Goal: Task Accomplishment & Management: Use online tool/utility

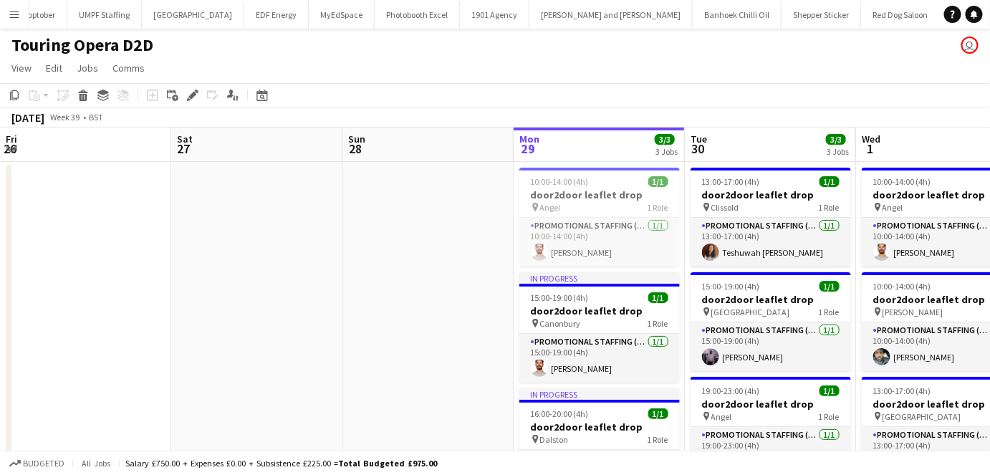
scroll to position [0, 342]
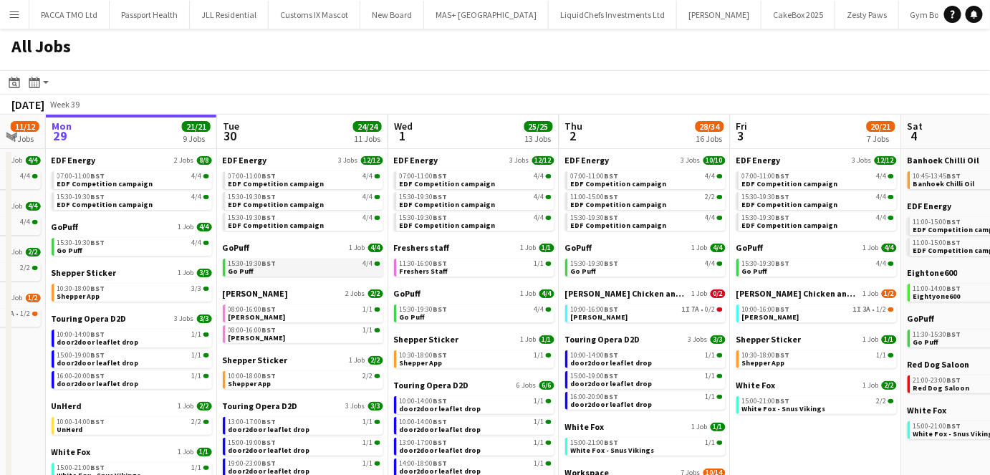
click at [256, 264] on span "15:30-19:30 BST" at bounding box center [252, 263] width 48 height 7
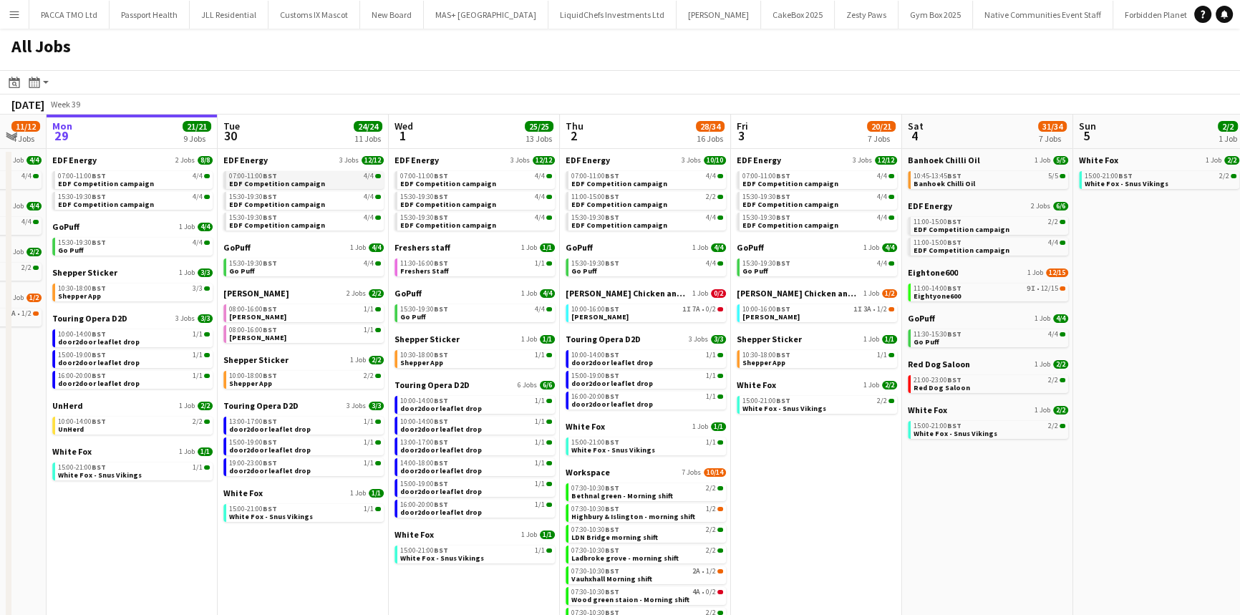
scroll to position [40, 0]
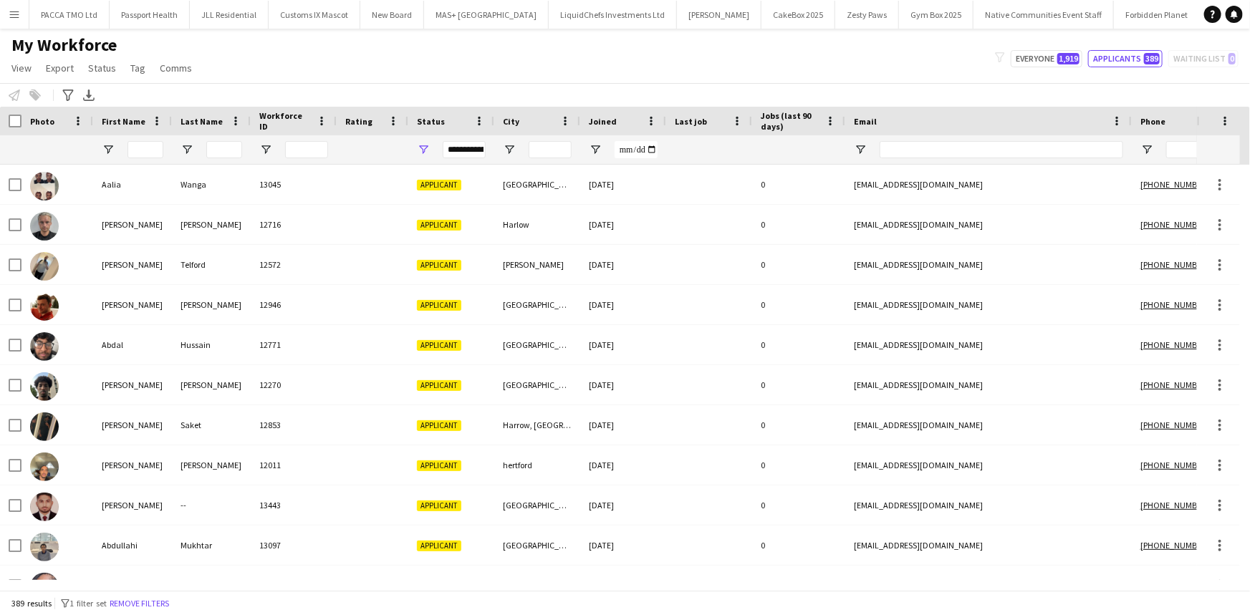
click at [9, 9] on app-icon "Menu" at bounding box center [14, 14] width 11 height 11
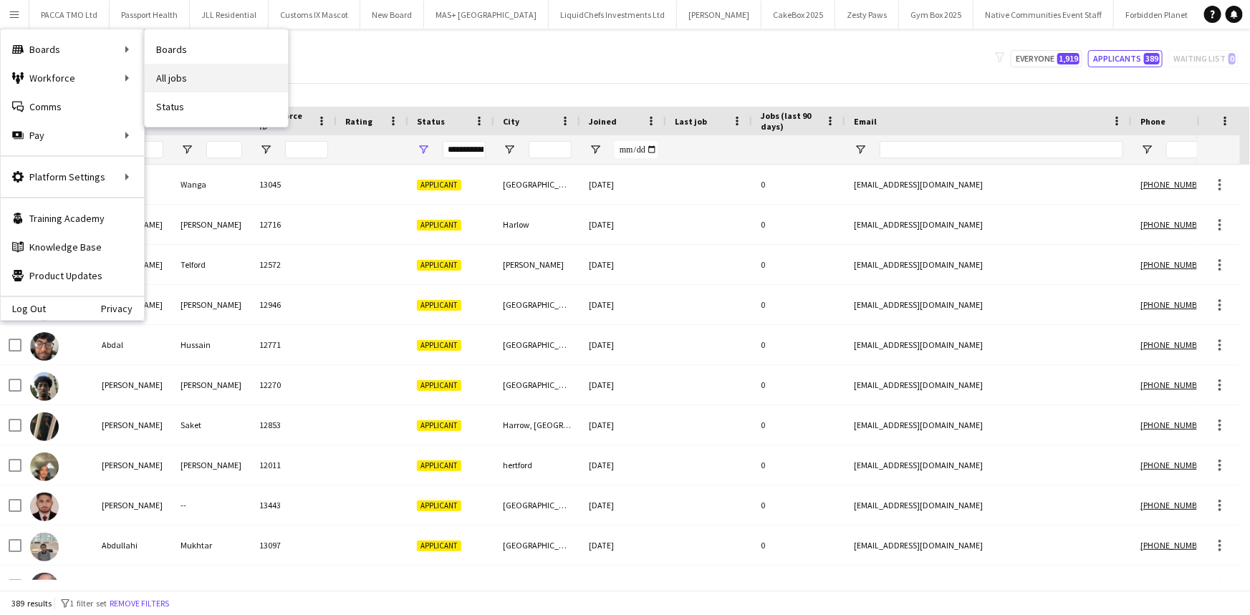
click at [178, 77] on link "All jobs" at bounding box center [216, 78] width 143 height 29
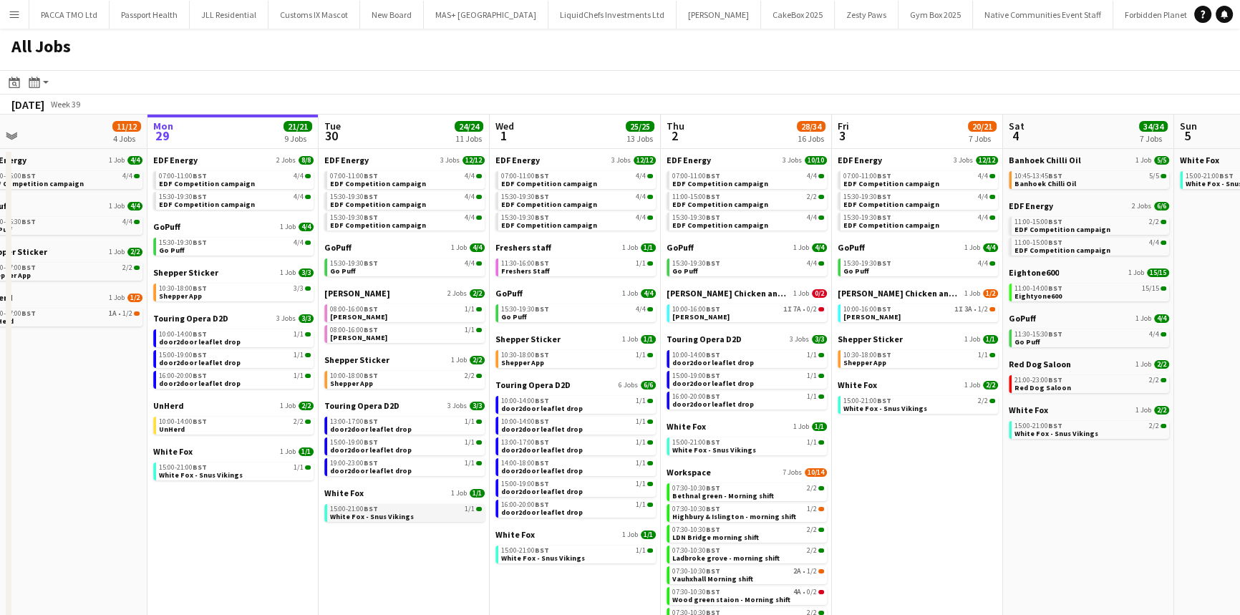
scroll to position [0, 367]
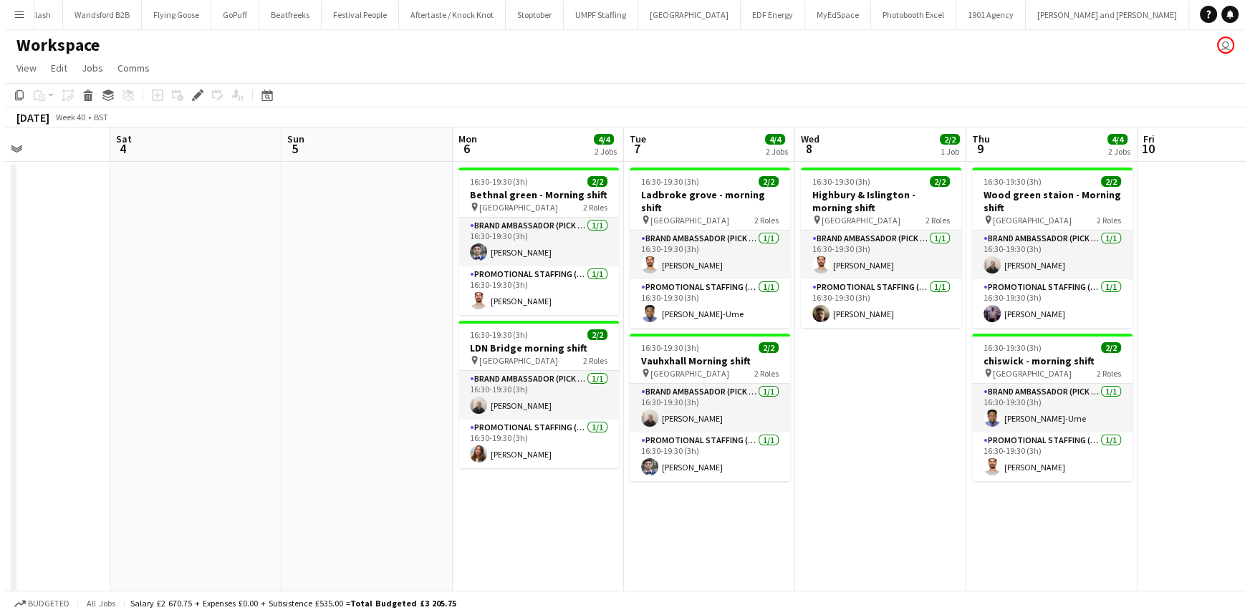
scroll to position [0, 408]
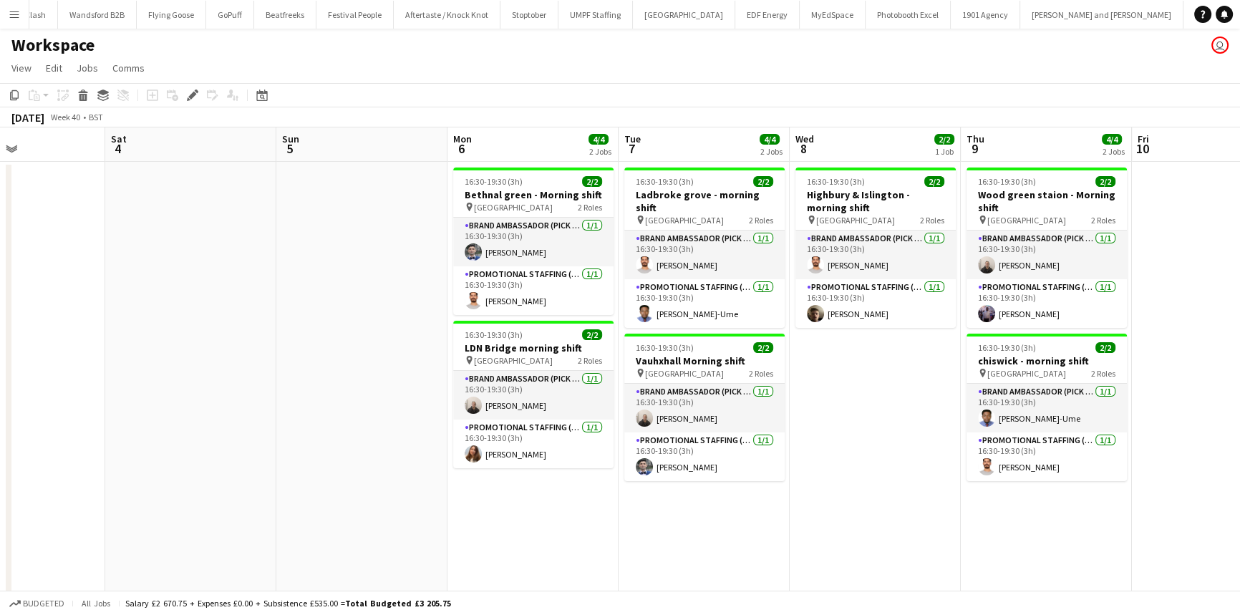
click at [17, 21] on button "Menu" at bounding box center [14, 14] width 29 height 29
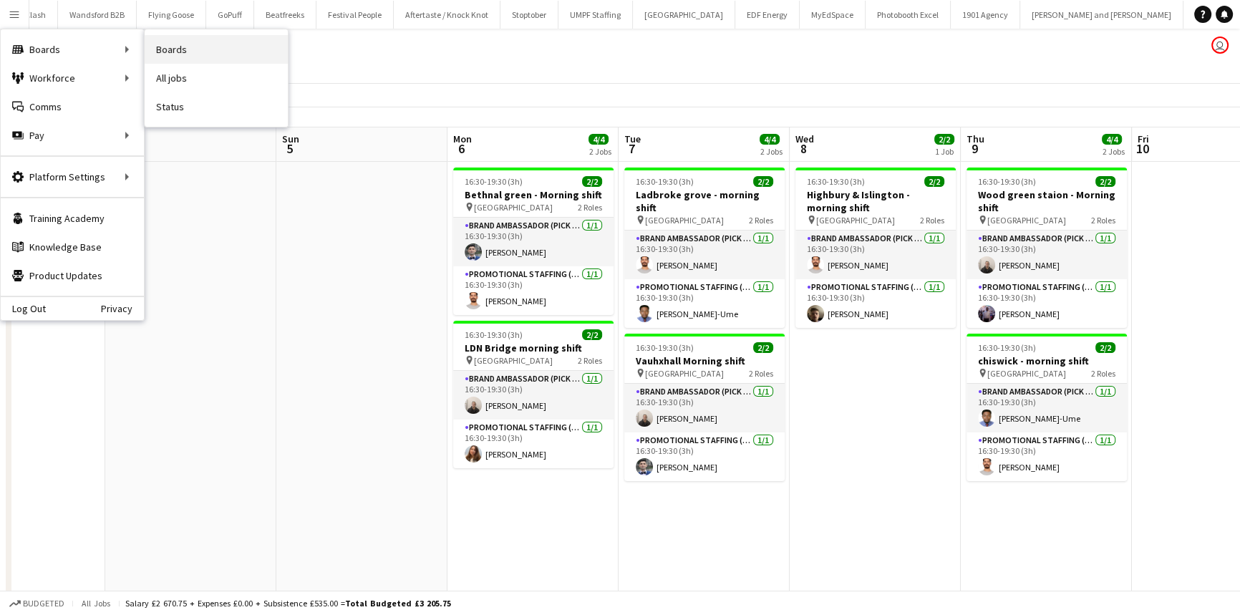
click at [168, 50] on link "Boards" at bounding box center [216, 49] width 143 height 29
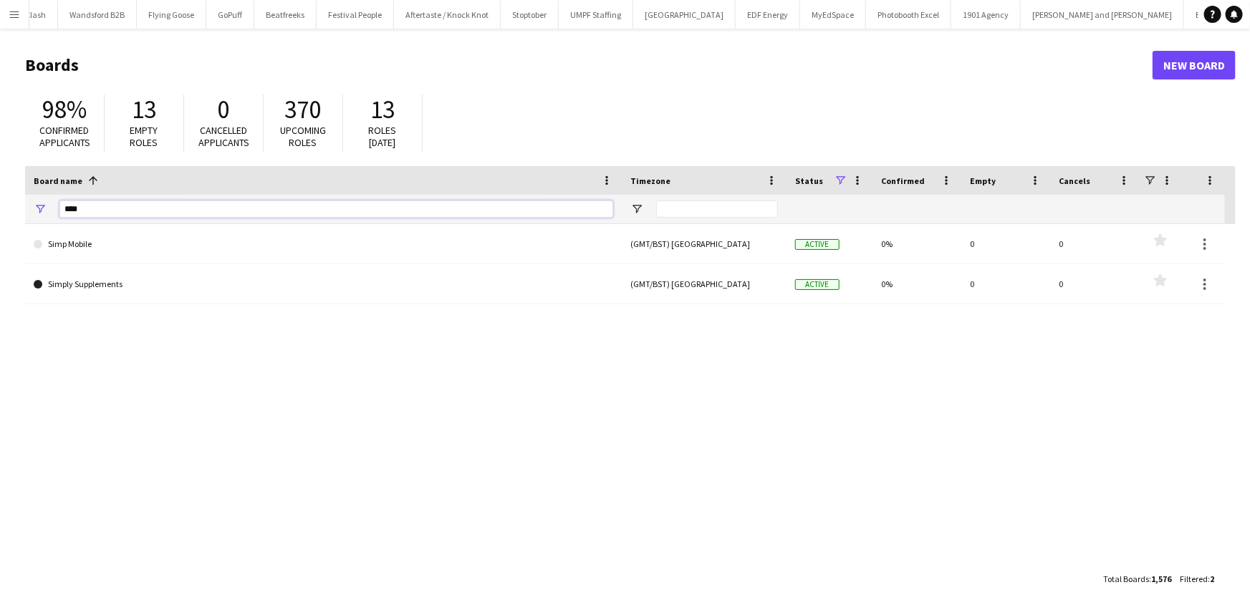
click at [255, 205] on input "****" at bounding box center [336, 209] width 554 height 17
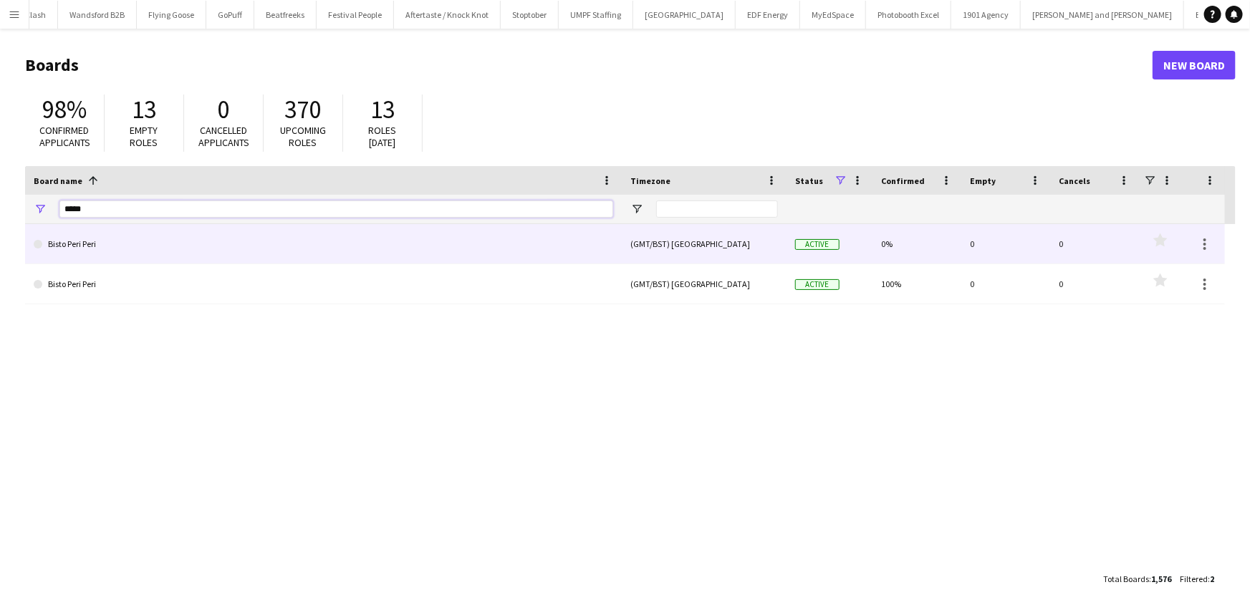
type input "*****"
click at [201, 238] on link "Bisto Peri Peri" at bounding box center [323, 244] width 579 height 40
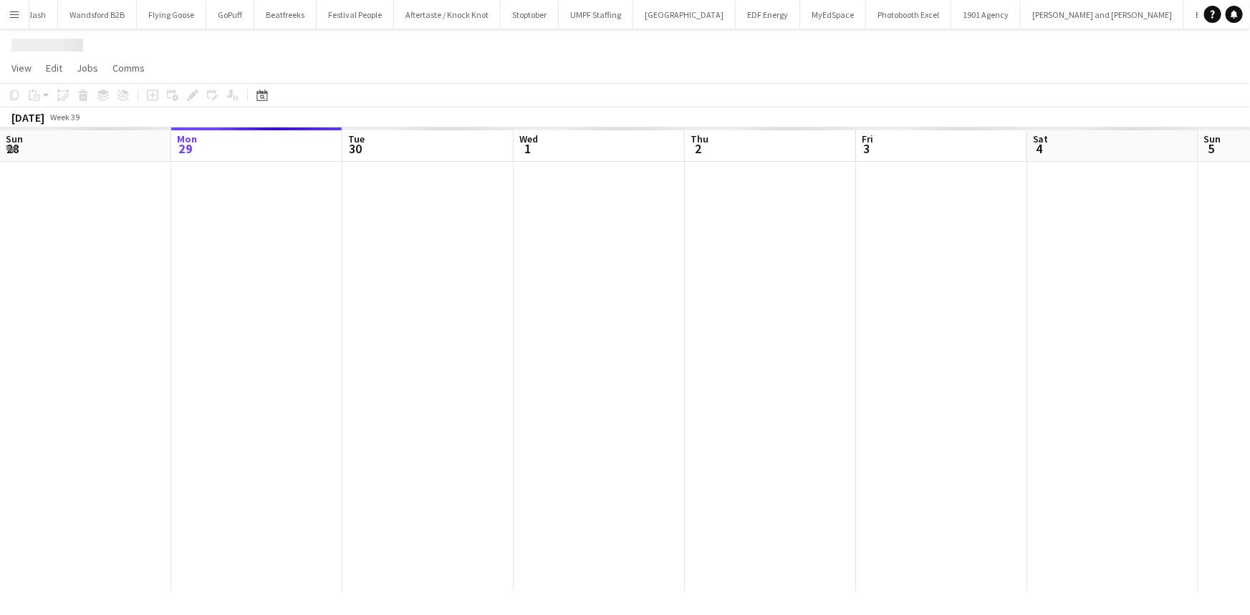
scroll to position [0, 2372]
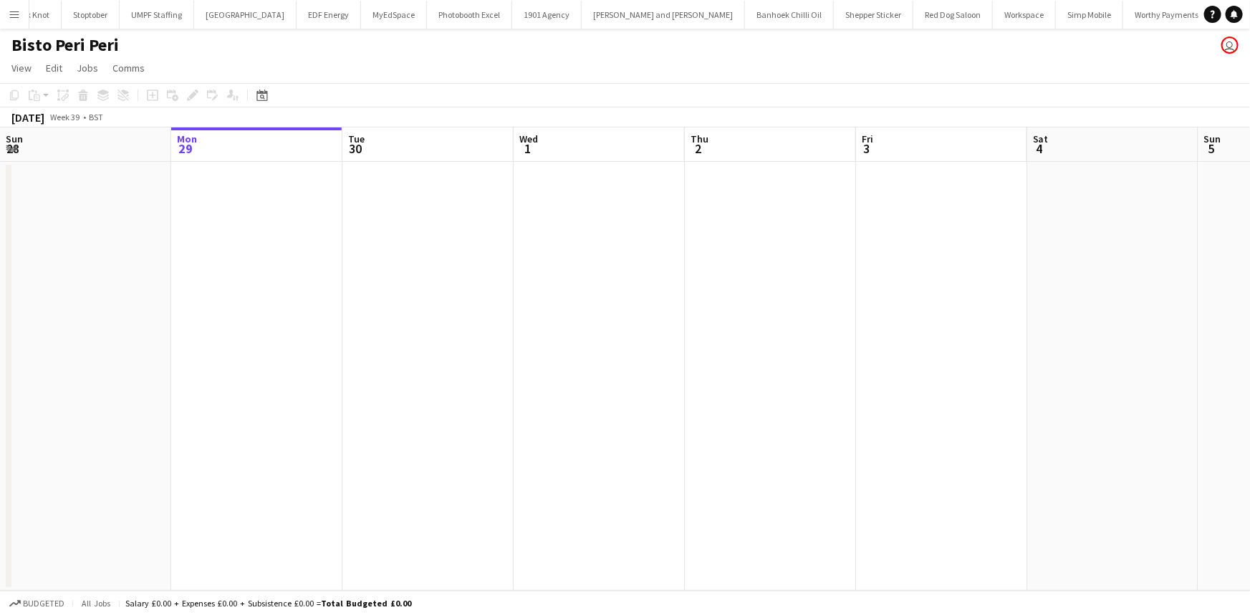
click at [7, 11] on button "Menu" at bounding box center [14, 14] width 29 height 29
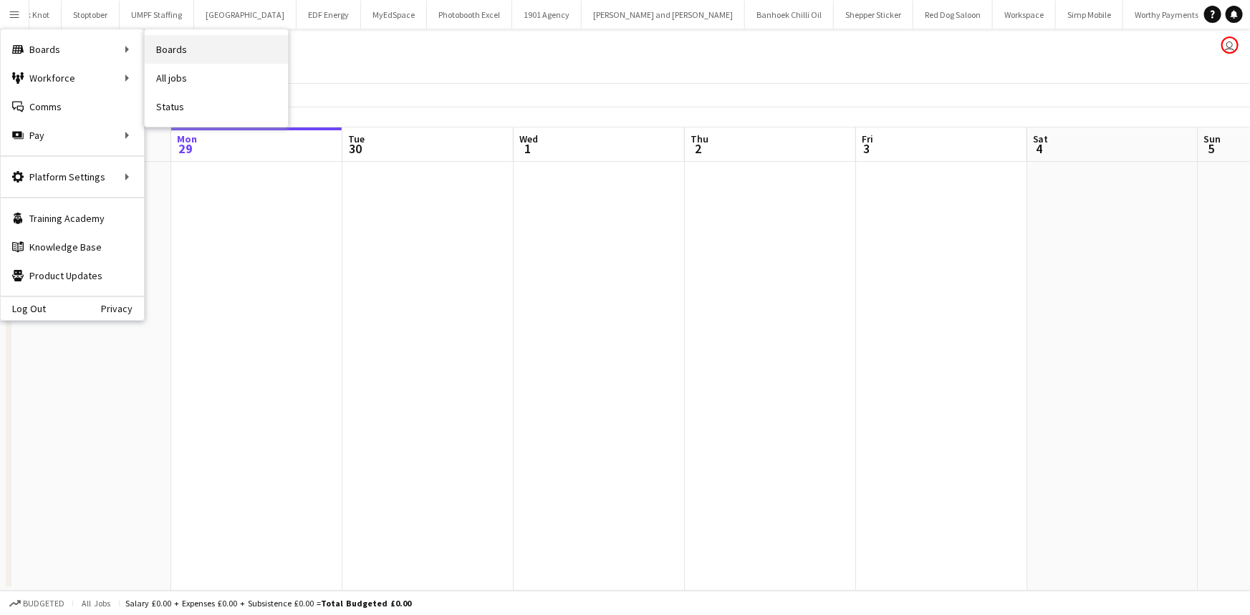
click at [164, 51] on link "Boards" at bounding box center [216, 49] width 143 height 29
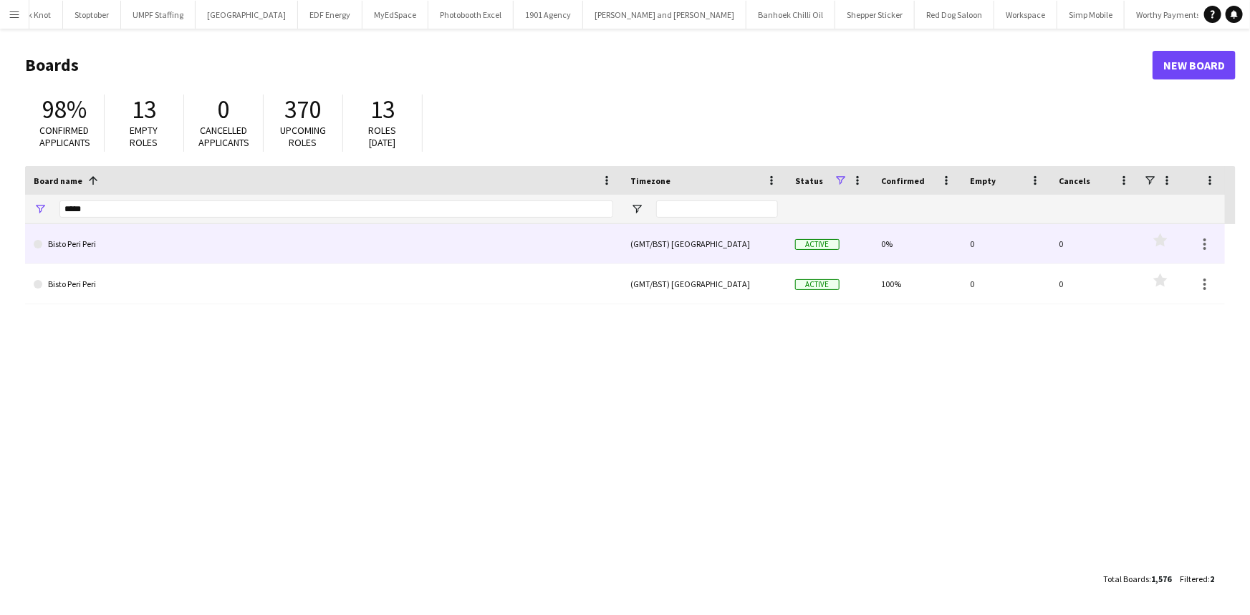
click at [141, 222] on div "Board name 1 Timezone Status Confirmed 0" at bounding box center [630, 365] width 1210 height 399
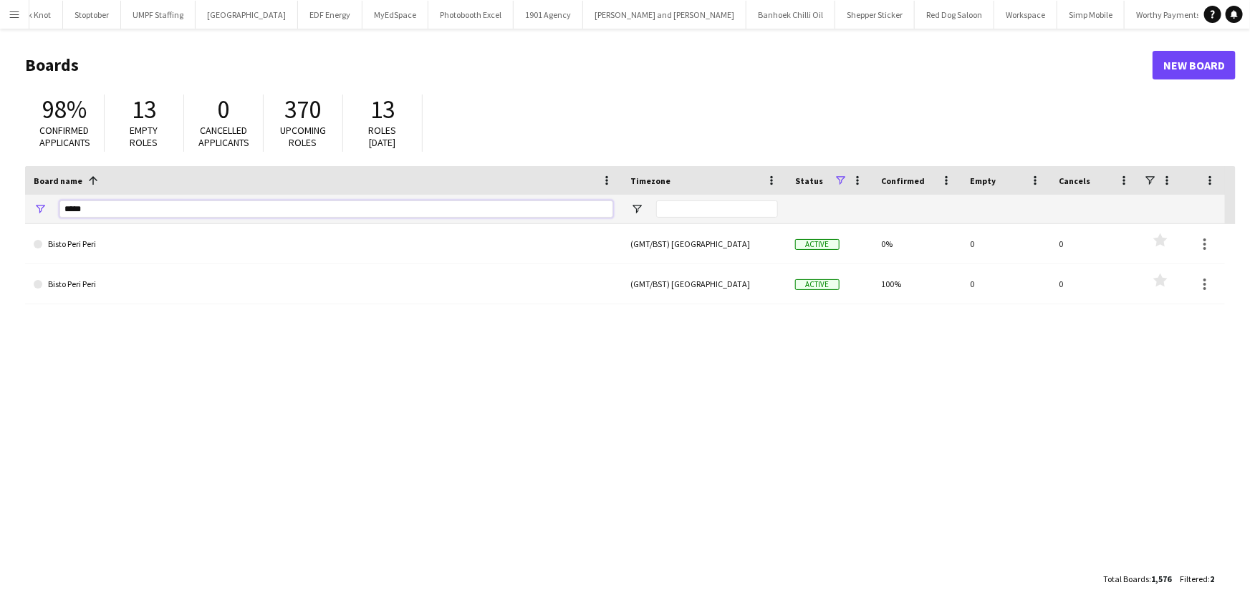
click at [137, 203] on input "*****" at bounding box center [336, 209] width 554 height 17
type input "*******"
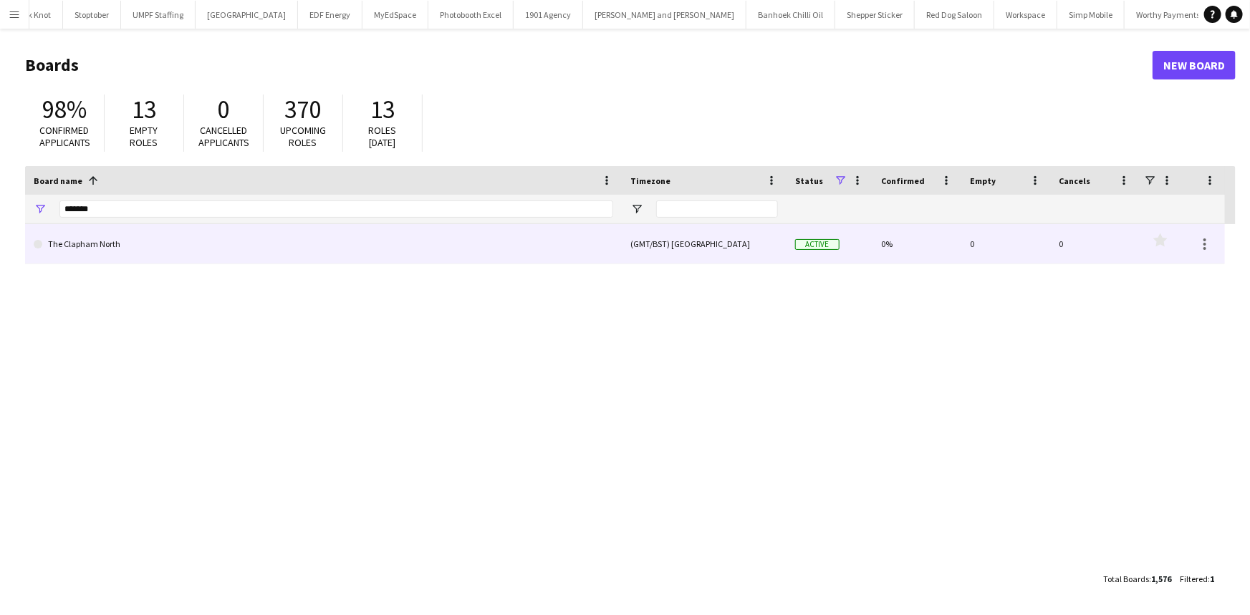
click at [122, 254] on link "The Clapham North" at bounding box center [323, 244] width 579 height 40
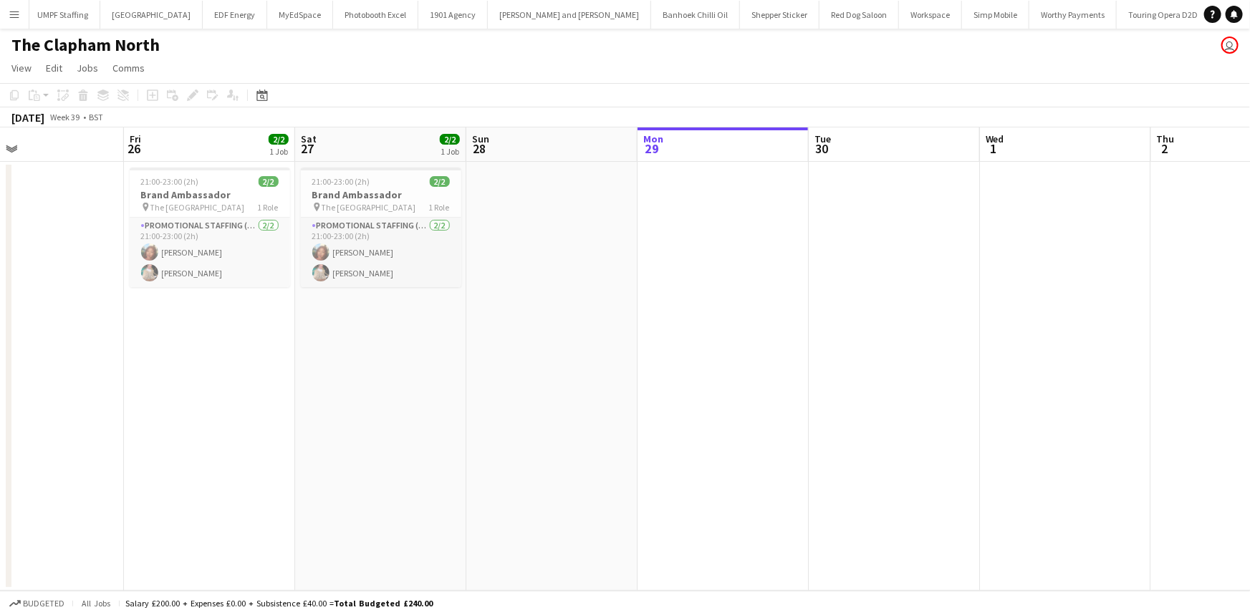
scroll to position [0, 390]
click at [395, 244] on app-card-role "Promotional Staffing (Brand Ambassadors) 2/2 21:00-23:00 (2h) Lianna Smith-Prin…" at bounding box center [380, 252] width 160 height 69
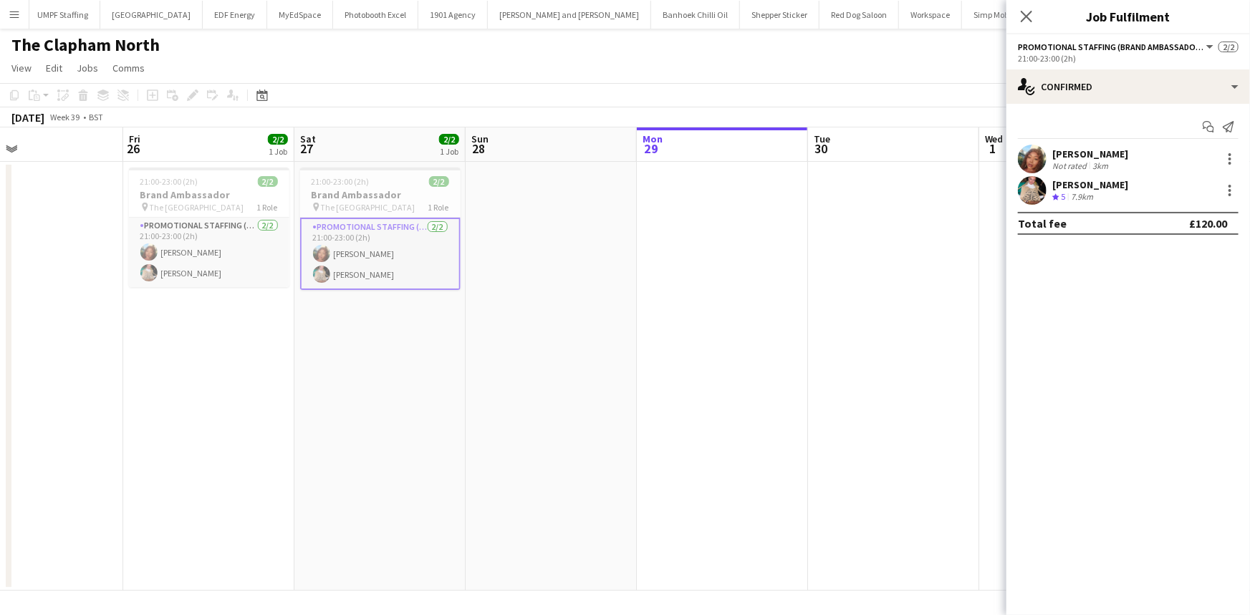
click at [1082, 186] on div "[PERSON_NAME]" at bounding box center [1090, 184] width 76 height 13
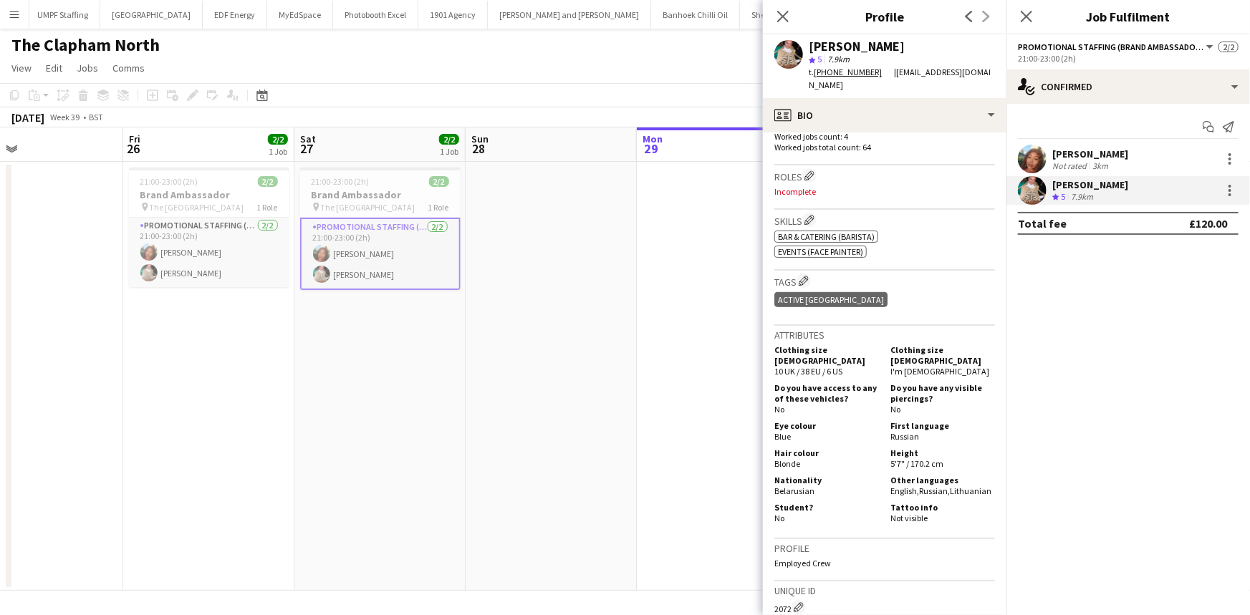
scroll to position [436, 0]
click at [1067, 162] on div "Not rated" at bounding box center [1070, 165] width 37 height 11
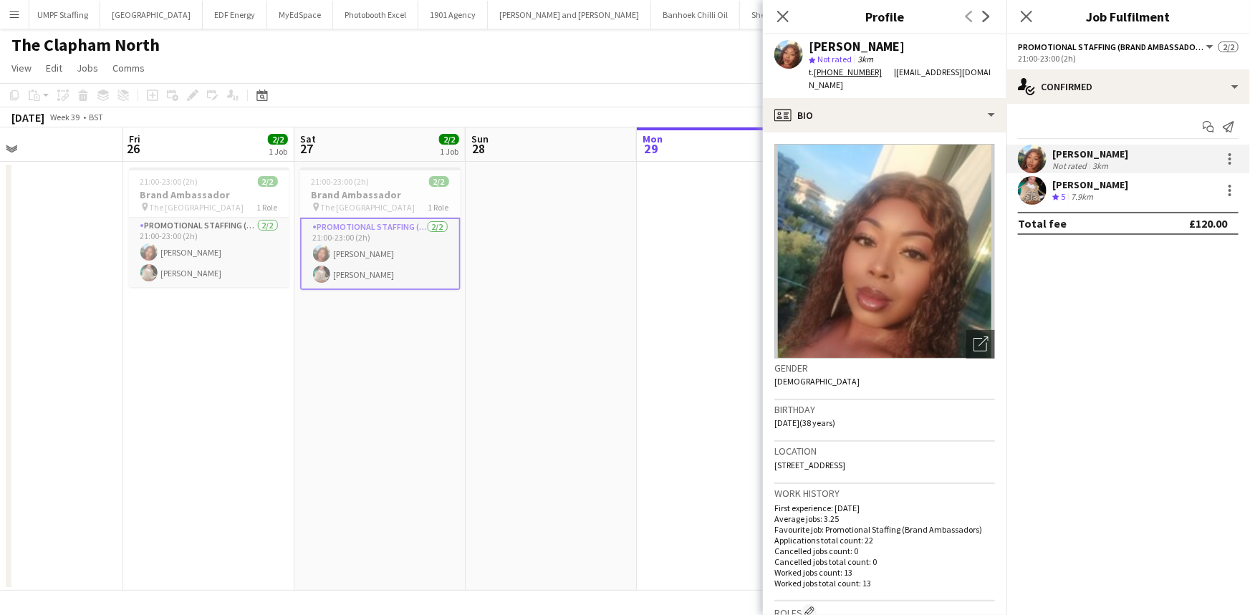
scroll to position [205, 0]
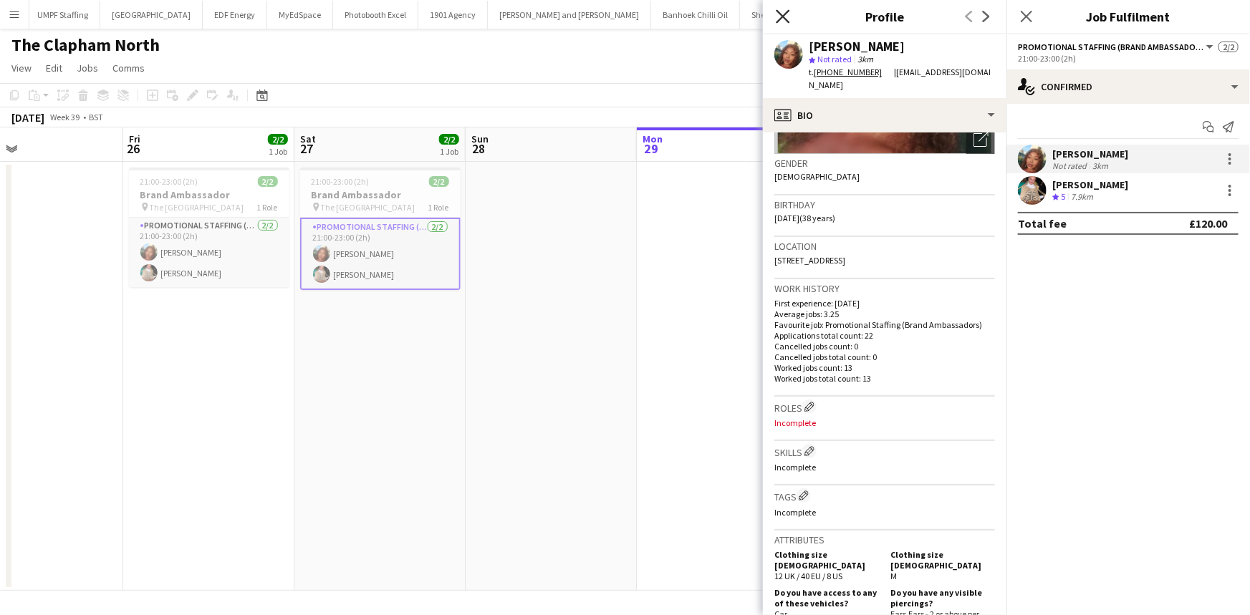
click at [777, 15] on icon "Close pop-in" at bounding box center [783, 16] width 14 height 14
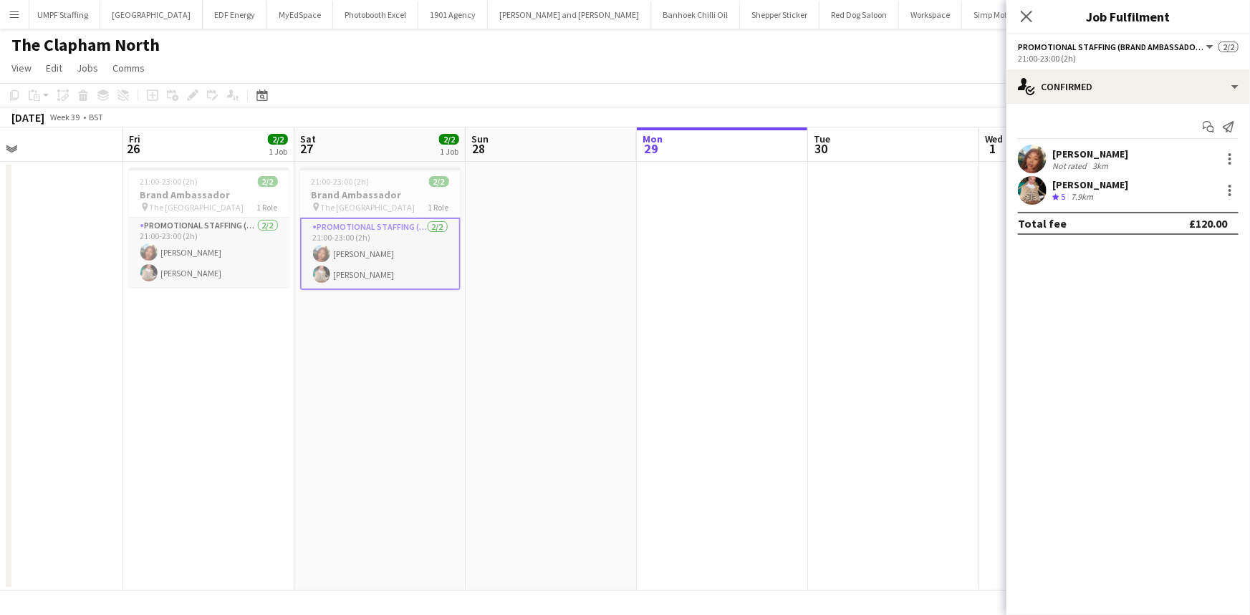
click at [9, 11] on app-icon "Menu" at bounding box center [14, 14] width 11 height 11
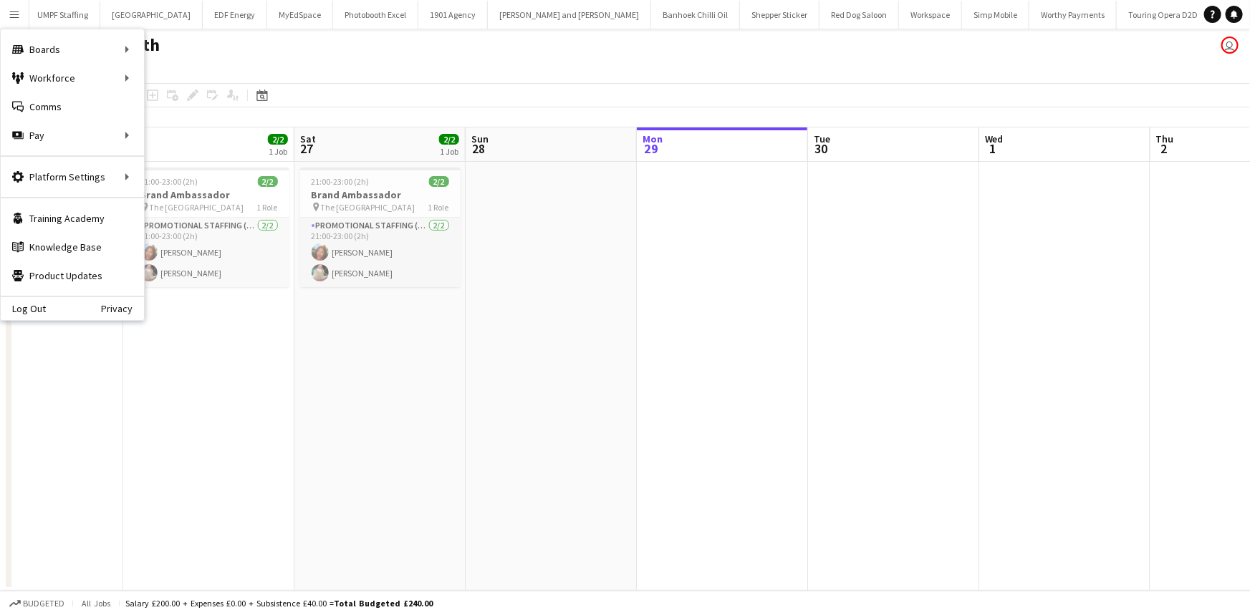
click at [342, 400] on app-date-cell "21:00-23:00 (2h) 2/2 Brand Ambassador pin The Clapham North Pub 1 Role Promotio…" at bounding box center [379, 376] width 171 height 429
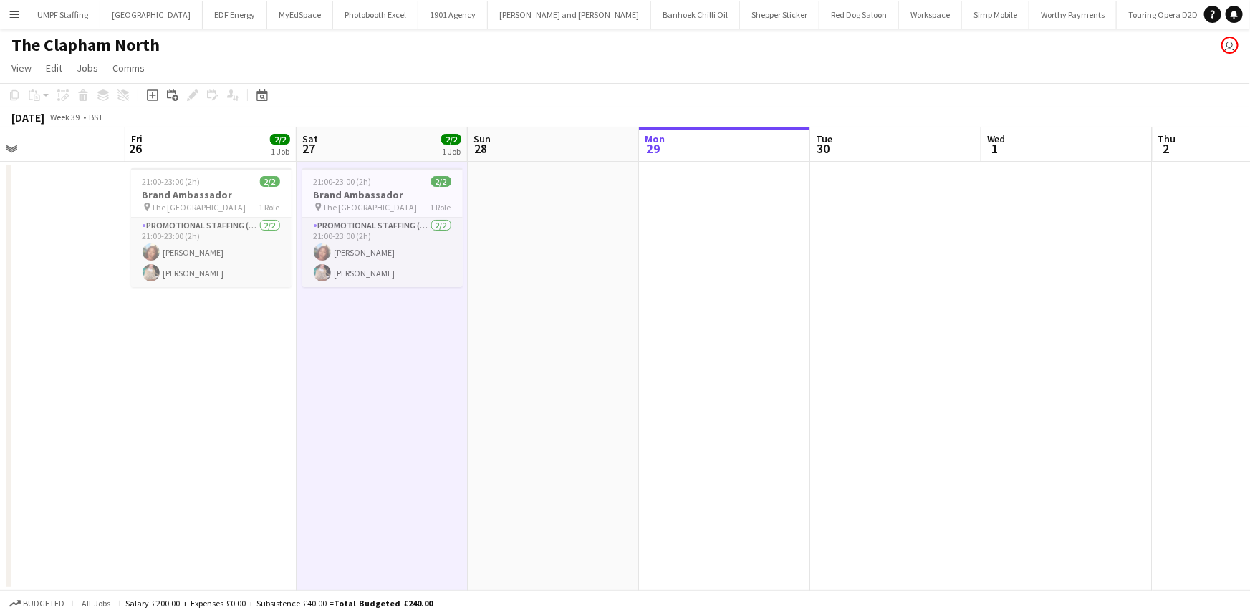
click at [10, 18] on app-icon "Menu" at bounding box center [14, 14] width 11 height 11
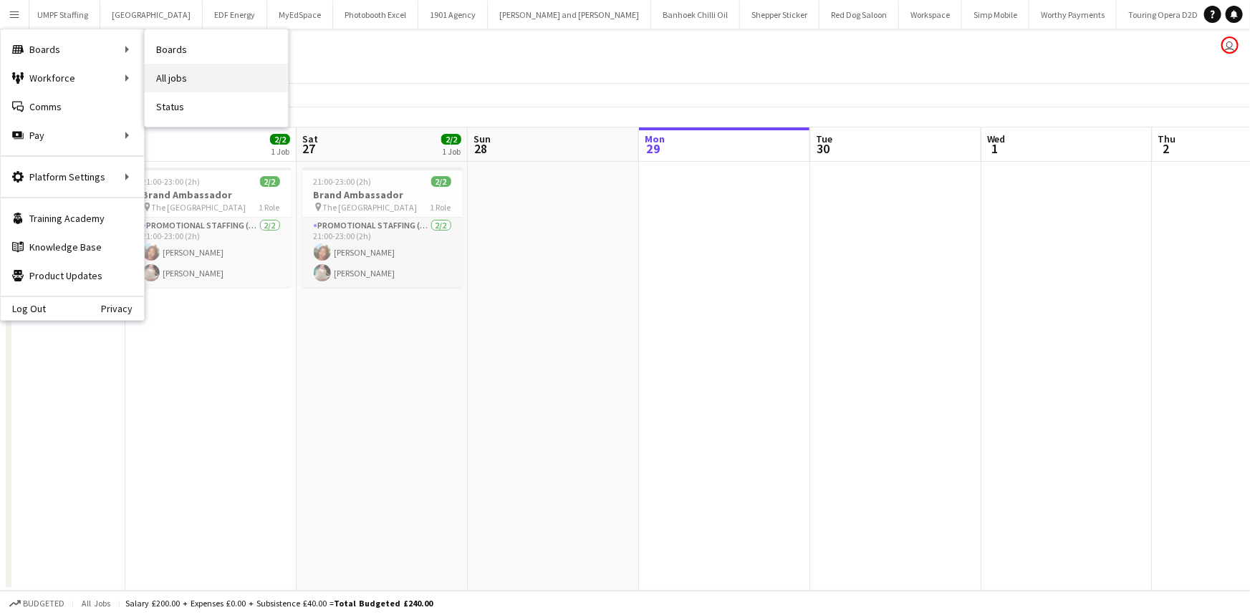
click at [166, 77] on link "All jobs" at bounding box center [216, 78] width 143 height 29
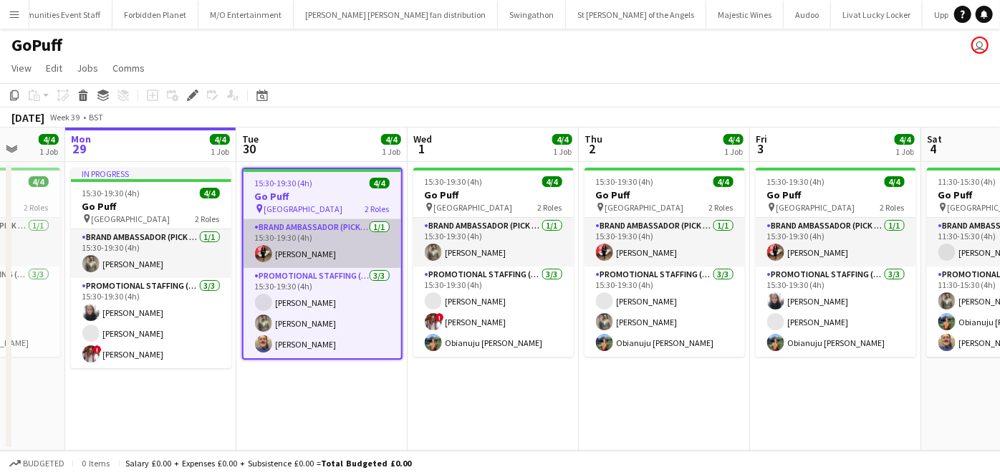
scroll to position [0, 442]
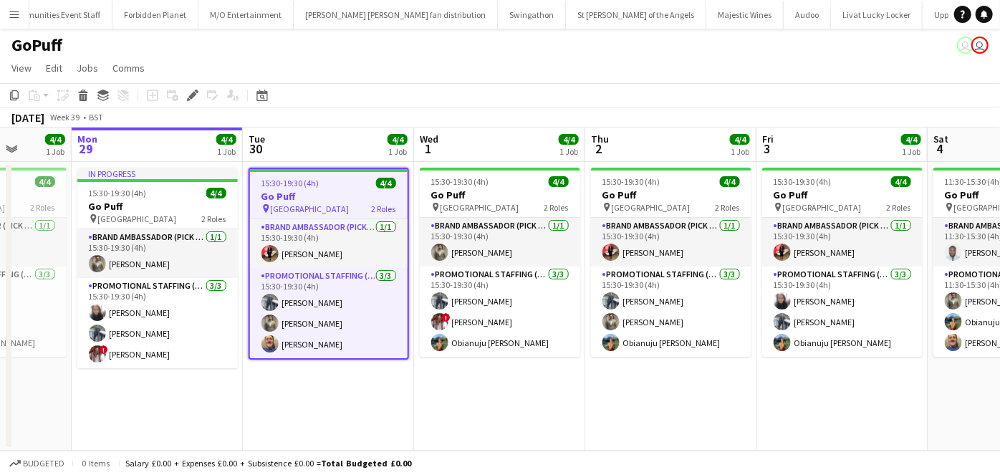
click at [6, 19] on button "Menu" at bounding box center [14, 14] width 29 height 29
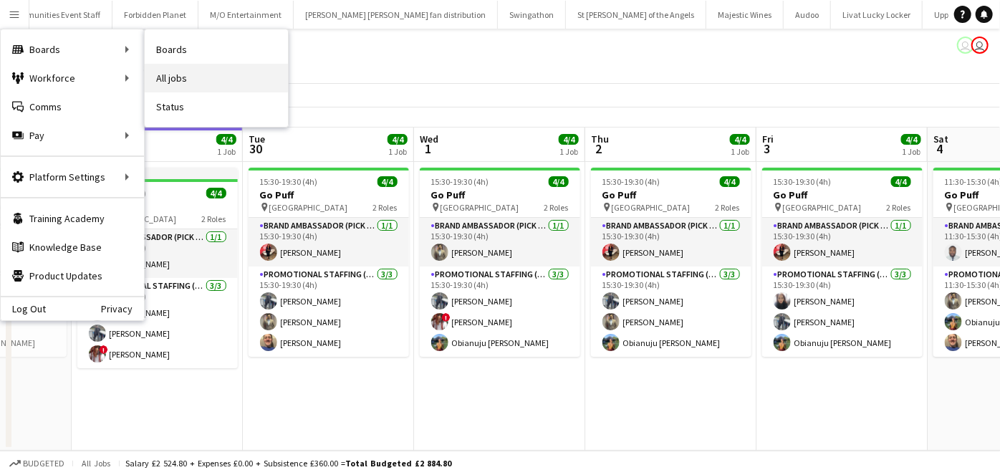
click at [164, 77] on link "All jobs" at bounding box center [216, 78] width 143 height 29
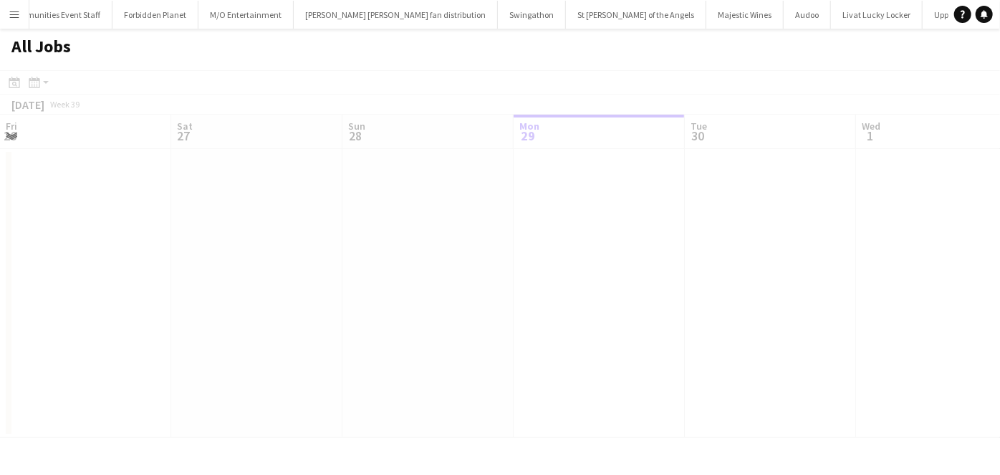
scroll to position [0, 342]
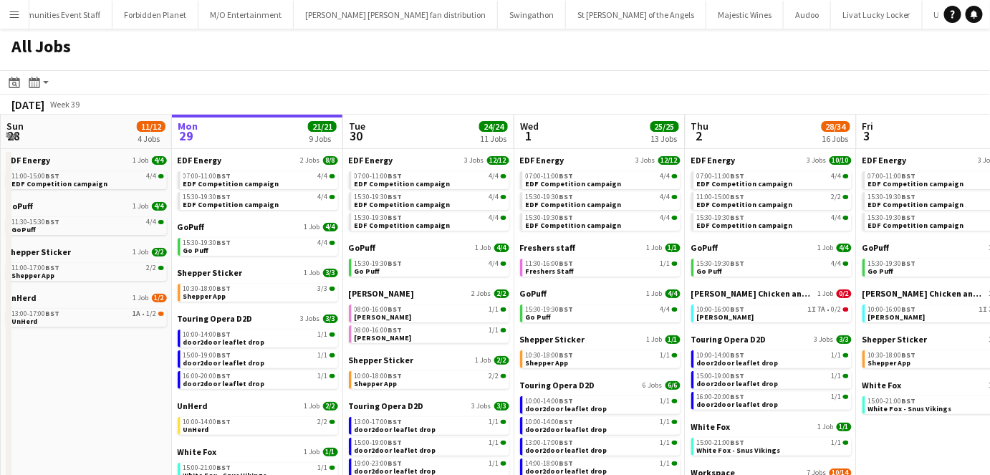
click at [12, 19] on app-icon "Menu" at bounding box center [14, 14] width 11 height 11
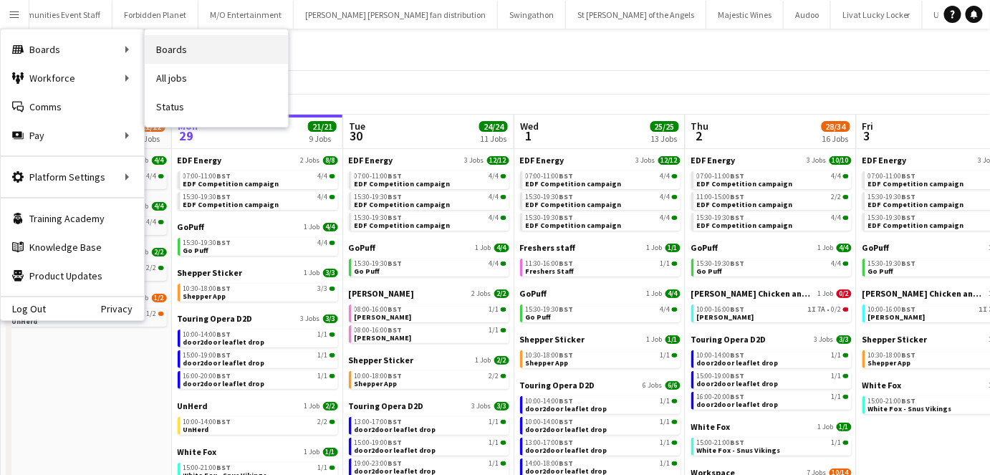
click at [173, 49] on link "Boards" at bounding box center [216, 49] width 143 height 29
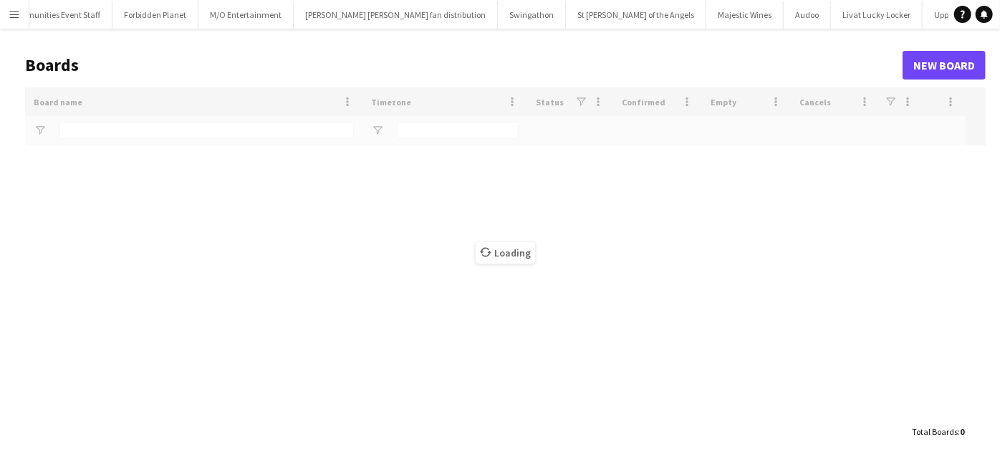
type input "*******"
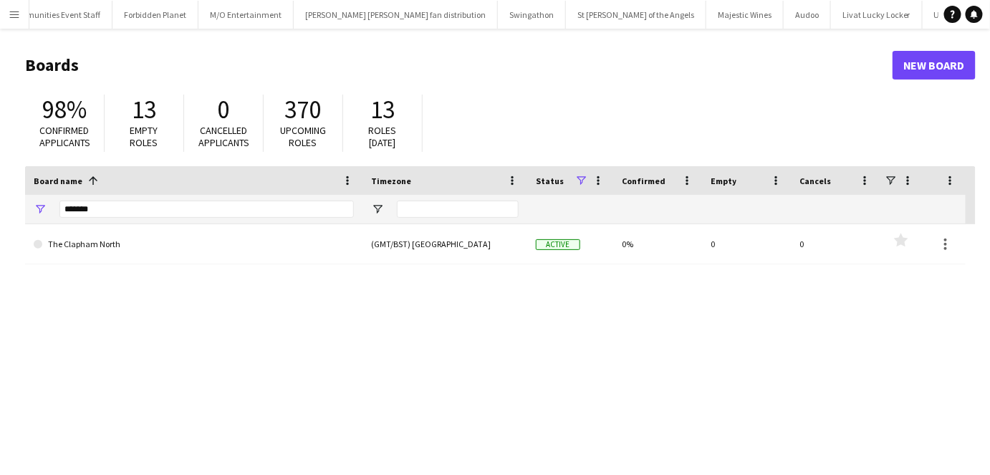
click at [157, 218] on div "*******" at bounding box center [206, 209] width 294 height 29
click at [168, 240] on link "The Clapham North" at bounding box center [194, 244] width 320 height 40
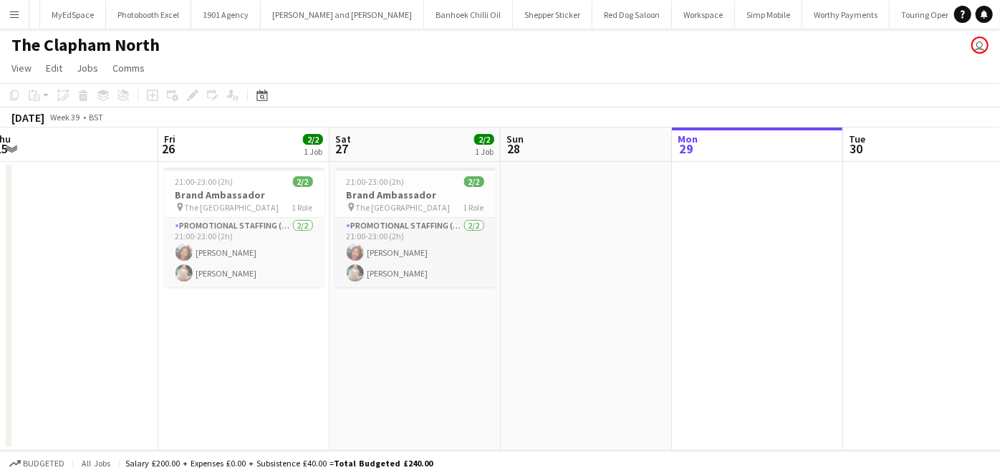
scroll to position [0, 356]
click at [226, 201] on h3 "Brand Ambassador" at bounding box center [243, 194] width 160 height 13
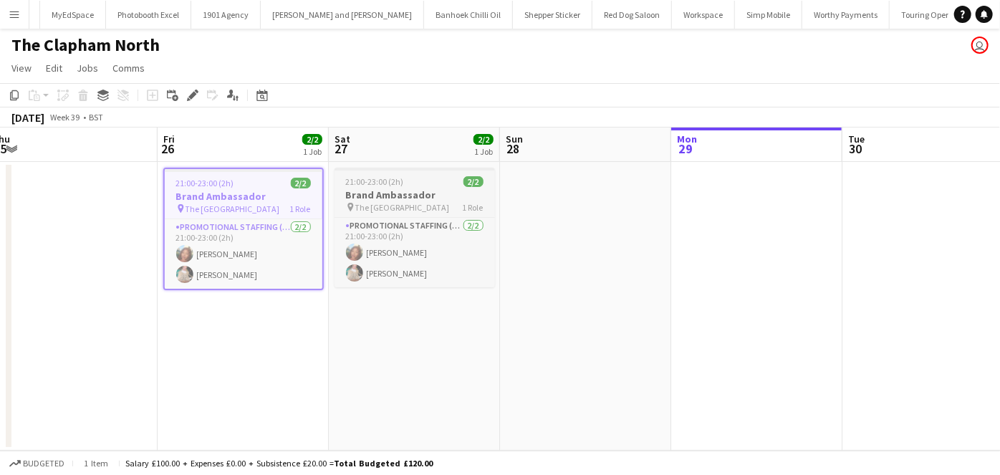
click at [377, 198] on h3 "Brand Ambassador" at bounding box center [414, 194] width 160 height 13
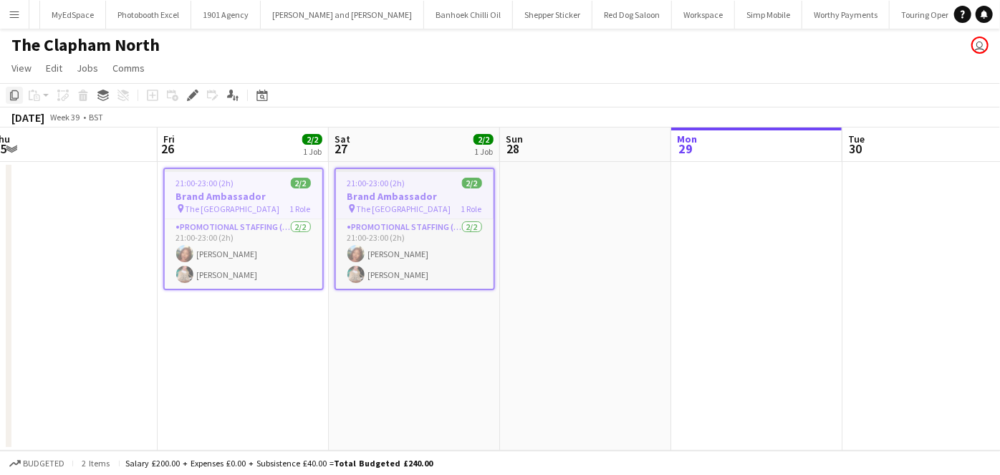
click at [19, 97] on icon "Copy" at bounding box center [14, 95] width 11 height 11
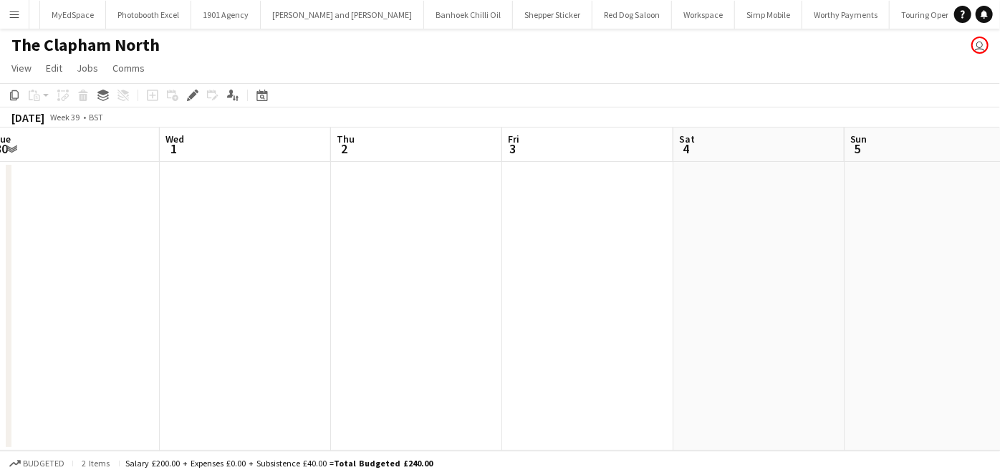
scroll to position [0, 531]
click at [592, 193] on app-date-cell at bounding box center [581, 306] width 171 height 289
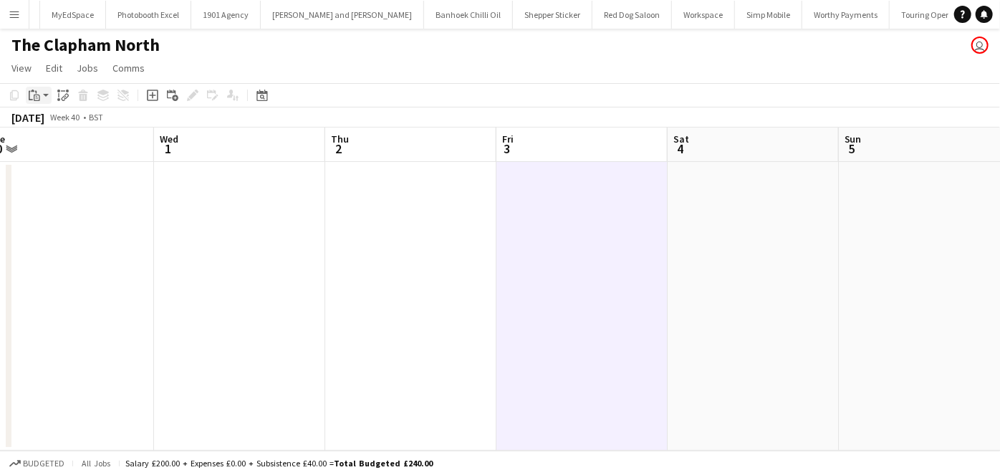
click at [37, 100] on icon "Paste" at bounding box center [34, 95] width 11 height 11
click at [64, 120] on link "Paste Ctrl+V" at bounding box center [105, 122] width 135 height 13
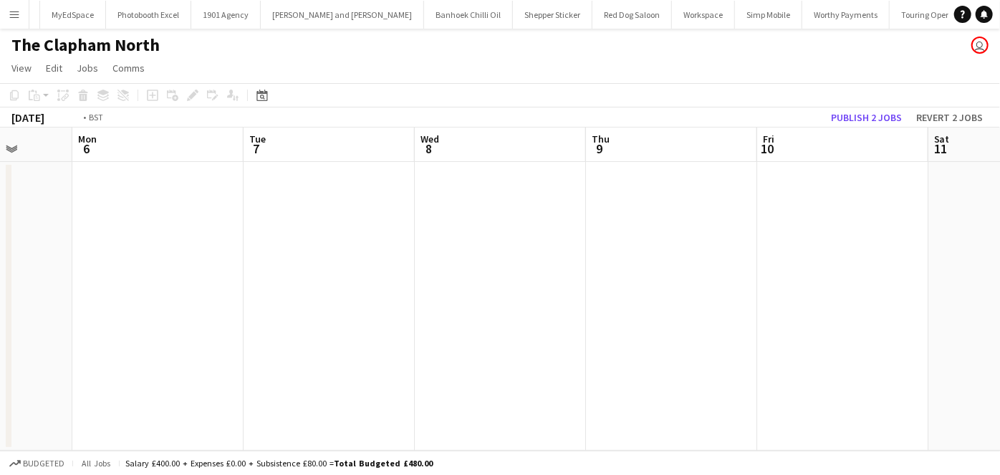
scroll to position [0, 529]
click at [809, 206] on app-date-cell at bounding box center [755, 306] width 171 height 289
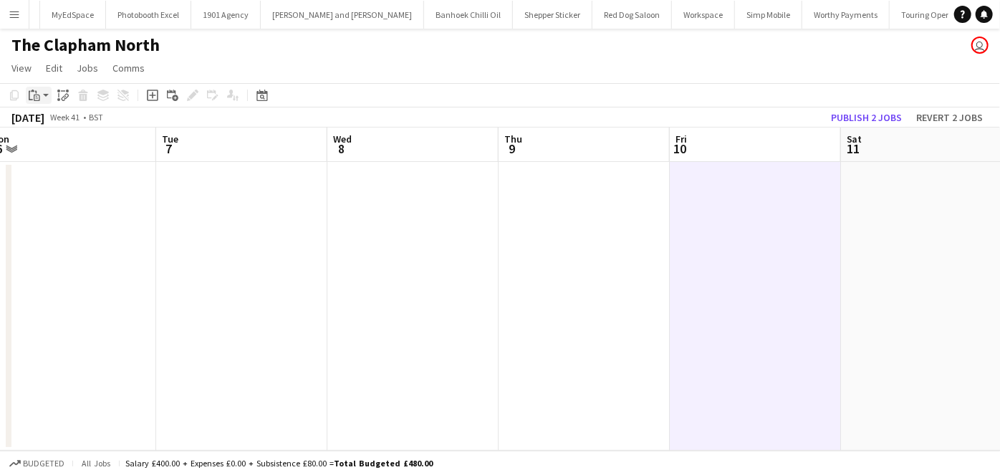
click at [34, 99] on icon at bounding box center [37, 98] width 6 height 6
click at [67, 122] on link "Paste Ctrl+V" at bounding box center [105, 122] width 135 height 13
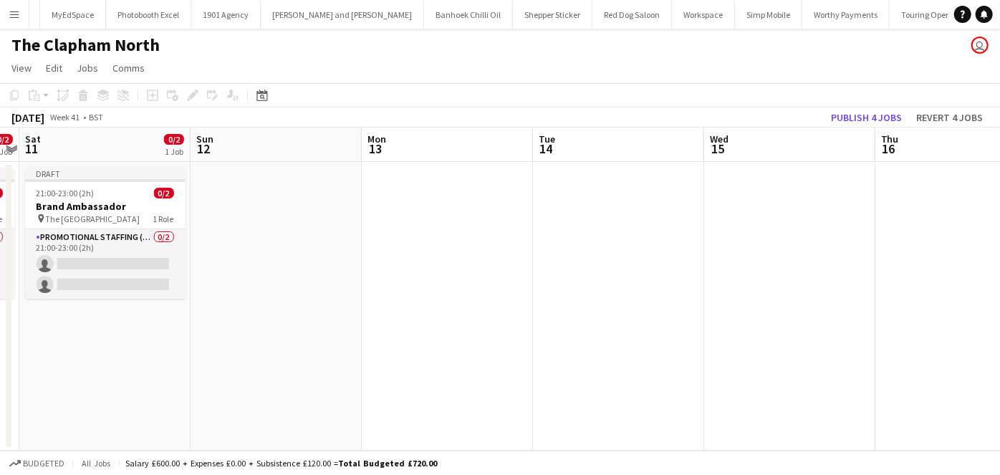
scroll to position [0, 504]
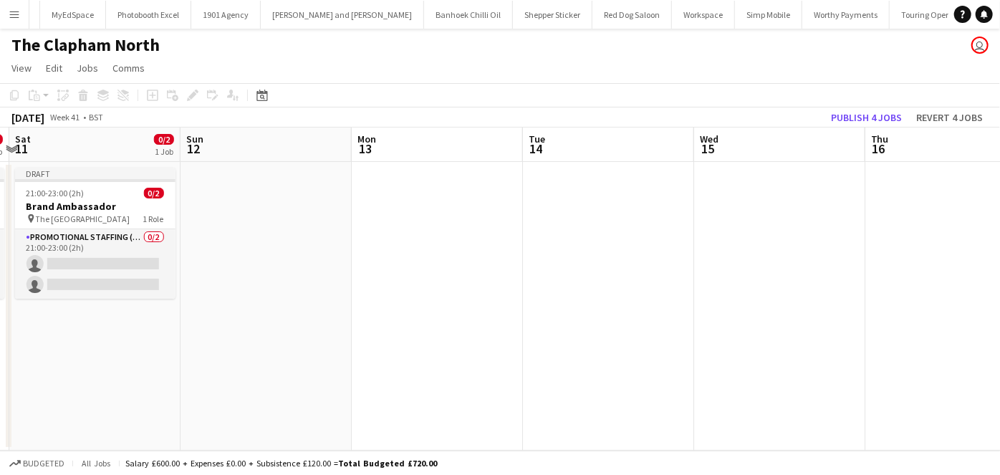
click at [886, 299] on app-date-cell at bounding box center [950, 306] width 171 height 289
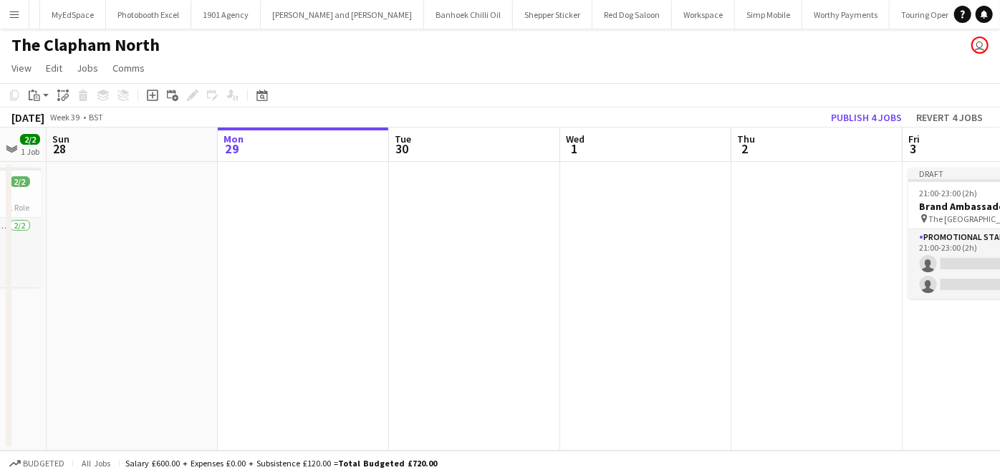
scroll to position [0, 383]
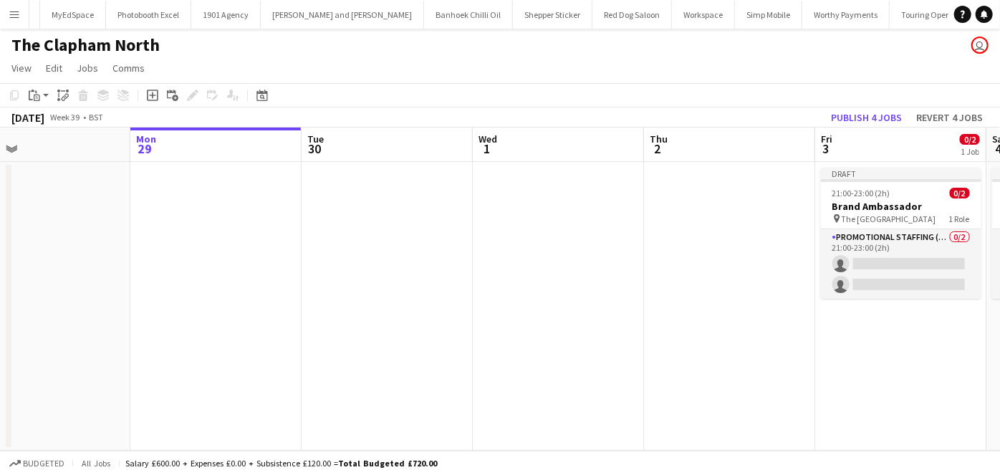
click at [869, 308] on app-date-cell "Draft 21:00-23:00 (2h) 0/2 Brand Ambassador pin The Clapham North Pub 1 Role Pr…" at bounding box center [900, 306] width 171 height 289
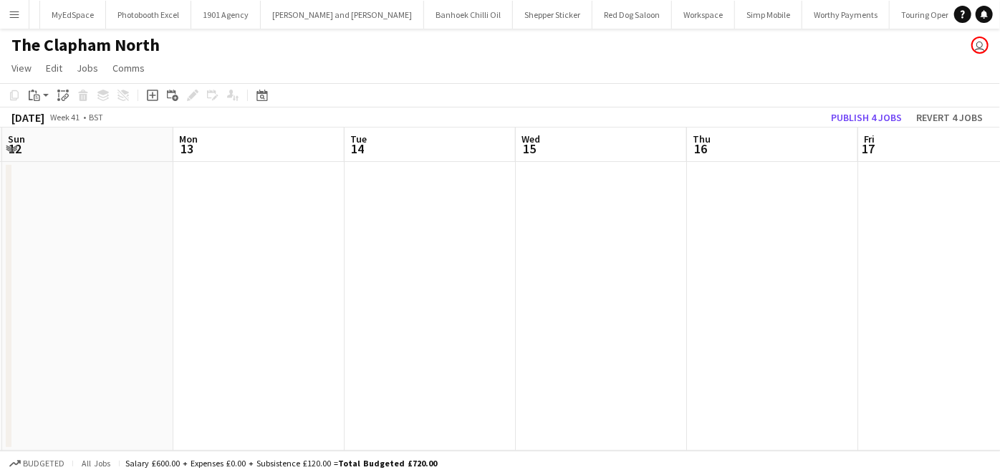
scroll to position [0, 511]
click at [886, 197] on app-date-cell at bounding box center [943, 306] width 171 height 289
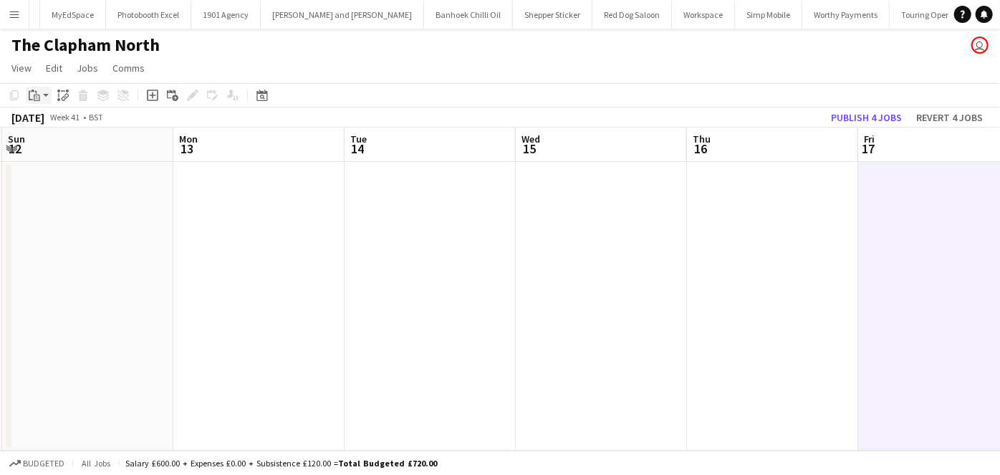
click at [39, 97] on icon at bounding box center [37, 98] width 6 height 6
click at [52, 124] on link "Paste Ctrl+V" at bounding box center [105, 122] width 135 height 13
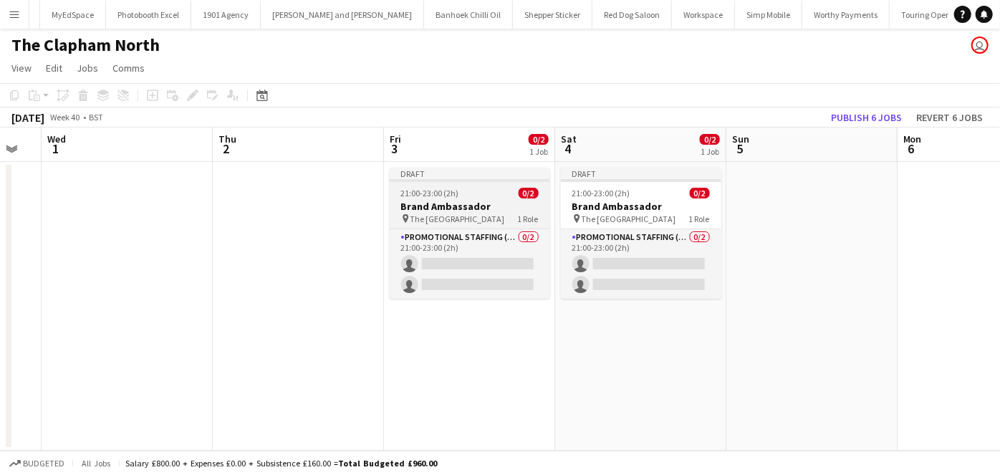
scroll to position [0, 472]
click at [485, 175] on div "Draft" at bounding box center [470, 173] width 160 height 11
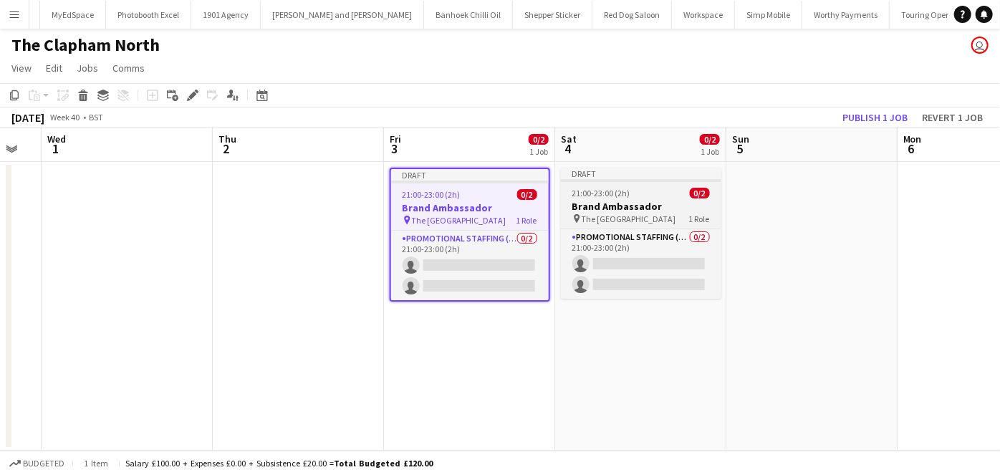
click at [597, 182] on app-job-card "Draft 21:00-23:00 (2h) 0/2 Brand Ambassador pin The Clapham North Pub 1 Role Pr…" at bounding box center [641, 233] width 160 height 131
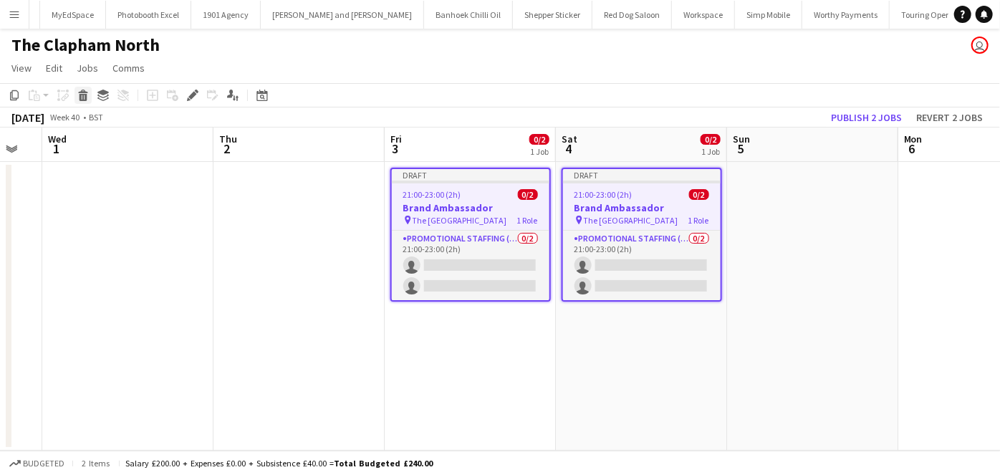
click at [82, 98] on icon at bounding box center [83, 97] width 8 height 7
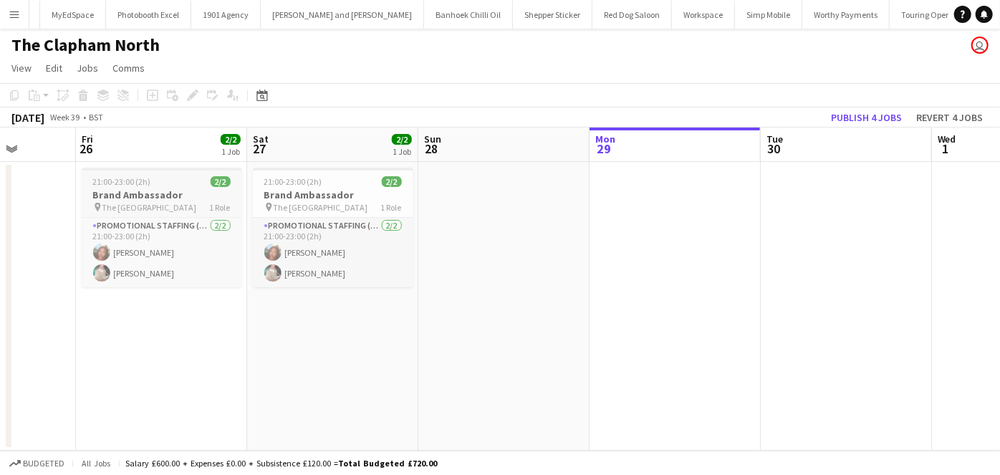
click at [119, 183] on span "21:00-23:00 (2h)" at bounding box center [122, 181] width 58 height 11
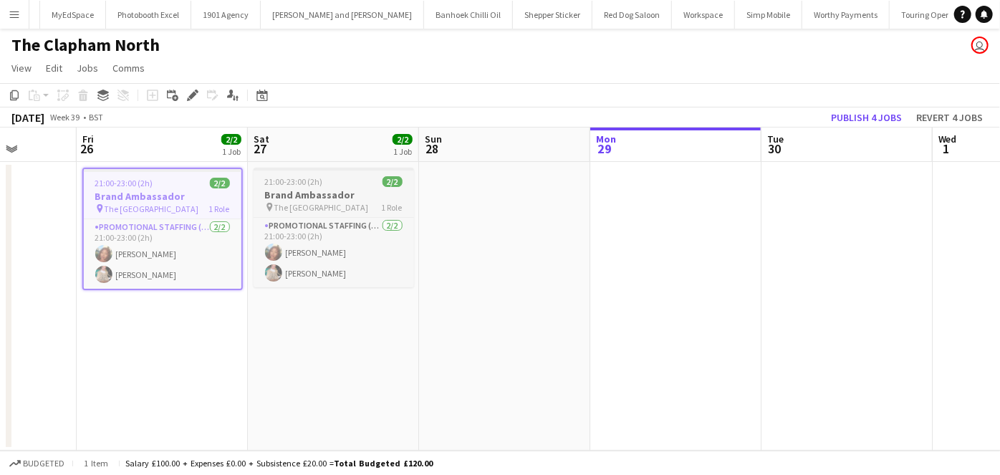
click at [270, 176] on span "21:00-23:00 (2h)" at bounding box center [294, 181] width 58 height 11
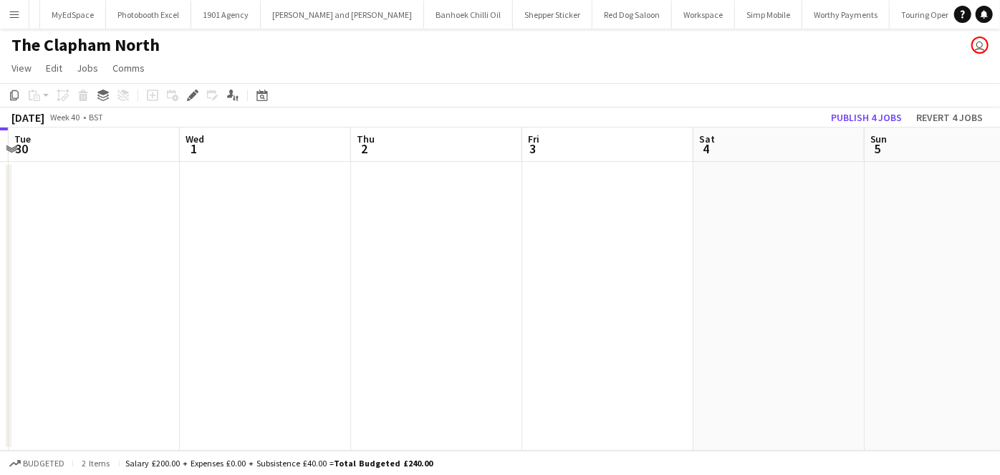
scroll to position [0, 525]
click at [760, 197] on app-date-cell at bounding box center [758, 306] width 171 height 289
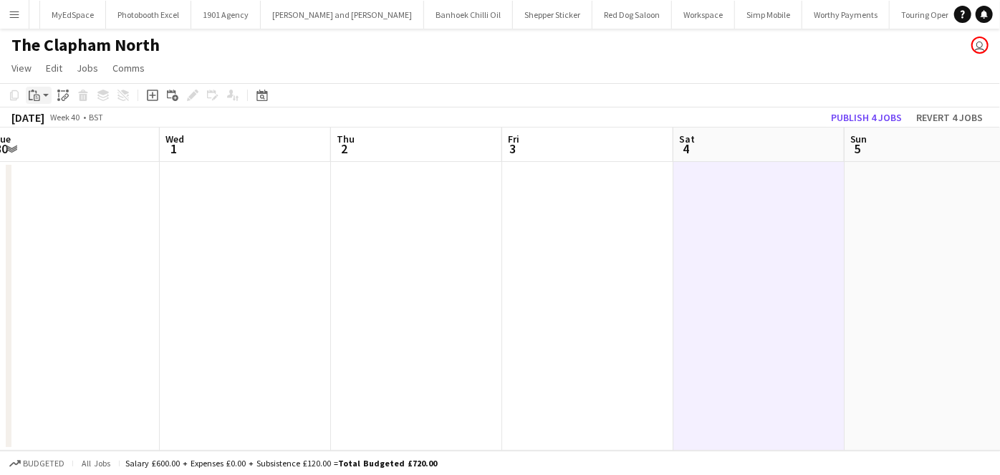
click at [36, 100] on div "Paste" at bounding box center [34, 95] width 17 height 17
click at [59, 115] on div "Paste Ctrl+V Paste with crew Ctrl+Shift+V" at bounding box center [105, 135] width 159 height 62
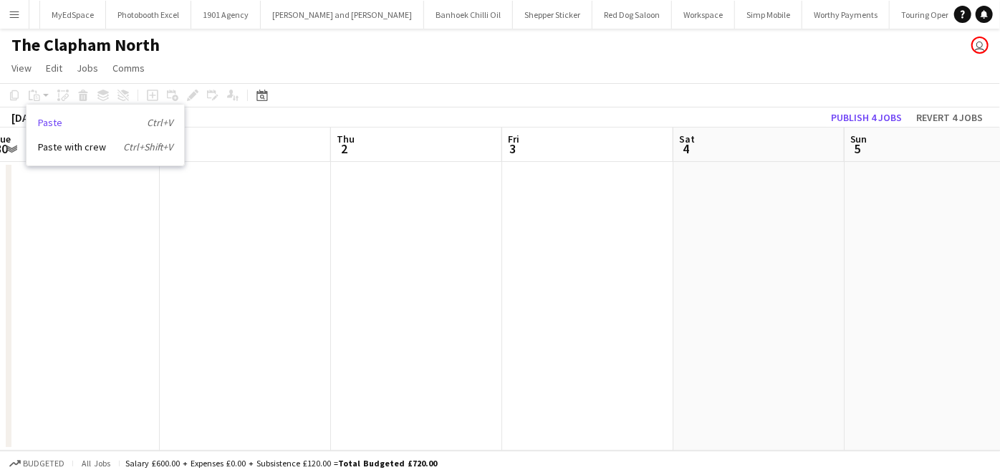
click at [60, 121] on link "Paste Ctrl+V" at bounding box center [105, 122] width 135 height 13
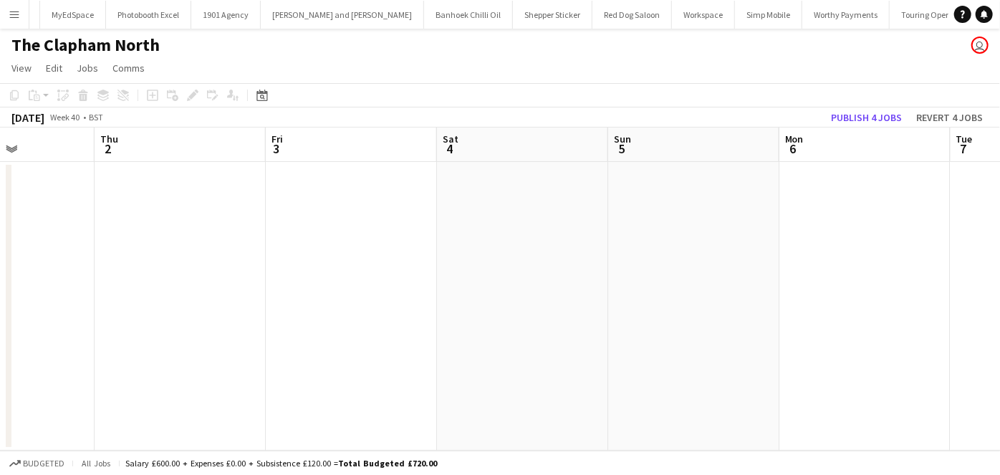
scroll to position [0, 591]
click at [510, 223] on app-date-cell at bounding box center [521, 306] width 171 height 289
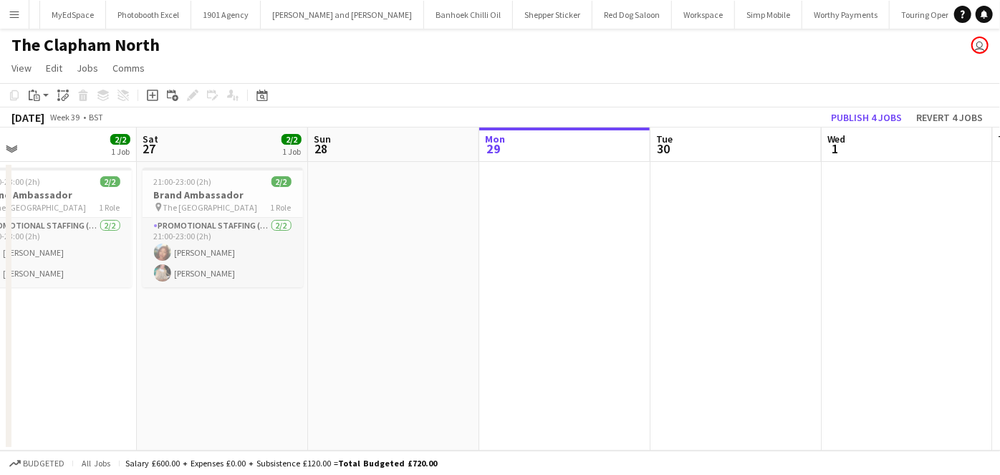
scroll to position [0, 549]
click at [978, 110] on button "Revert 4 jobs" at bounding box center [949, 117] width 78 height 19
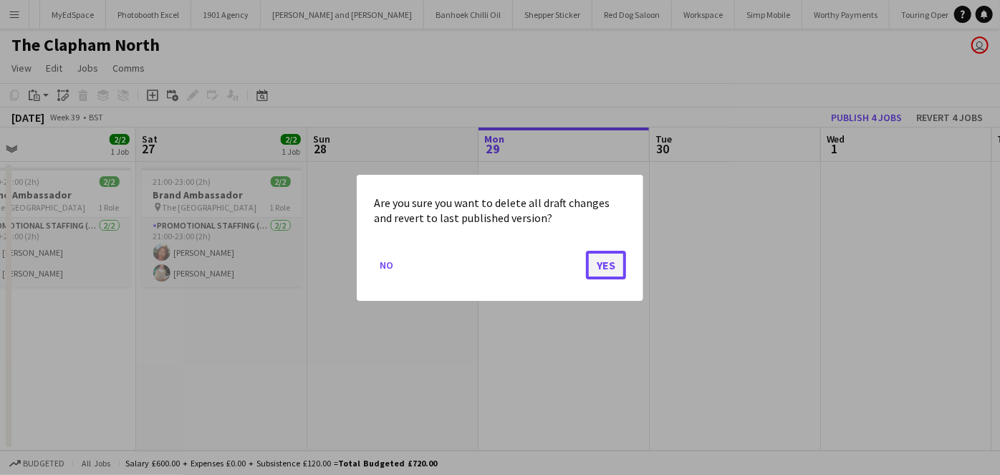
click at [620, 265] on button "Yes" at bounding box center [606, 264] width 40 height 29
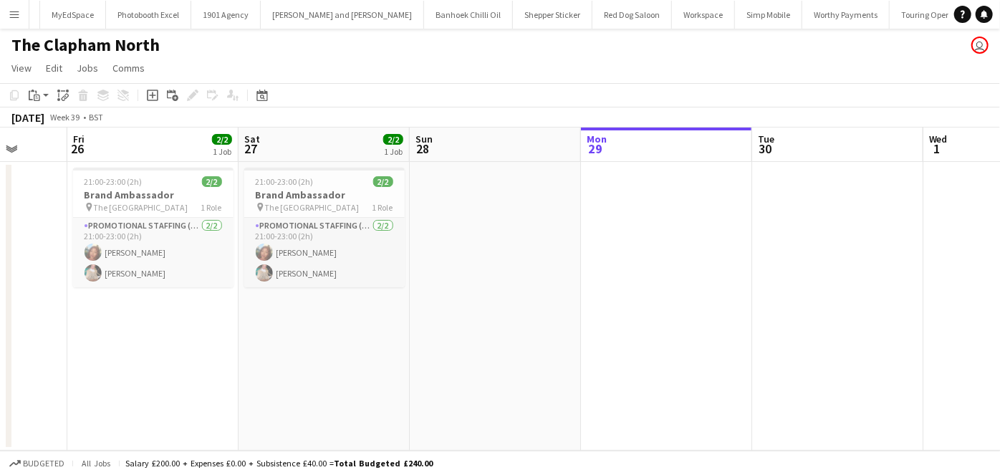
scroll to position [0, 448]
click at [172, 190] on h3 "Brand Ambassador" at bounding box center [151, 194] width 160 height 13
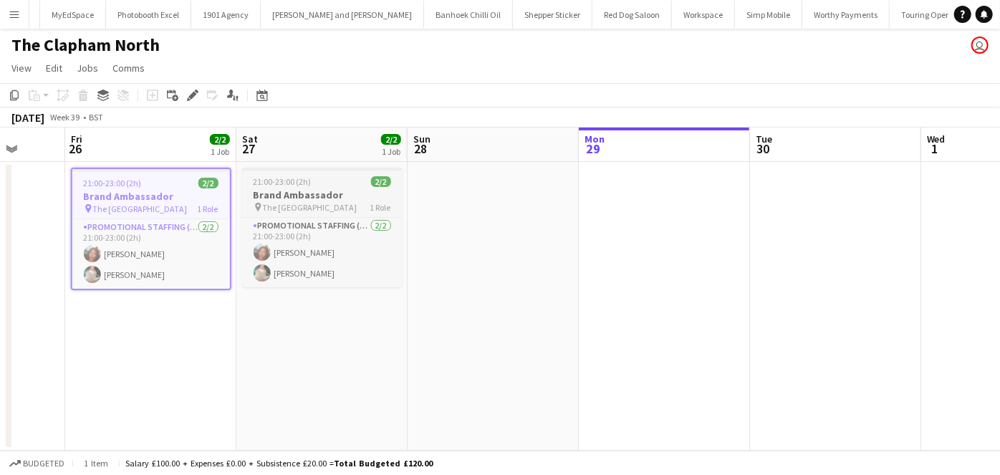
click at [276, 170] on app-job-card "21:00-23:00 (2h) 2/2 Brand Ambassador pin The Clapham North Pub 1 Role Promotio…" at bounding box center [322, 228] width 160 height 120
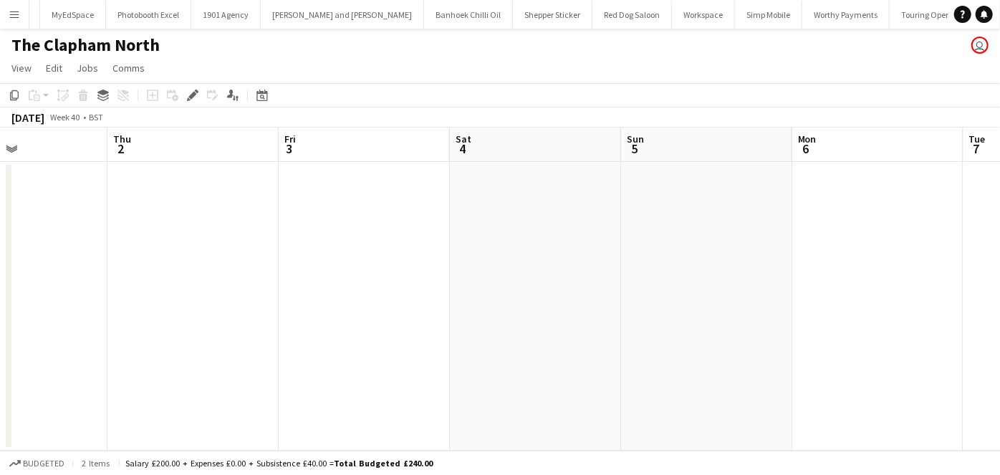
click at [587, 218] on app-date-cell at bounding box center [535, 306] width 171 height 289
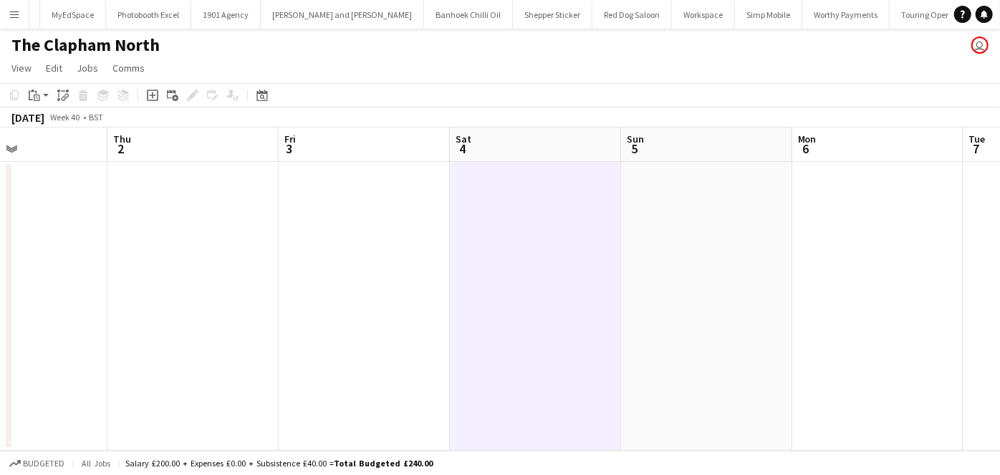
drag, startPoint x: 662, startPoint y: 195, endPoint x: 652, endPoint y: 197, distance: 11.0
click at [662, 195] on app-date-cell at bounding box center [706, 306] width 171 height 289
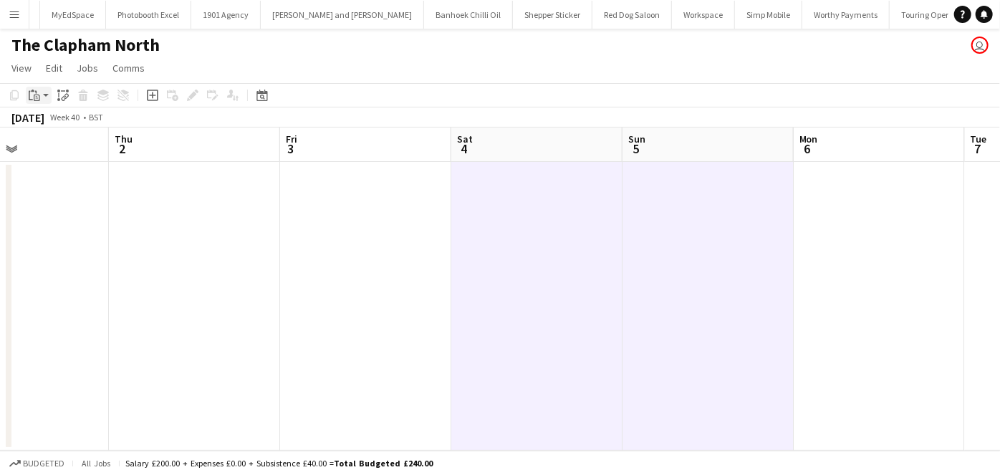
click at [34, 95] on icon at bounding box center [37, 98] width 6 height 6
click at [53, 125] on link "Paste Ctrl+V" at bounding box center [105, 122] width 135 height 13
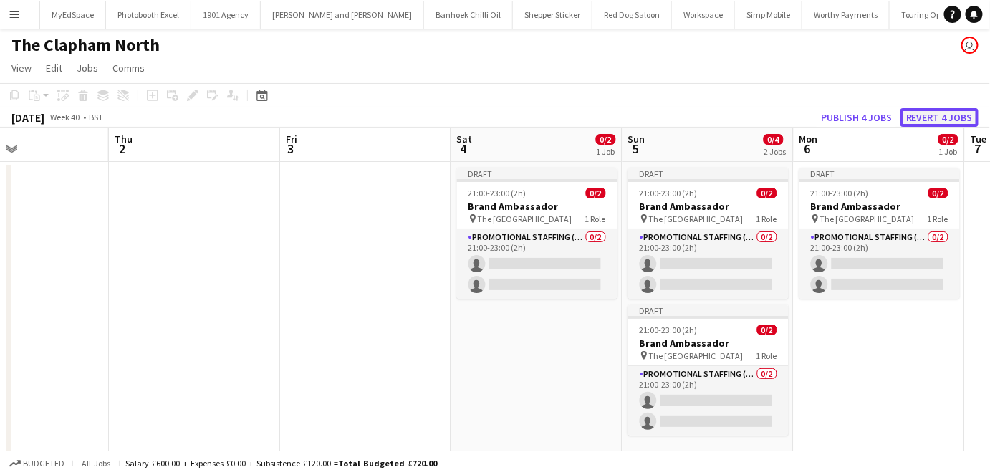
click at [930, 115] on button "Revert 4 jobs" at bounding box center [939, 117] width 78 height 19
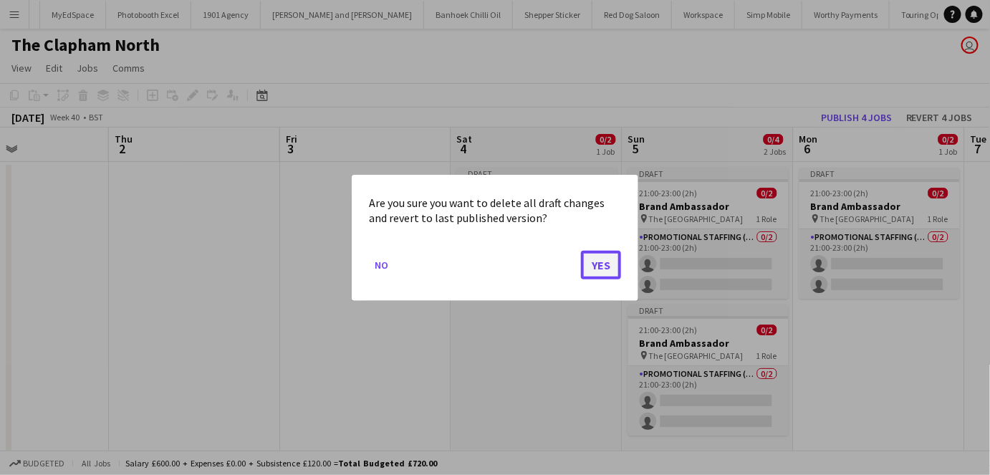
click at [606, 258] on button "Yes" at bounding box center [601, 264] width 40 height 29
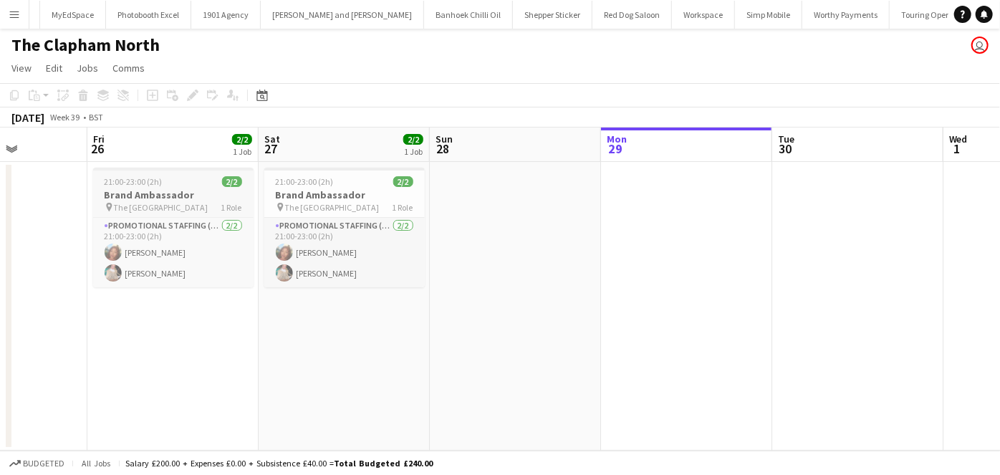
scroll to position [0, 425]
click at [119, 183] on span "21:00-23:00 (2h)" at bounding box center [134, 181] width 58 height 11
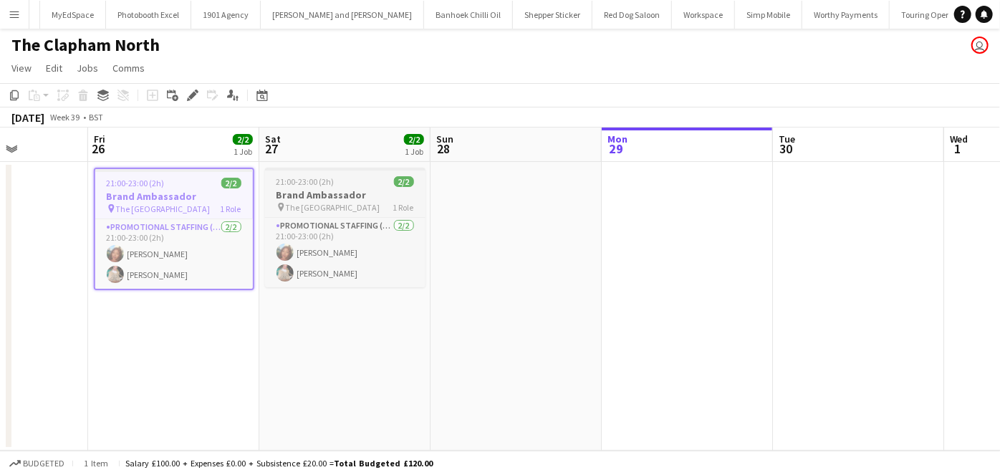
click at [278, 170] on div at bounding box center [345, 169] width 160 height 3
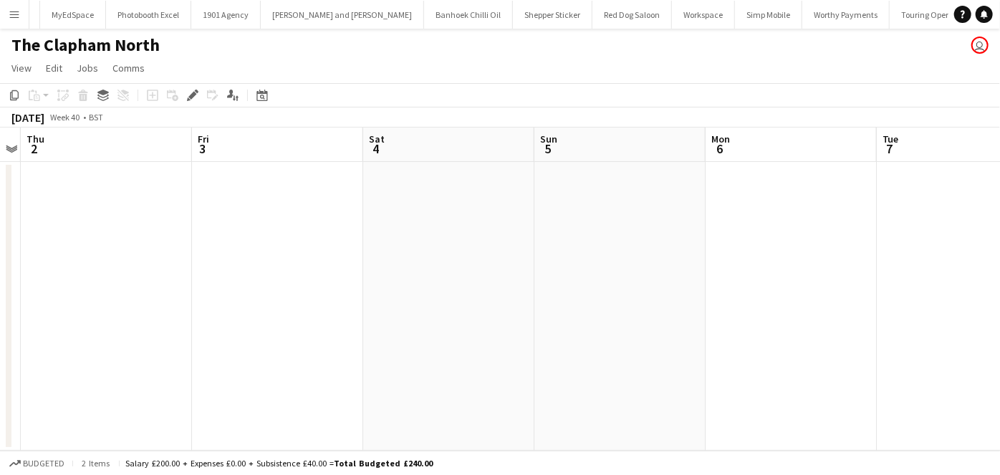
scroll to position [0, 574]
click at [391, 212] on app-date-cell at bounding box center [366, 306] width 171 height 289
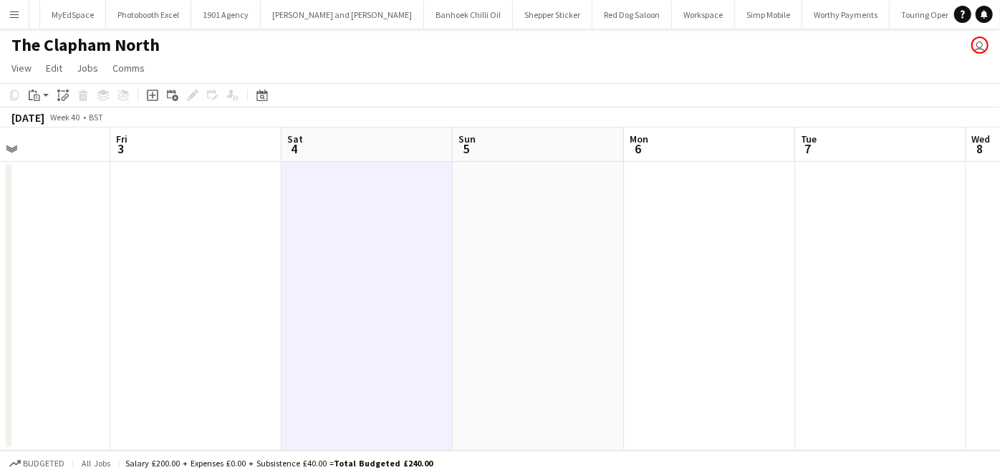
click at [38, 105] on app-toolbar "Copy Paste Paste Ctrl+V Paste with crew Ctrl+Shift+V Paste linked Job Delete Gr…" at bounding box center [500, 95] width 1000 height 24
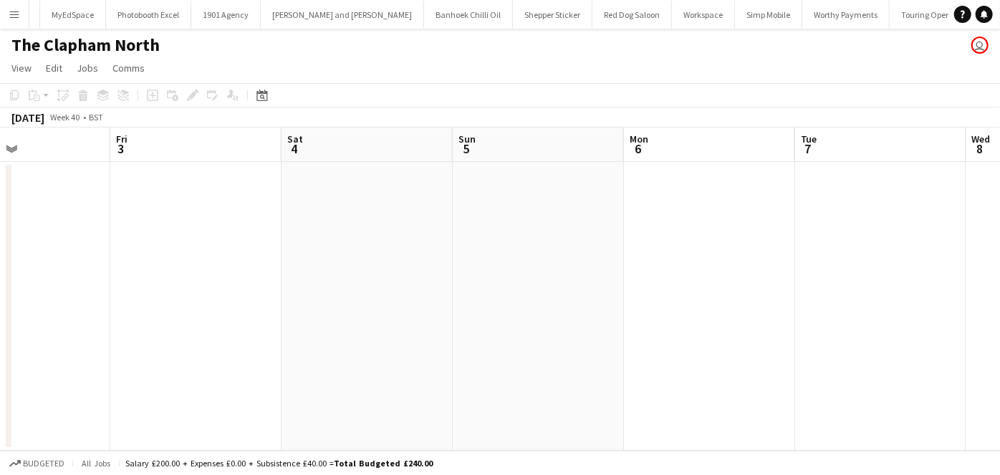
click at [37, 100] on div "Copy Paste Paste Ctrl+V Paste with crew Ctrl+Shift+V Paste linked Job Delete Gr…" at bounding box center [69, 95] width 126 height 17
click at [433, 193] on app-date-cell at bounding box center [366, 306] width 171 height 289
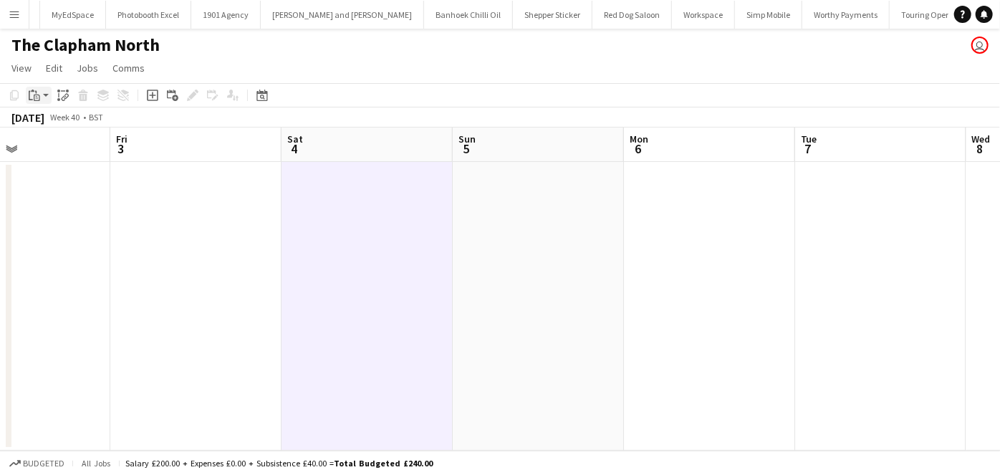
click at [33, 91] on icon at bounding box center [33, 91] width 4 height 2
click at [62, 119] on link "Paste Ctrl+V" at bounding box center [105, 122] width 135 height 13
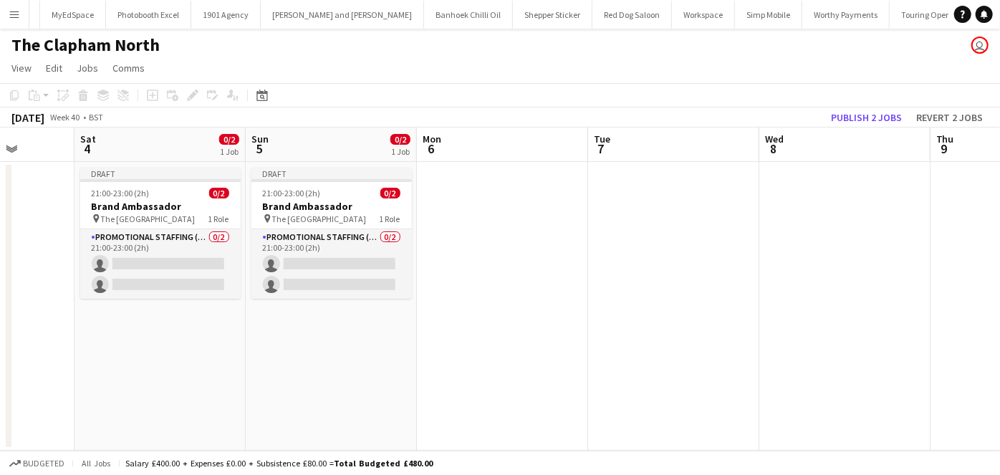
scroll to position [0, 440]
click at [854, 113] on button "Publish 2 jobs" at bounding box center [866, 117] width 82 height 19
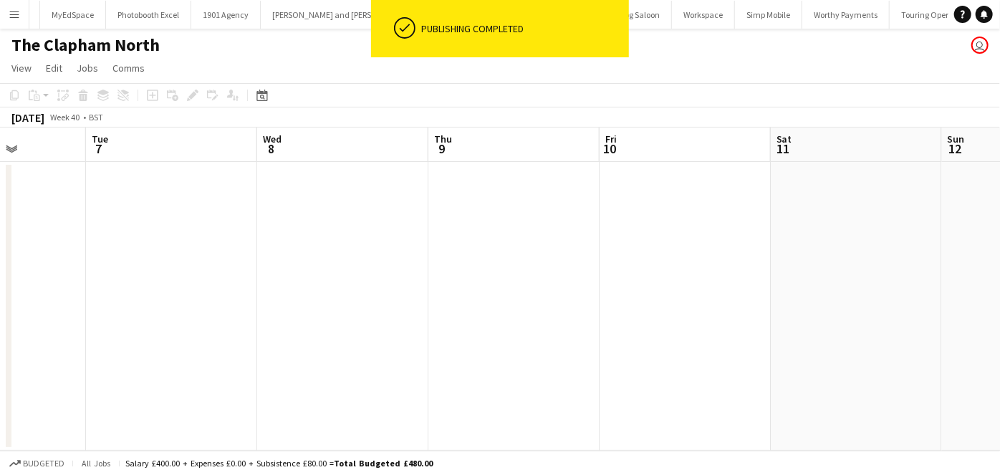
scroll to position [0, 410]
click at [677, 209] on app-date-cell at bounding box center [702, 306] width 171 height 289
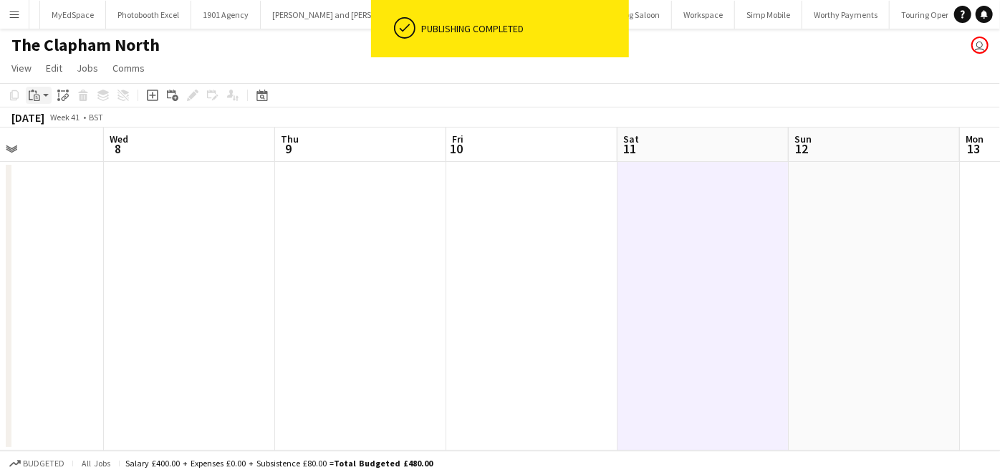
click at [37, 99] on icon "Paste" at bounding box center [34, 95] width 11 height 11
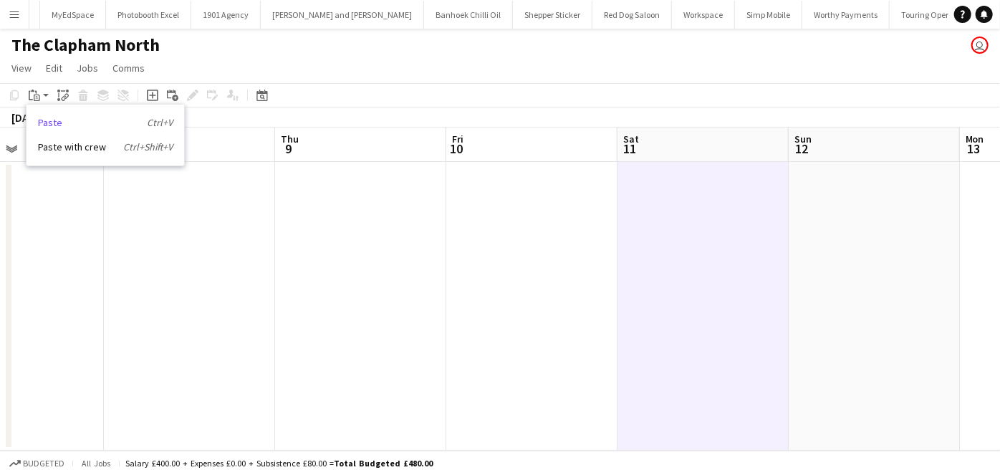
click at [61, 128] on link "Paste Ctrl+V" at bounding box center [105, 122] width 135 height 13
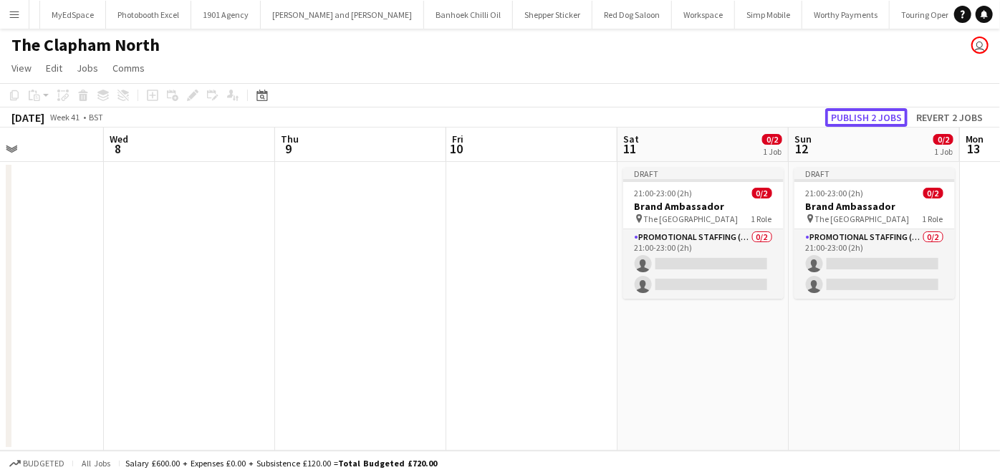
click at [867, 116] on button "Publish 2 jobs" at bounding box center [866, 117] width 82 height 19
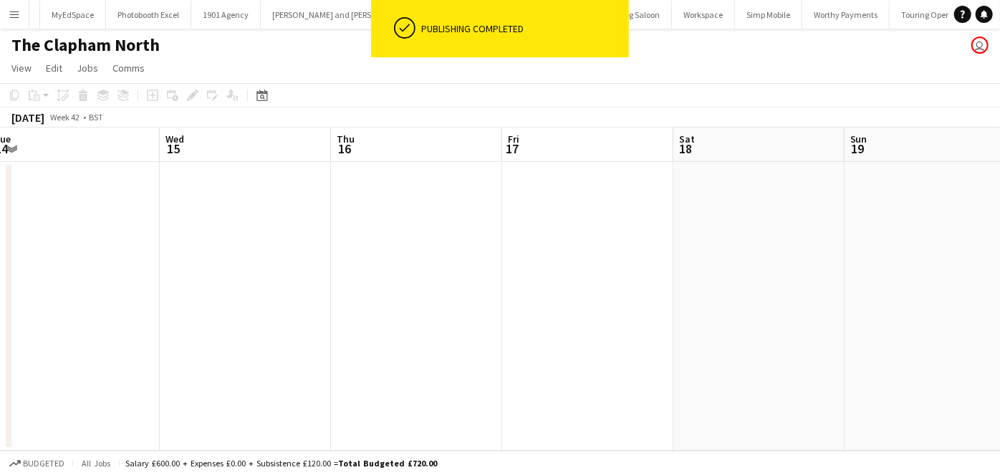
scroll to position [0, 525]
click at [749, 203] on app-date-cell at bounding box center [758, 306] width 171 height 289
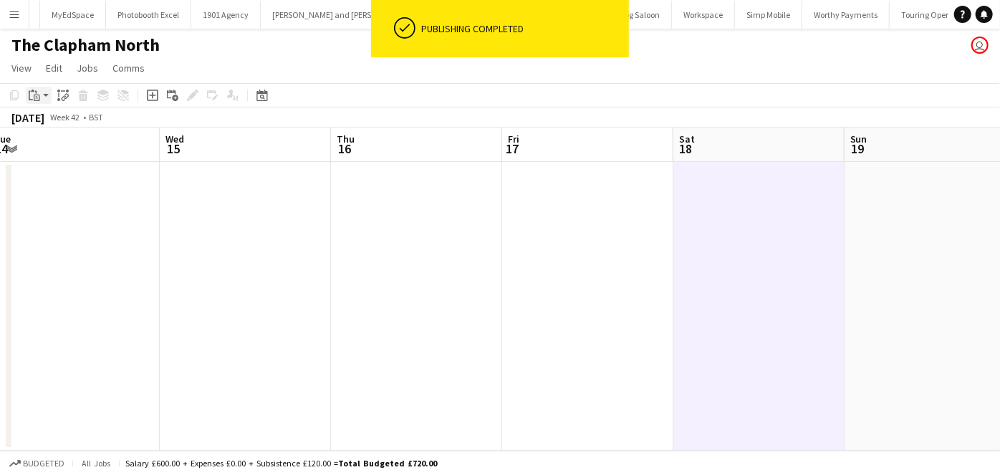
click at [34, 94] on icon "Paste" at bounding box center [34, 95] width 11 height 11
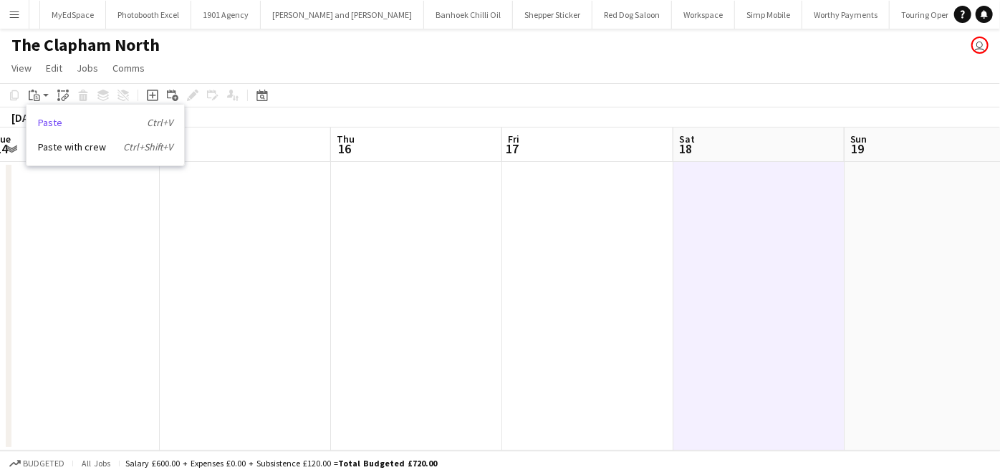
click at [48, 120] on link "Paste Ctrl+V" at bounding box center [105, 122] width 135 height 13
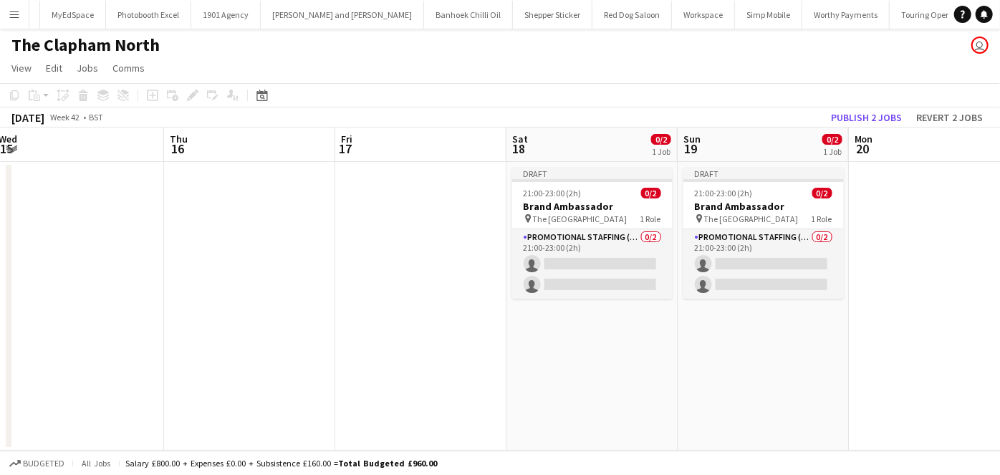
scroll to position [0, 521]
click at [859, 116] on button "Publish 2 jobs" at bounding box center [866, 117] width 82 height 19
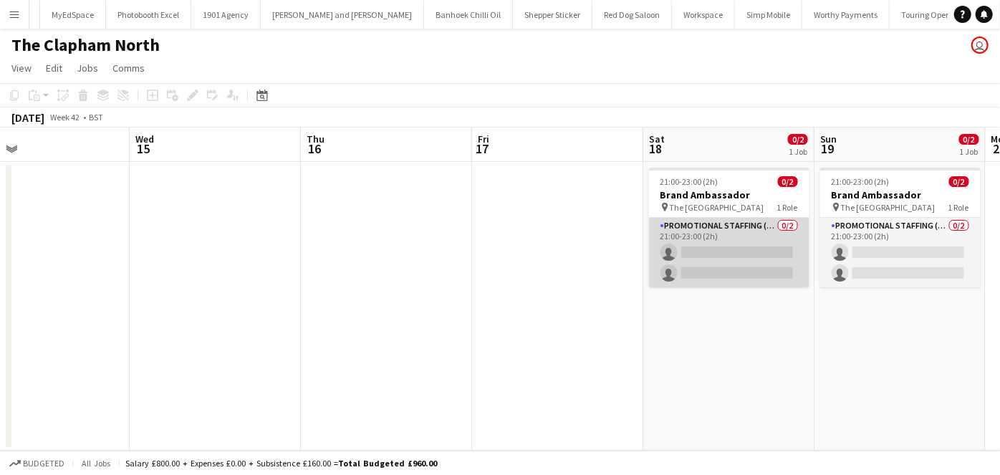
scroll to position [0, 593]
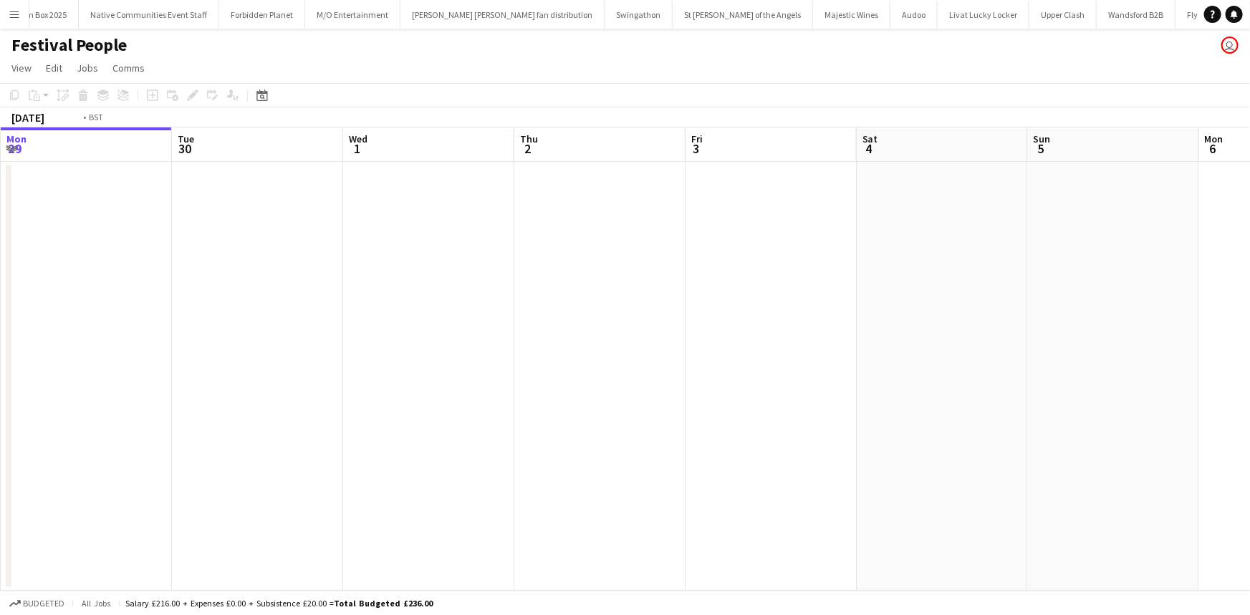
scroll to position [0, 514]
click at [14, 9] on app-icon "Menu" at bounding box center [14, 14] width 11 height 11
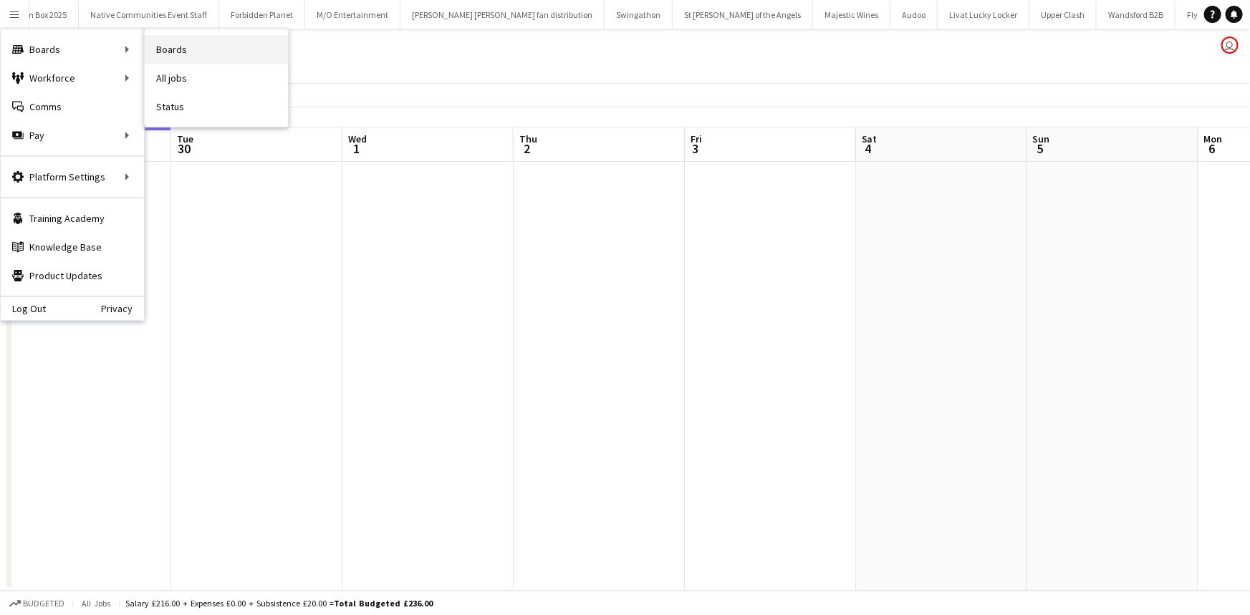
click at [167, 48] on link "Boards" at bounding box center [216, 49] width 143 height 29
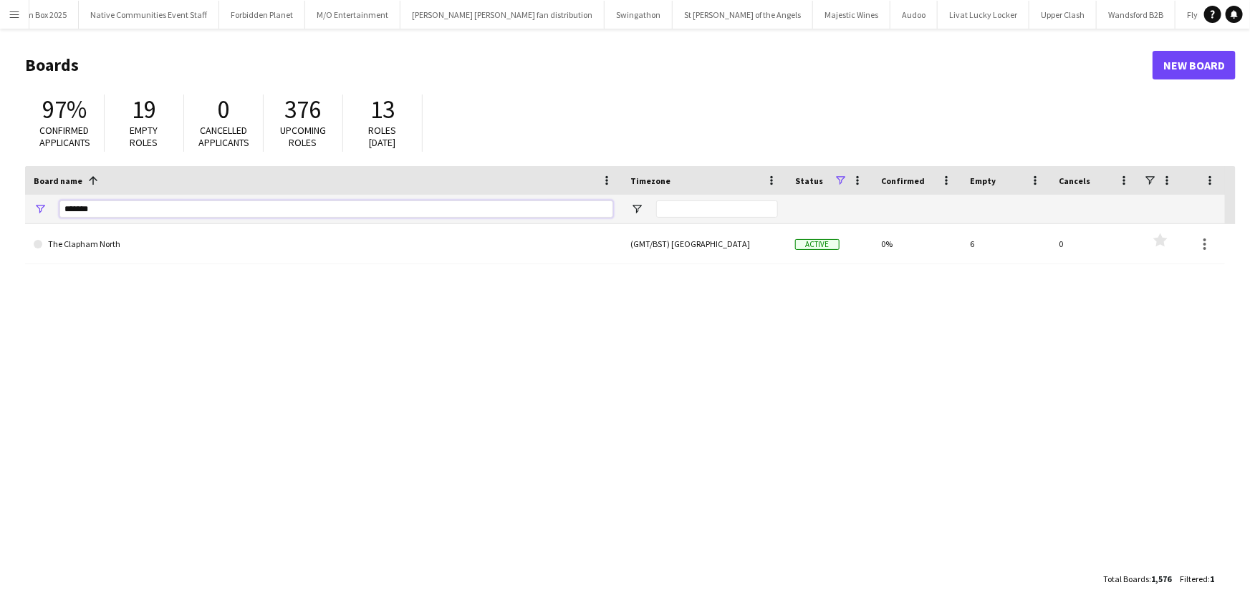
click at [163, 214] on input "*******" at bounding box center [336, 209] width 554 height 17
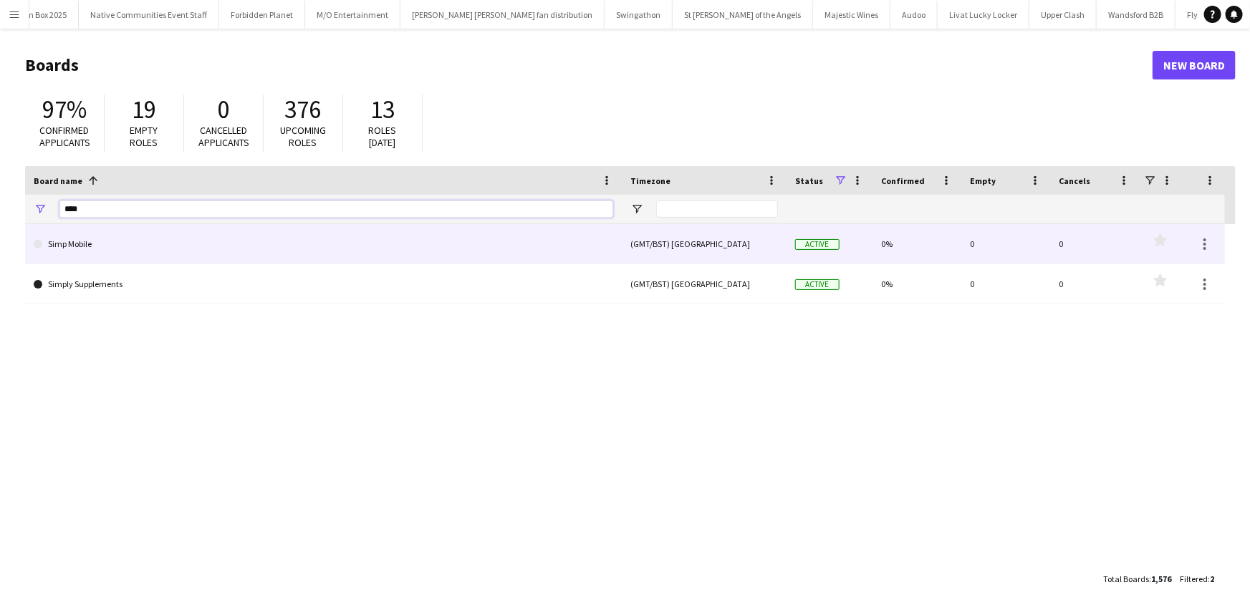
type input "****"
click at [162, 249] on link "Simp Mobile" at bounding box center [323, 244] width 579 height 40
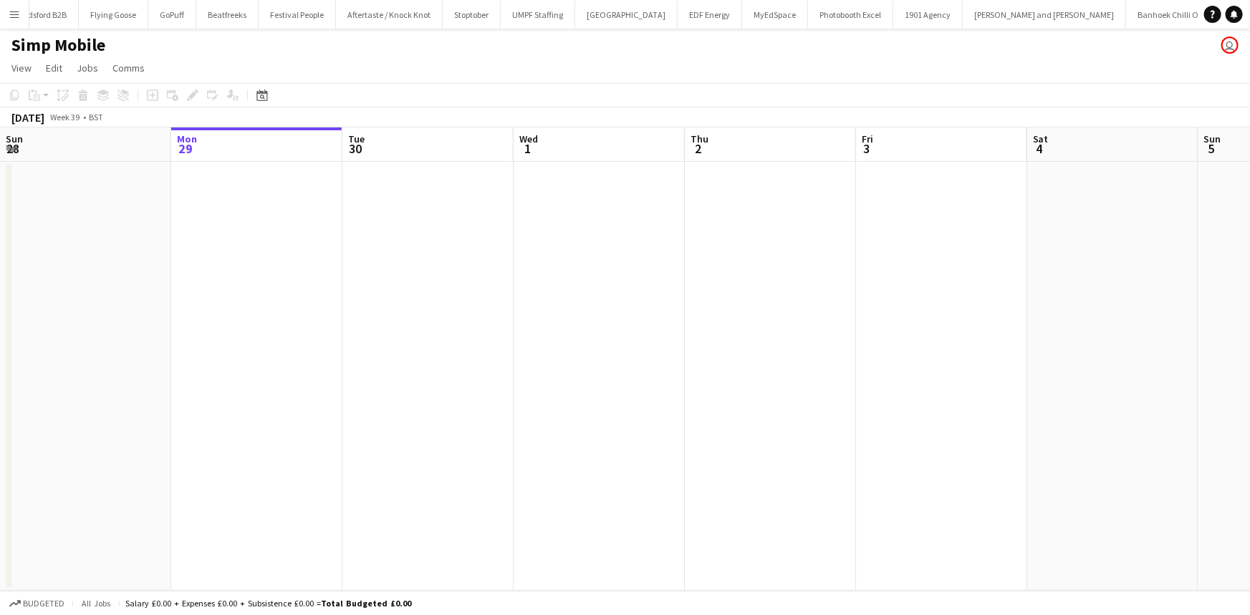
scroll to position [0, 2001]
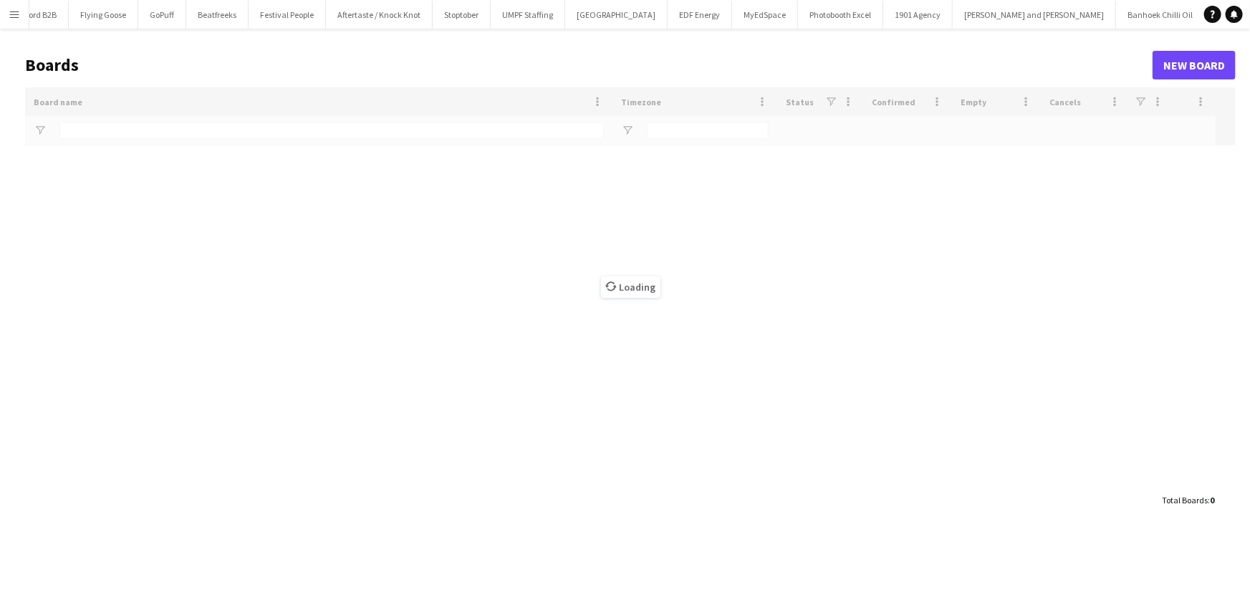
click at [100, 129] on div "Loading" at bounding box center [630, 286] width 1210 height 399
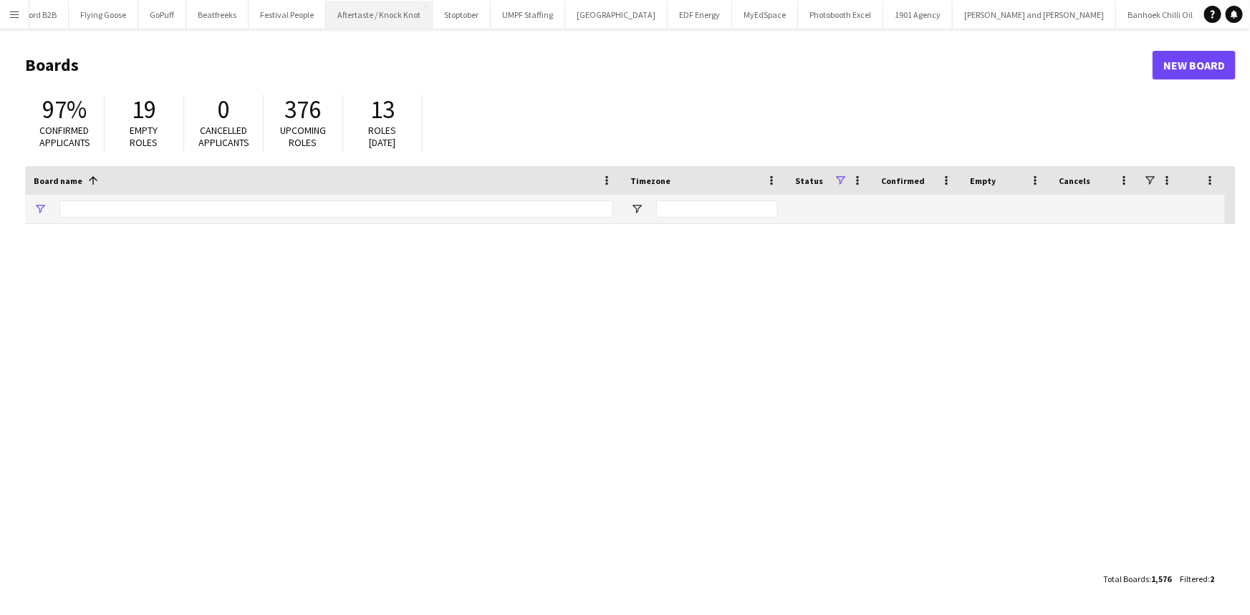
type input "****"
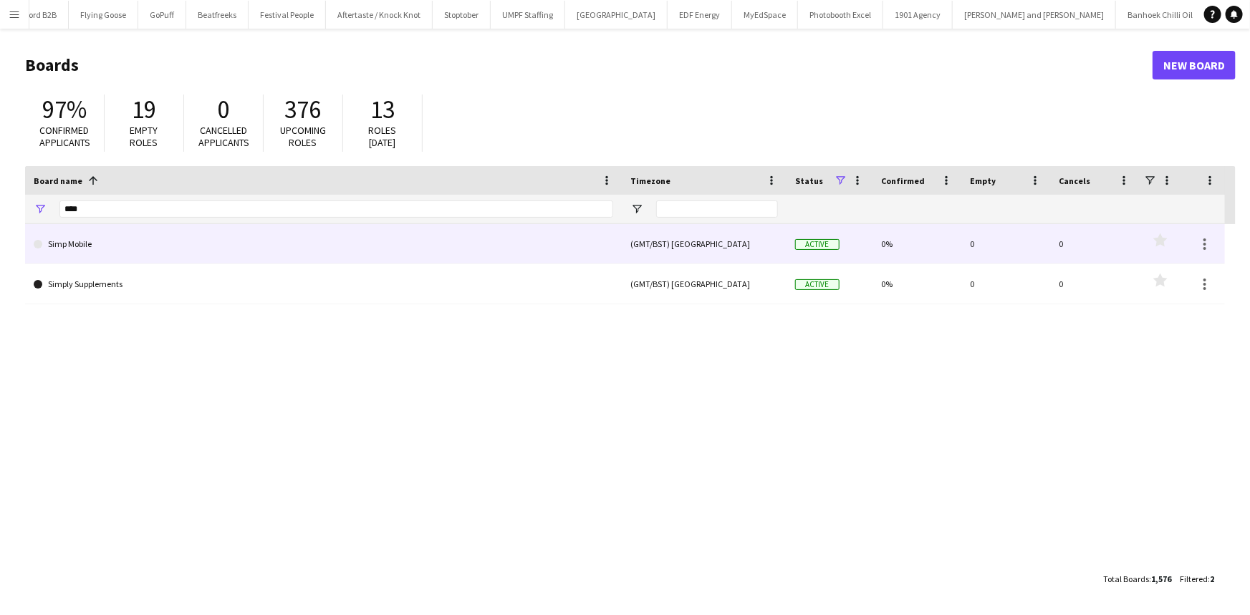
click at [68, 244] on link "Simp Mobile" at bounding box center [323, 244] width 579 height 40
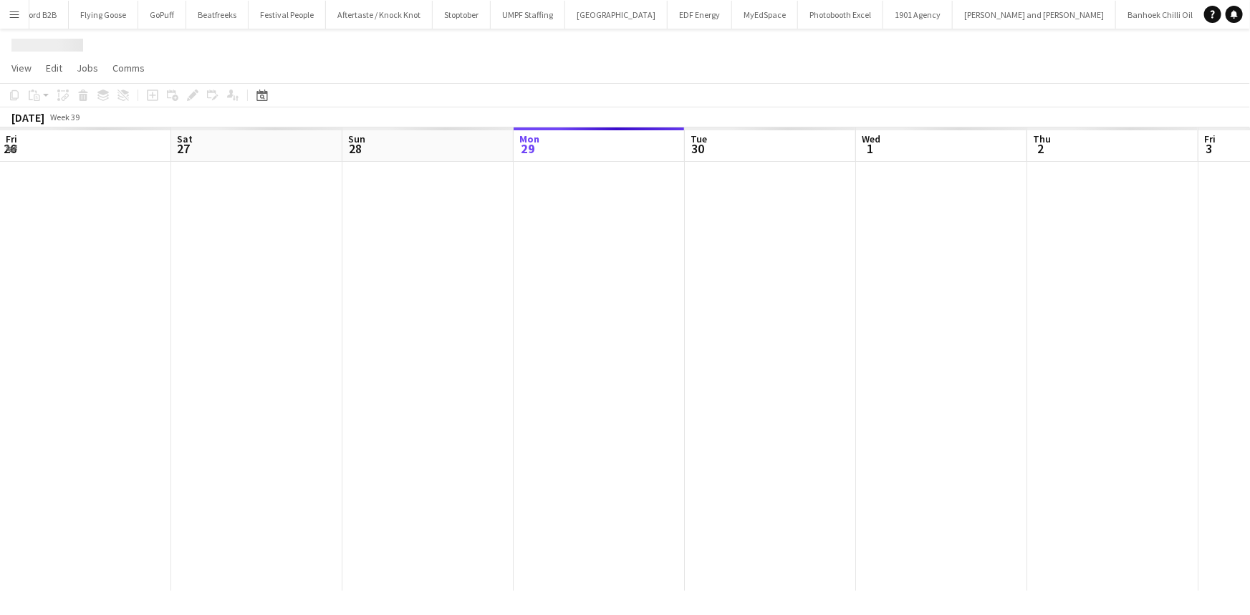
scroll to position [0, 342]
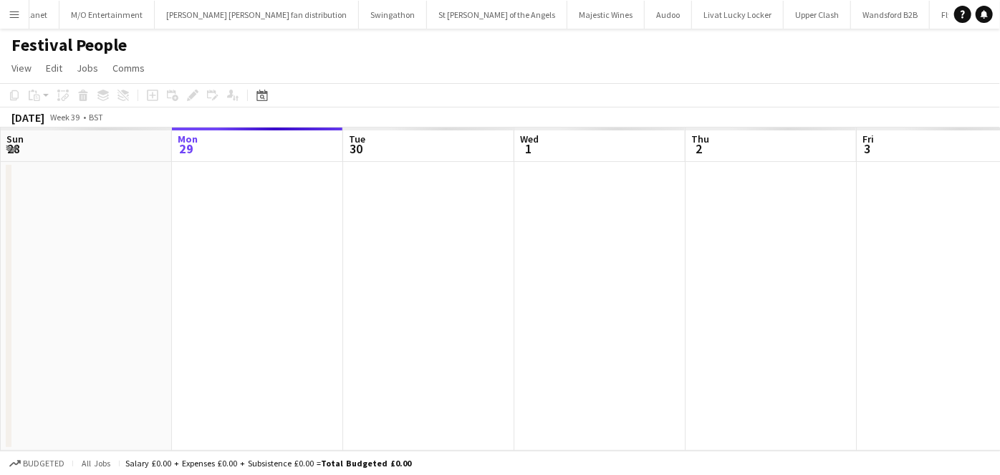
scroll to position [0, 1141]
click at [21, 15] on button "Menu" at bounding box center [14, 14] width 29 height 29
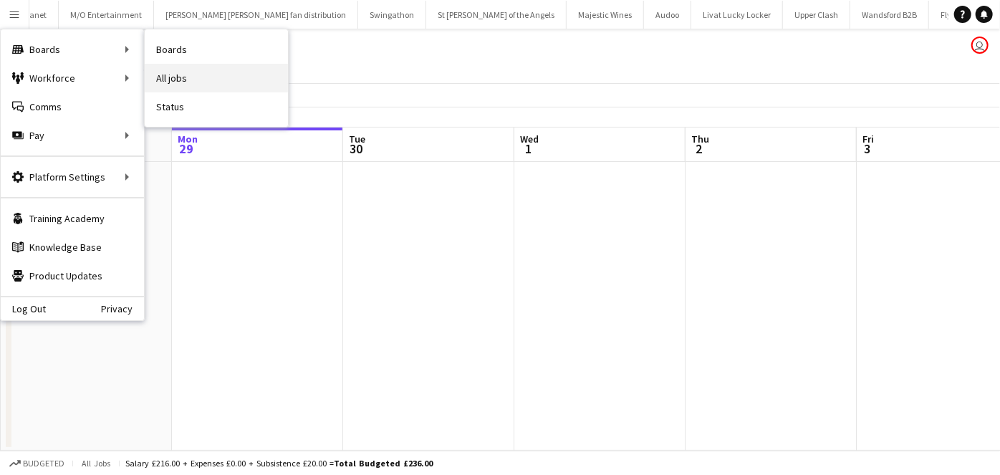
click at [187, 71] on link "All jobs" at bounding box center [216, 78] width 143 height 29
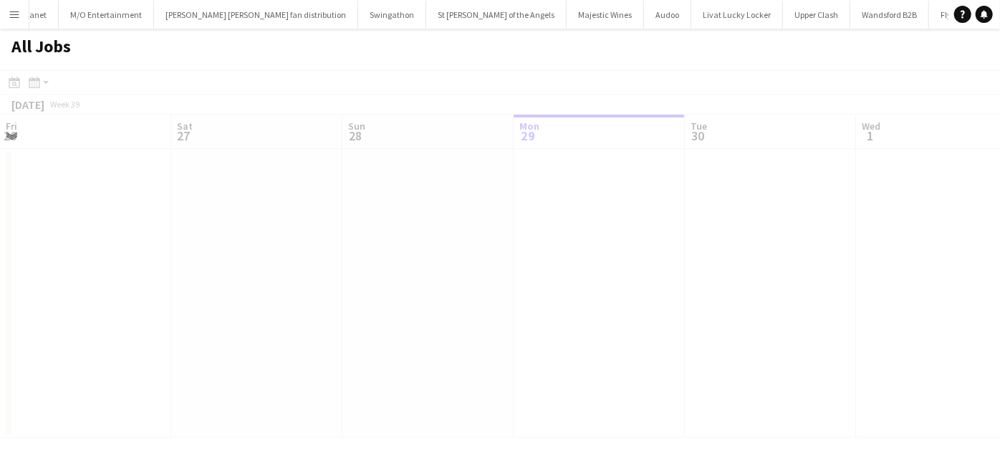
scroll to position [0, 342]
click at [21, 28] on button "Menu" at bounding box center [14, 14] width 29 height 29
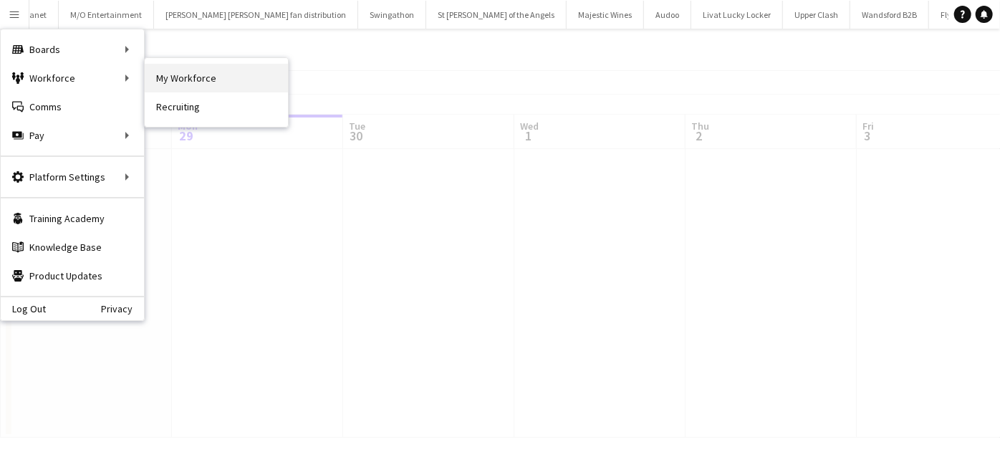
click at [195, 80] on link "My Workforce" at bounding box center [216, 78] width 143 height 29
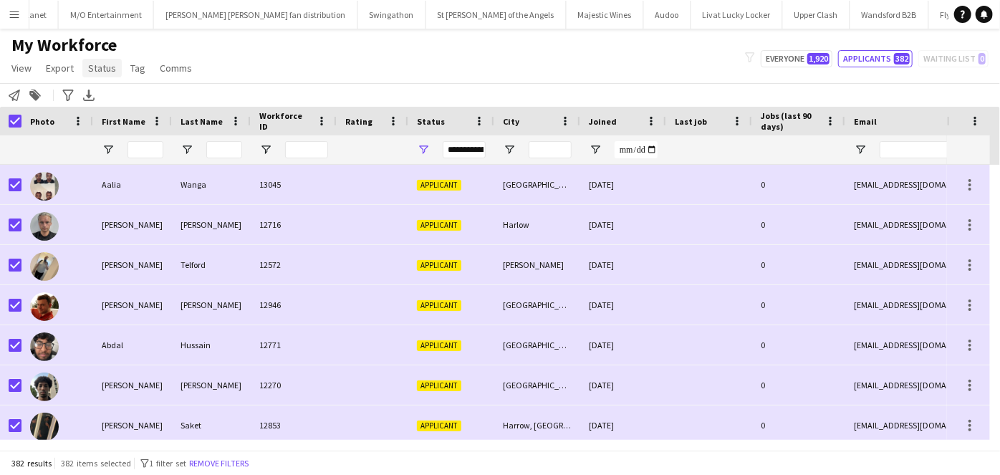
click at [112, 67] on span "Status" at bounding box center [102, 68] width 28 height 13
click at [130, 98] on link "Edit" at bounding box center [132, 99] width 100 height 30
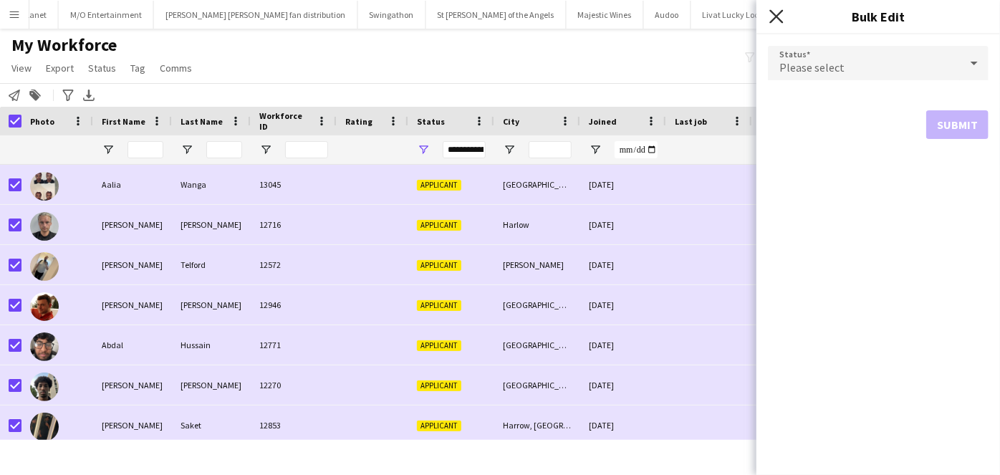
click at [777, 21] on icon "Close pop-in" at bounding box center [776, 16] width 14 height 14
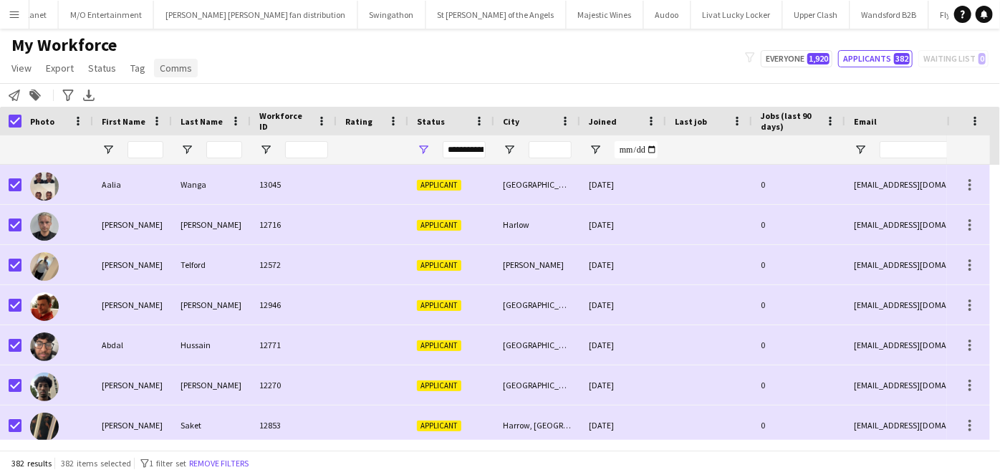
click at [165, 66] on span "Comms" at bounding box center [176, 68] width 32 height 13
click at [223, 102] on span "Send notification" at bounding box center [199, 98] width 73 height 13
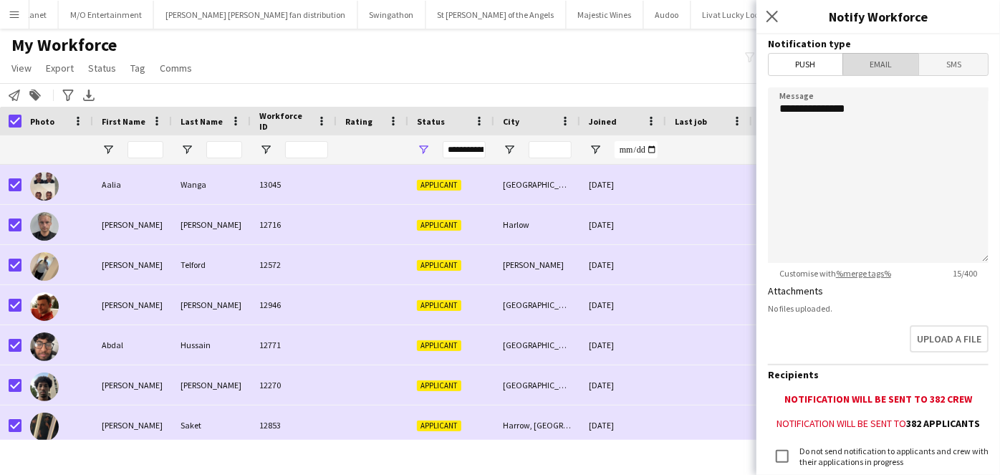
click at [878, 63] on span "Email" at bounding box center [881, 64] width 76 height 21
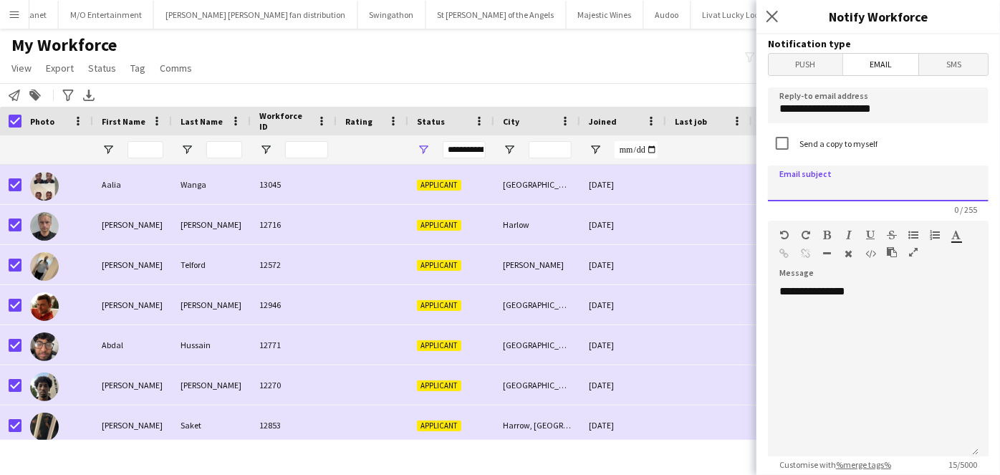
click at [838, 193] on input at bounding box center [878, 183] width 221 height 36
paste input "**********"
type input "**********"
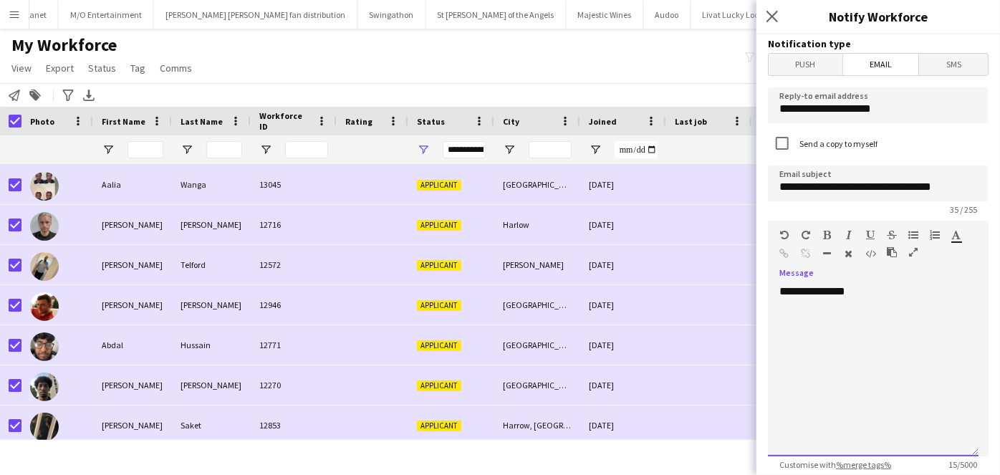
click at [796, 339] on div "**********" at bounding box center [873, 370] width 211 height 172
click at [882, 282] on div "**********" at bounding box center [878, 365] width 221 height 182
click at [879, 292] on div "**********" at bounding box center [873, 370] width 211 height 172
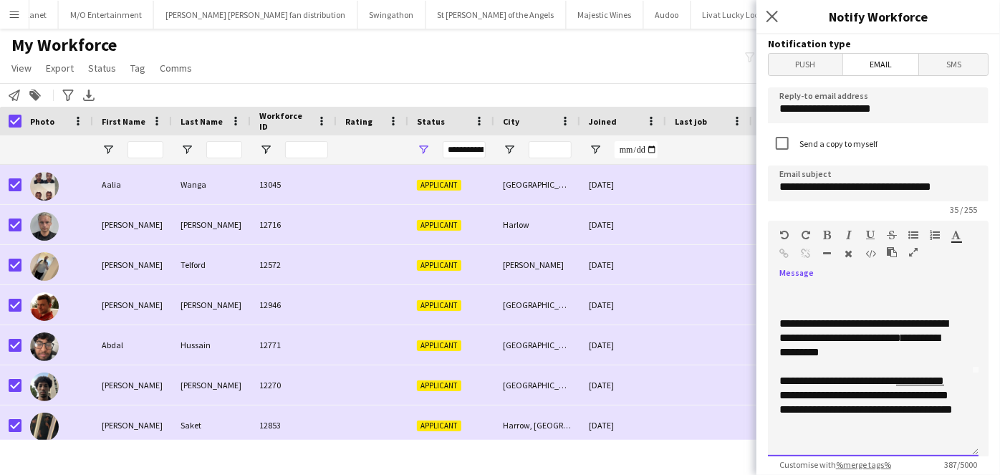
scroll to position [17, 0]
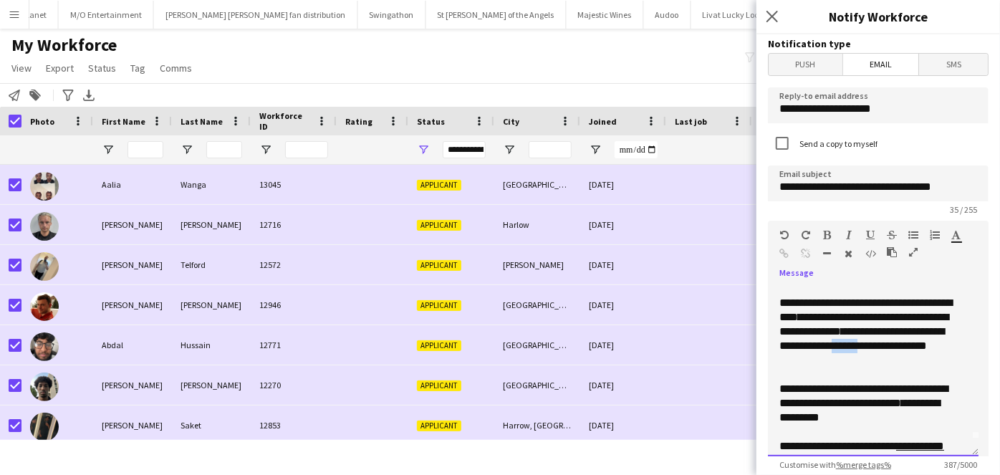
drag, startPoint x: 919, startPoint y: 345, endPoint x: 885, endPoint y: 348, distance: 34.5
click at [885, 348] on div "**********" at bounding box center [868, 332] width 178 height 72
drag, startPoint x: 858, startPoint y: 360, endPoint x: 779, endPoint y: 355, distance: 79.6
click at [776, 357] on div "**********" at bounding box center [873, 370] width 211 height 172
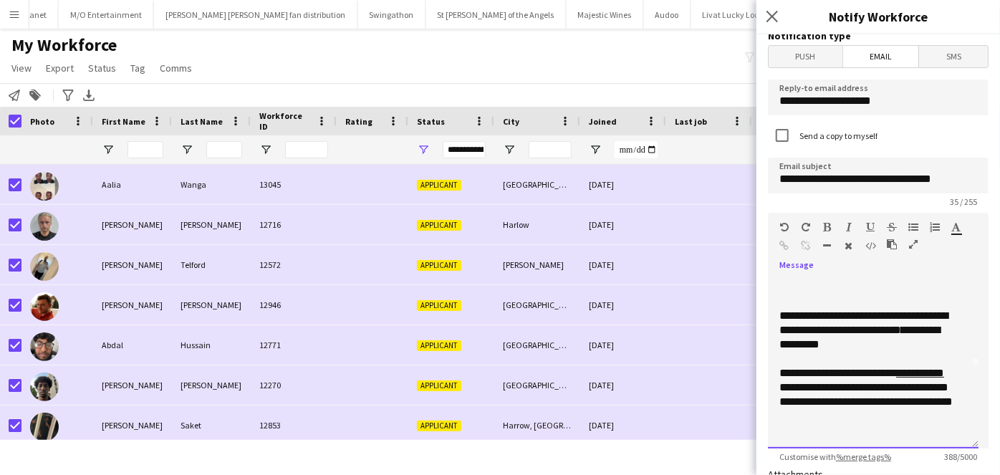
scroll to position [11, 0]
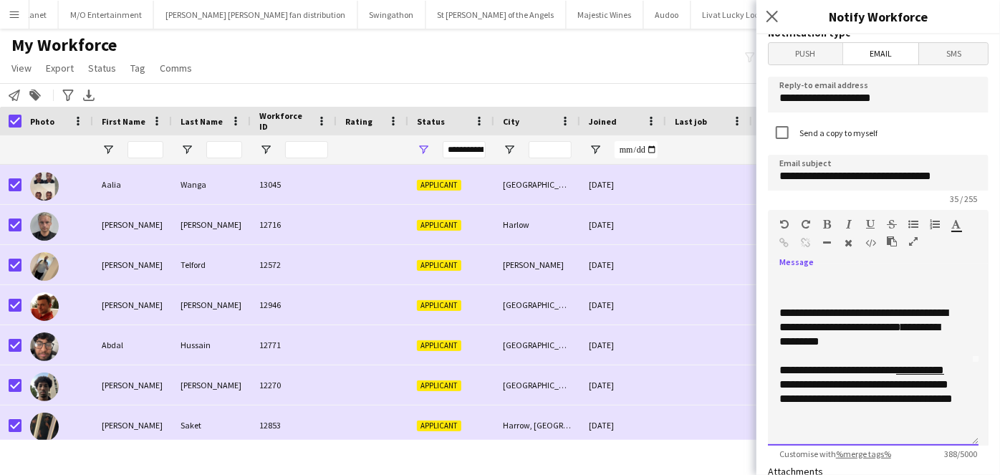
click at [912, 413] on div "**********" at bounding box center [868, 391] width 178 height 57
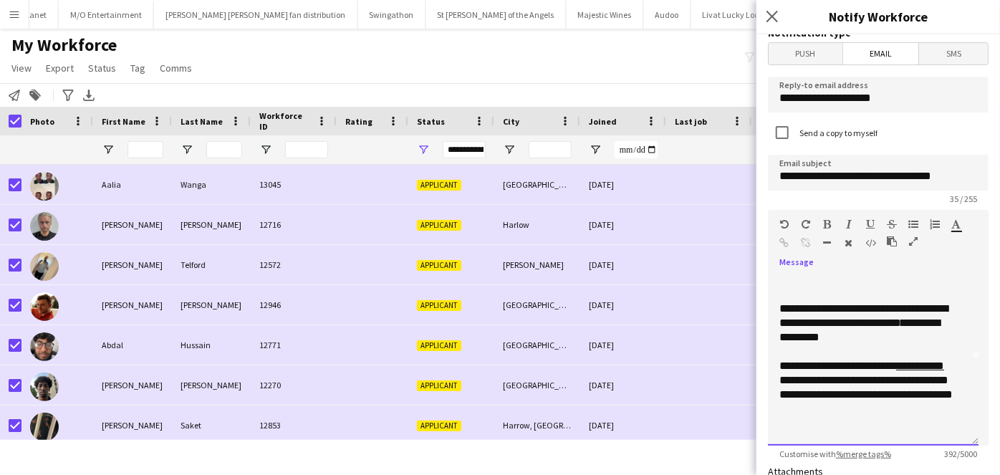
click at [896, 425] on div at bounding box center [873, 423] width 188 height 14
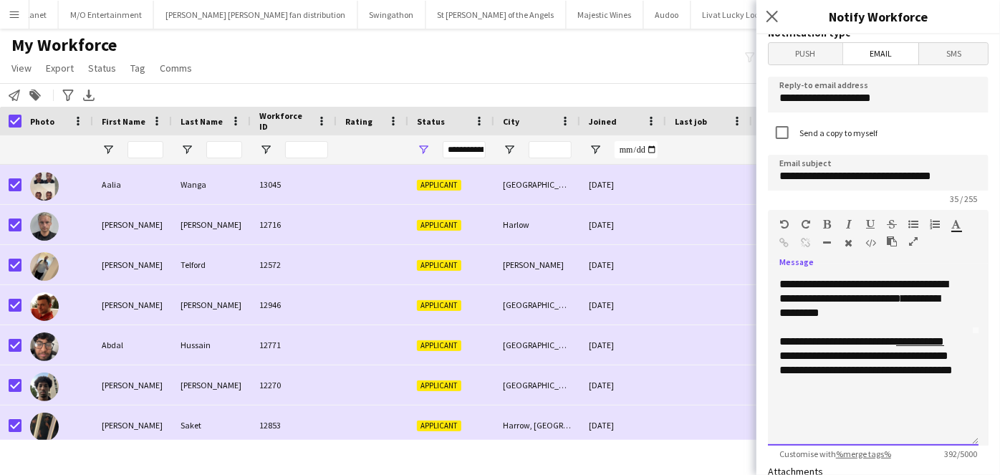
click at [835, 407] on div at bounding box center [873, 413] width 188 height 14
click at [777, 397] on div "**********" at bounding box center [873, 360] width 211 height 172
click at [904, 384] on div "**********" at bounding box center [868, 362] width 178 height 57
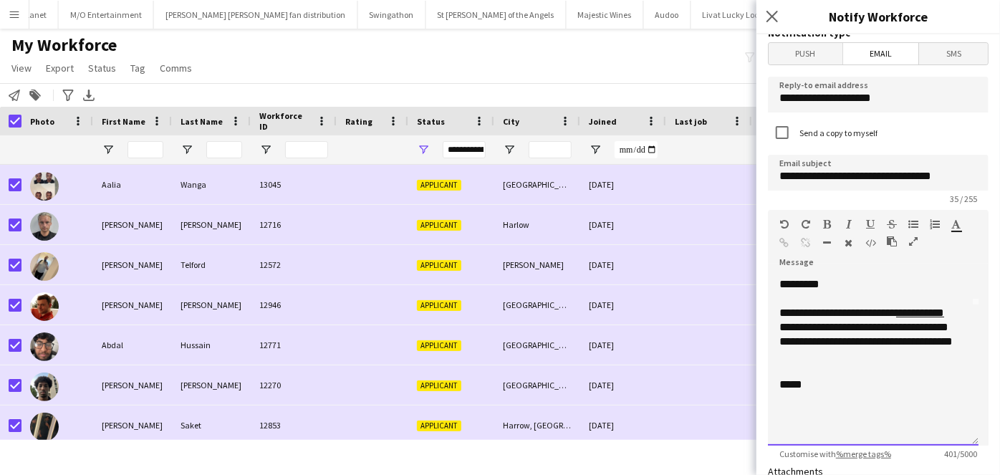
click at [829, 375] on div at bounding box center [873, 370] width 188 height 14
click at [825, 382] on div "*****" at bounding box center [873, 384] width 188 height 14
click at [811, 382] on div "*****" at bounding box center [873, 384] width 188 height 14
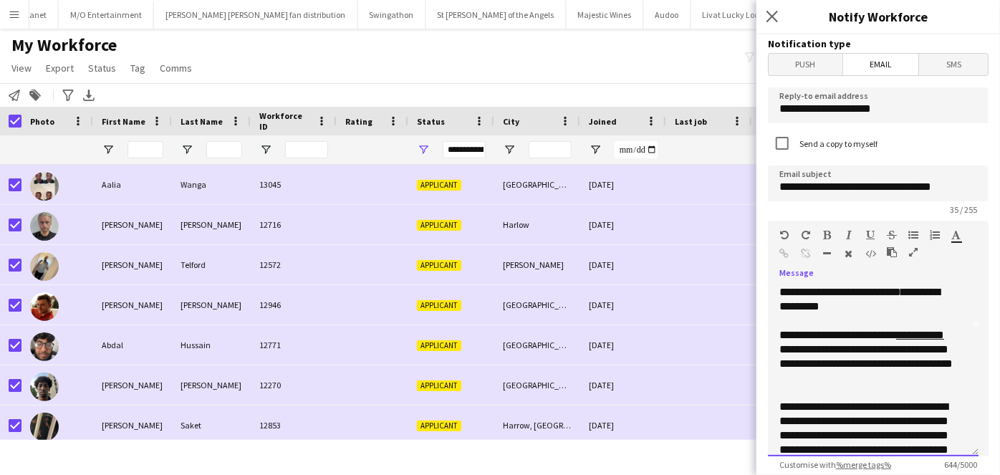
scroll to position [123, 0]
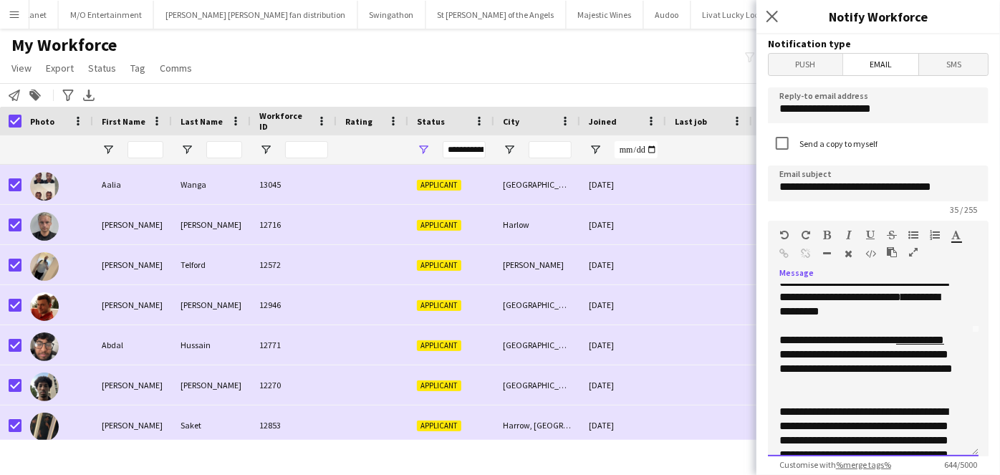
click at [798, 413] on div "**********" at bounding box center [868, 476] width 178 height 143
click at [801, 416] on div "**********" at bounding box center [868, 476] width 178 height 143
click at [804, 415] on div "**********" at bounding box center [868, 476] width 178 height 143
click at [794, 413] on div "**********" at bounding box center [868, 484] width 178 height 158
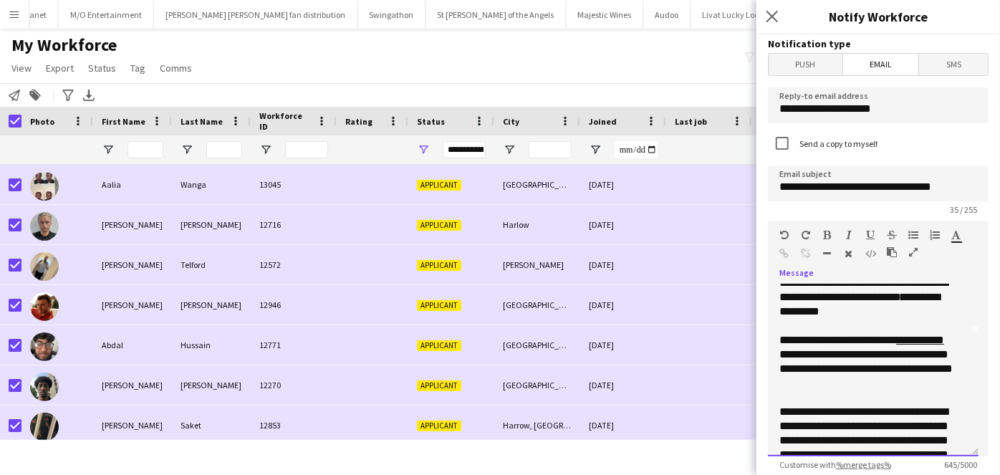
click at [799, 414] on div "**********" at bounding box center [868, 484] width 178 height 158
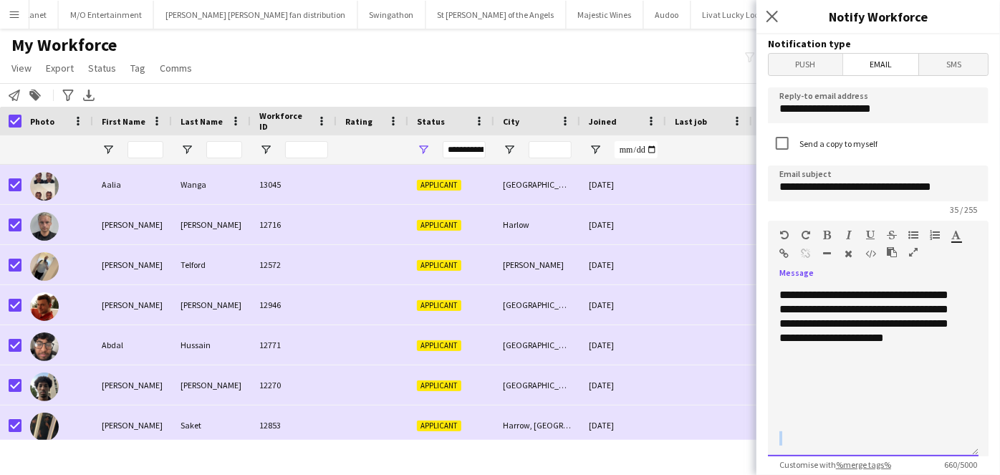
scroll to position [177, 0]
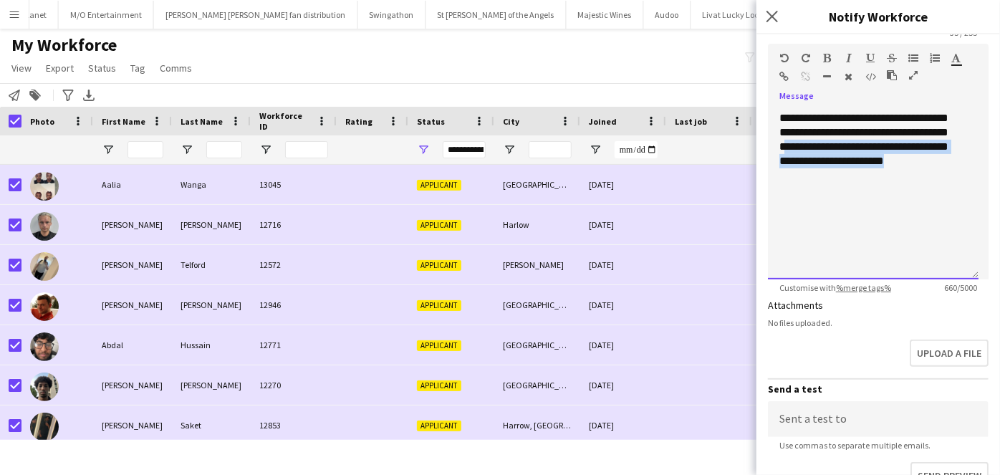
drag, startPoint x: 893, startPoint y: 403, endPoint x: 848, endPoint y: 191, distance: 217.4
click at [848, 191] on div "**********" at bounding box center [873, 53] width 188 height 401
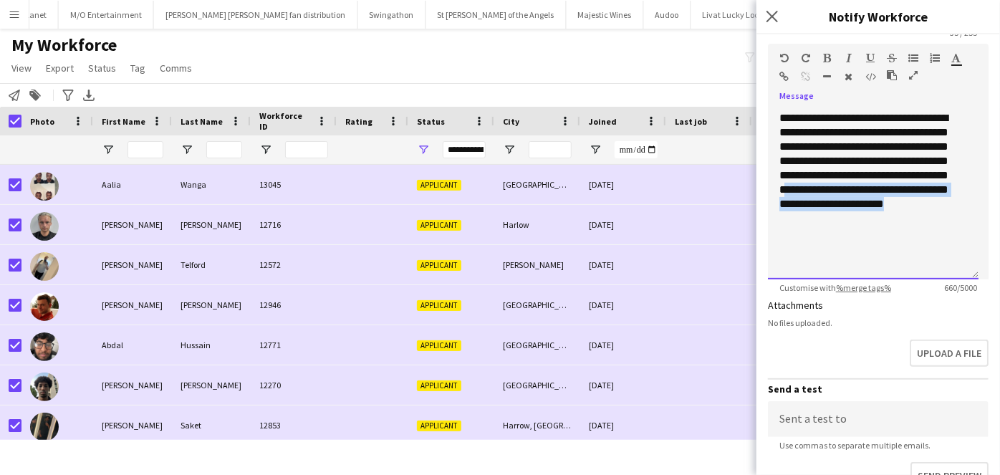
scroll to position [218, 0]
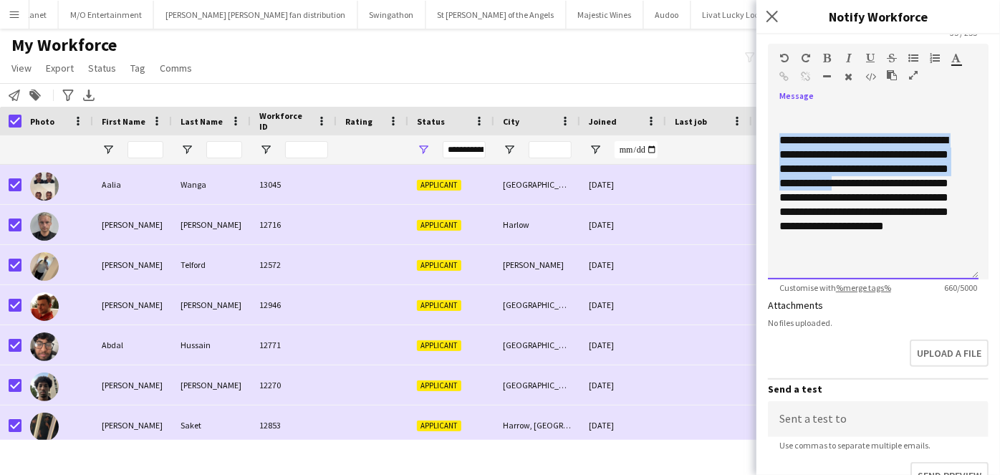
drag, startPoint x: 779, startPoint y: 153, endPoint x: 867, endPoint y: 211, distance: 105.5
click at [867, 211] on div "**********" at bounding box center [873, 193] width 211 height 172
click at [823, 159] on div "**********" at bounding box center [868, 212] width 178 height 158
click at [794, 157] on div "**********" at bounding box center [868, 212] width 178 height 158
click at [872, 203] on div "**********" at bounding box center [868, 212] width 178 height 158
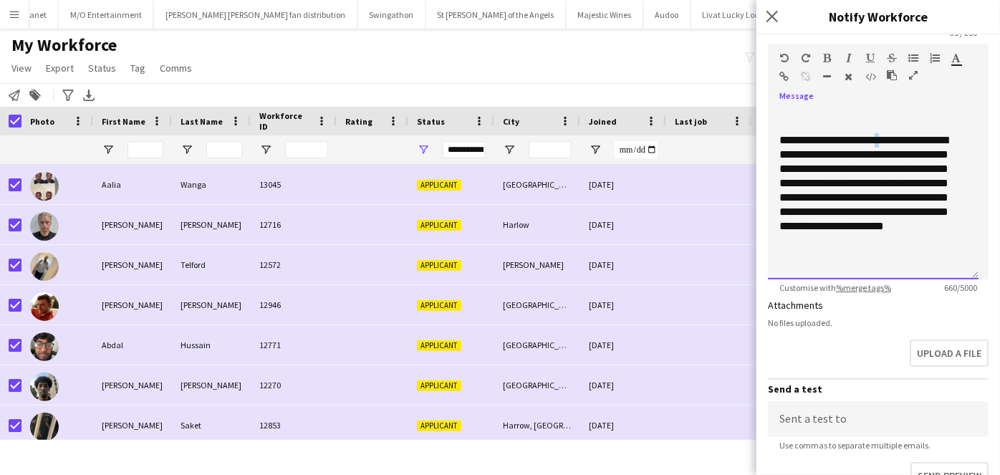
click at [789, 158] on div "**********" at bounding box center [868, 212] width 178 height 158
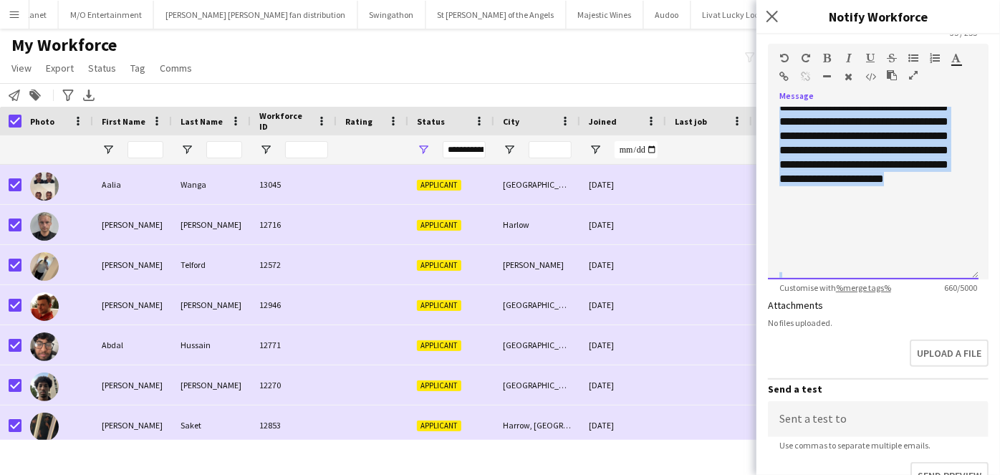
scroll to position [283, 0]
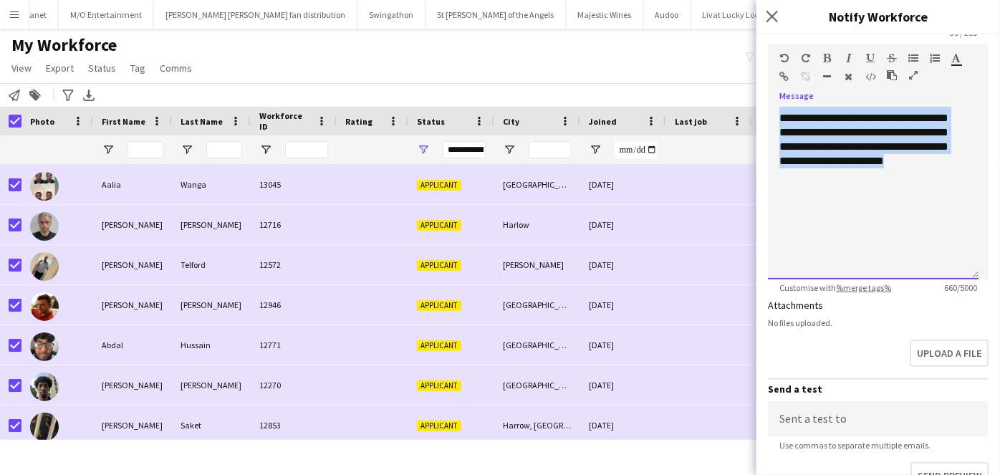
drag, startPoint x: 779, startPoint y: 154, endPoint x: 889, endPoint y: 237, distance: 137.5
click at [889, 237] on div "**********" at bounding box center [873, 53] width 188 height 401
copy div "**********"
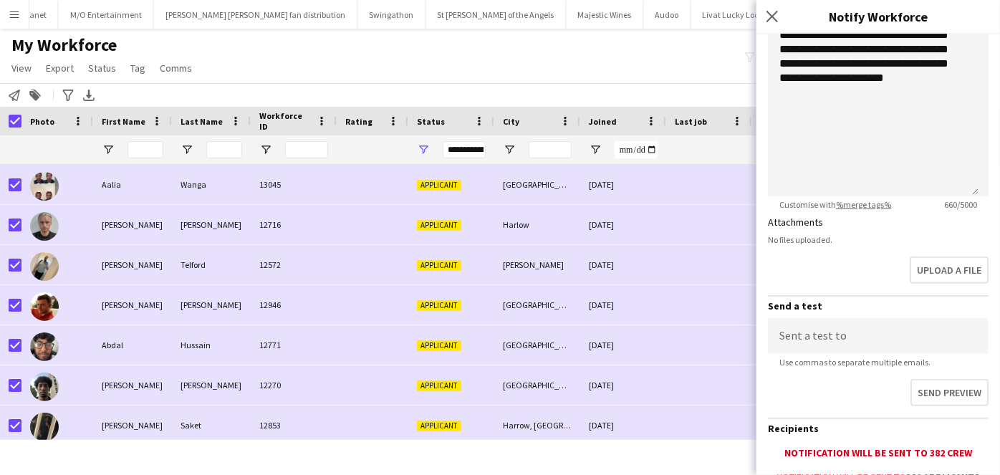
click at [849, 377] on div "Send preview" at bounding box center [878, 395] width 221 height 44
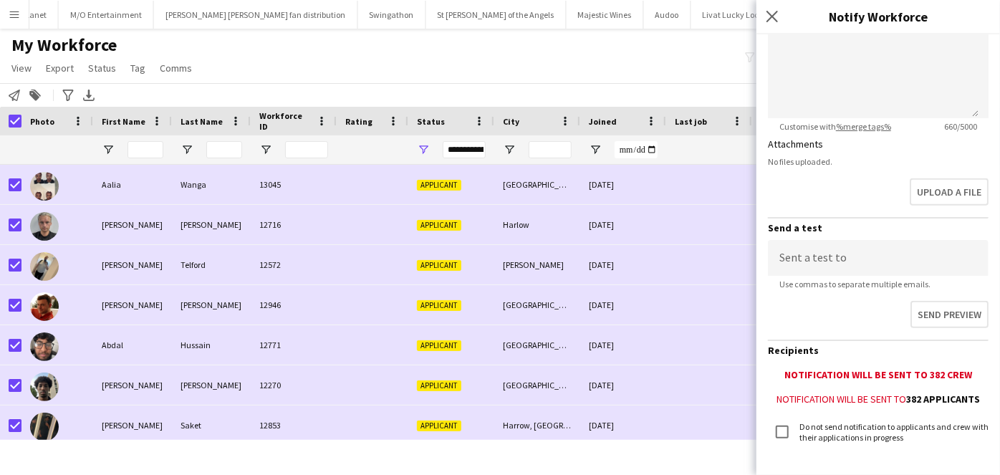
scroll to position [414, 0]
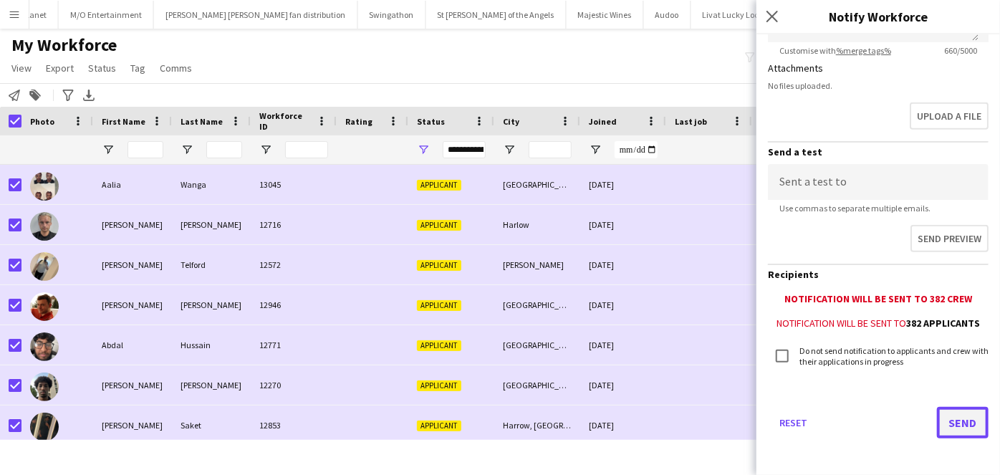
click at [951, 423] on button "Send" at bounding box center [963, 423] width 52 height 32
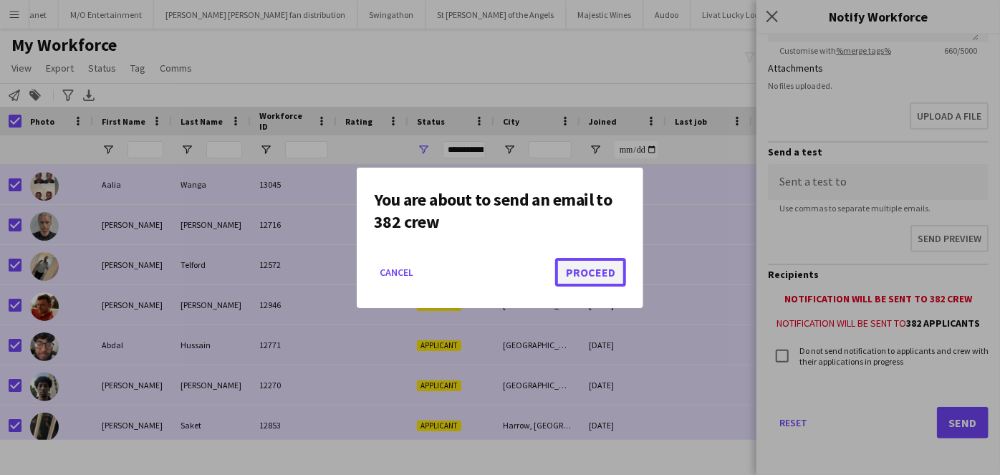
click at [587, 283] on button "Proceed" at bounding box center [590, 272] width 71 height 29
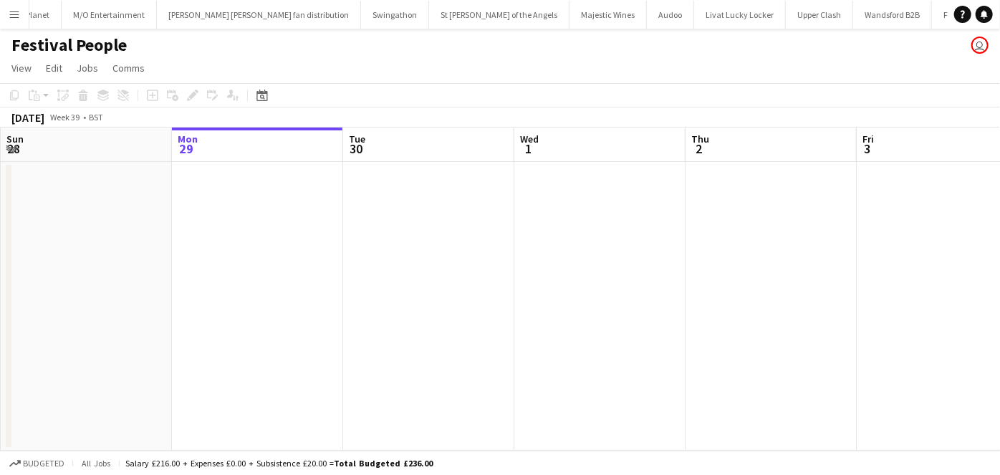
scroll to position [0, 1141]
click at [1, 8] on button "Menu" at bounding box center [14, 14] width 29 height 29
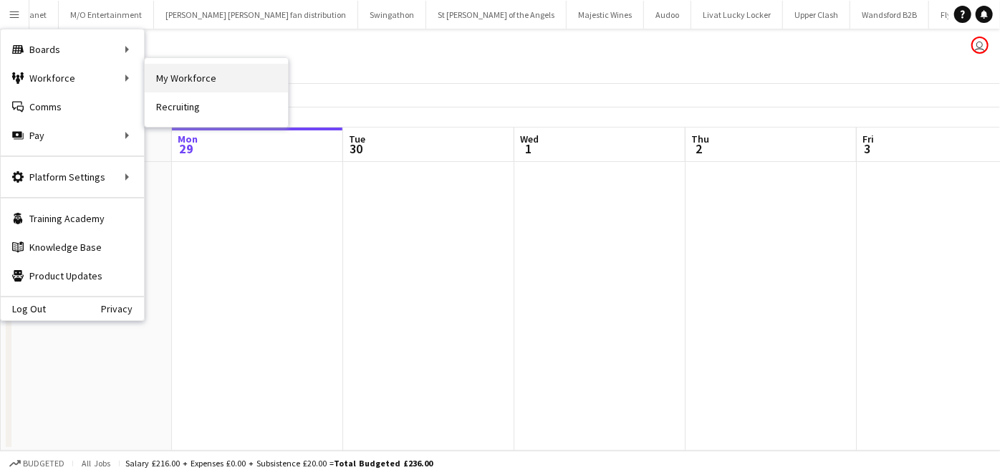
click at [155, 76] on link "My Workforce" at bounding box center [216, 78] width 143 height 29
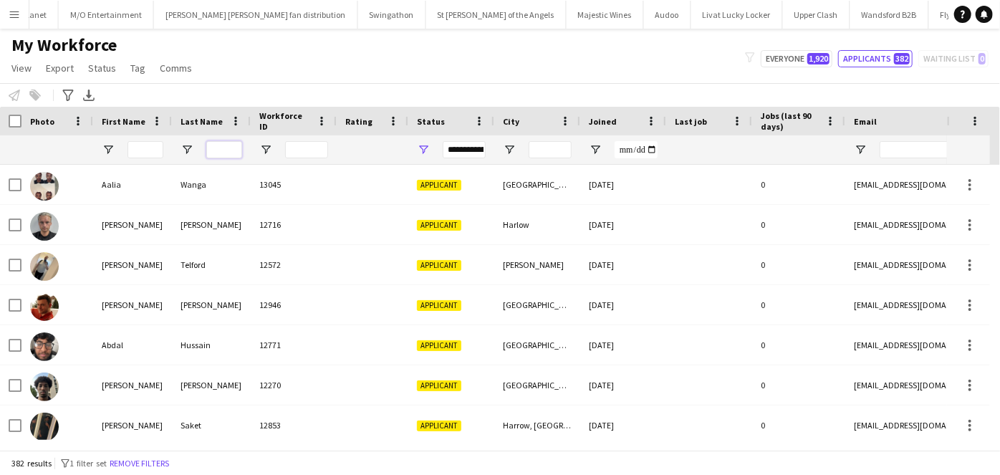
click at [223, 151] on input "Last Name Filter Input" at bounding box center [224, 149] width 36 height 17
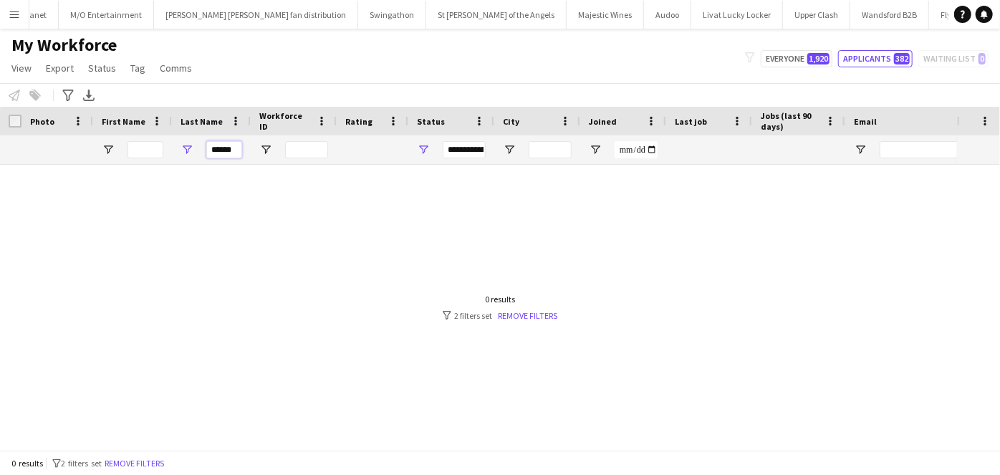
type input "******"
click at [127, 156] on div at bounding box center [145, 149] width 36 height 17
click at [143, 151] on input "First Name Filter Input" at bounding box center [145, 149] width 36 height 17
drag, startPoint x: 418, startPoint y: 147, endPoint x: 422, endPoint y: 155, distance: 8.7
click at [418, 147] on span "Open Filter Menu" at bounding box center [423, 149] width 13 height 13
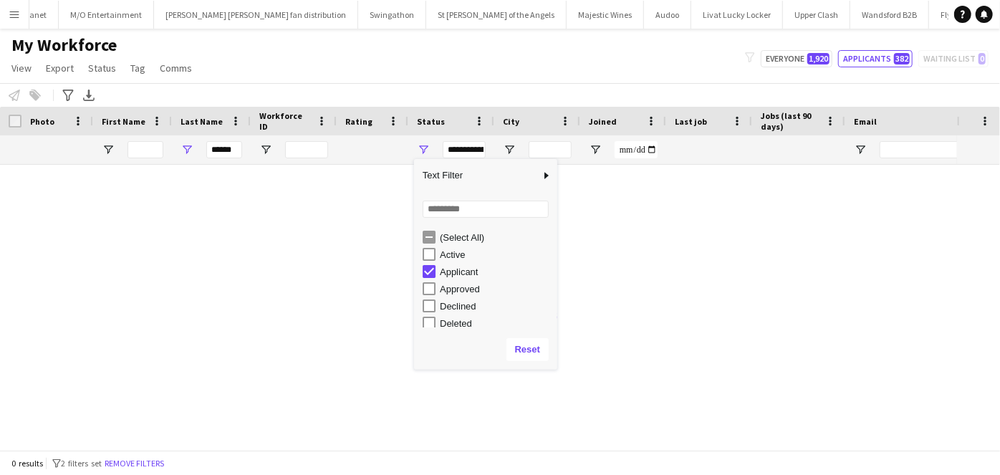
click at [459, 236] on div "(Select All)" at bounding box center [496, 237] width 113 height 11
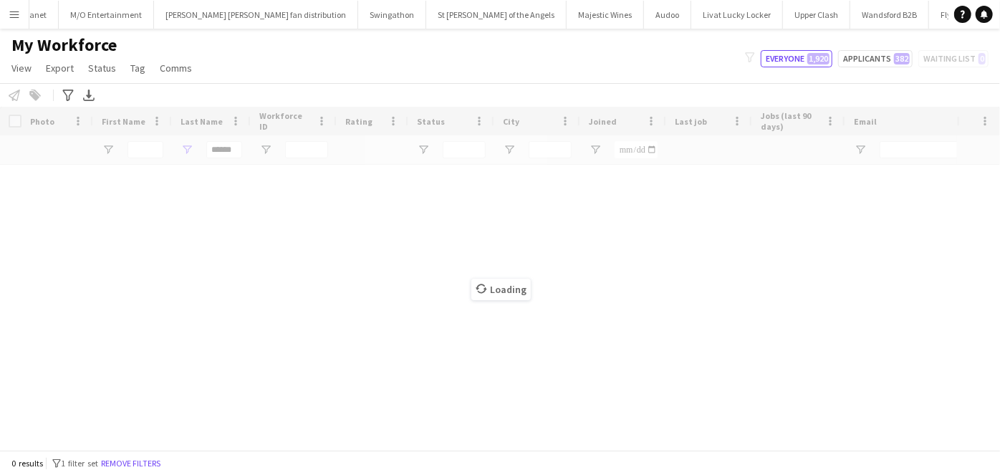
click at [348, 68] on div "My Workforce View Views Default view New view Update view Delete view Edit name…" at bounding box center [500, 58] width 1000 height 49
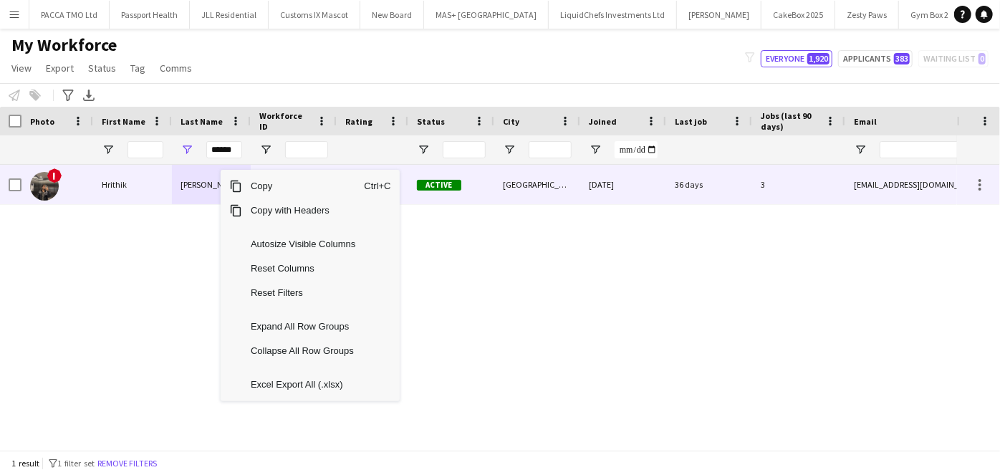
click at [501, 183] on div "Birmingham" at bounding box center [537, 184] width 86 height 39
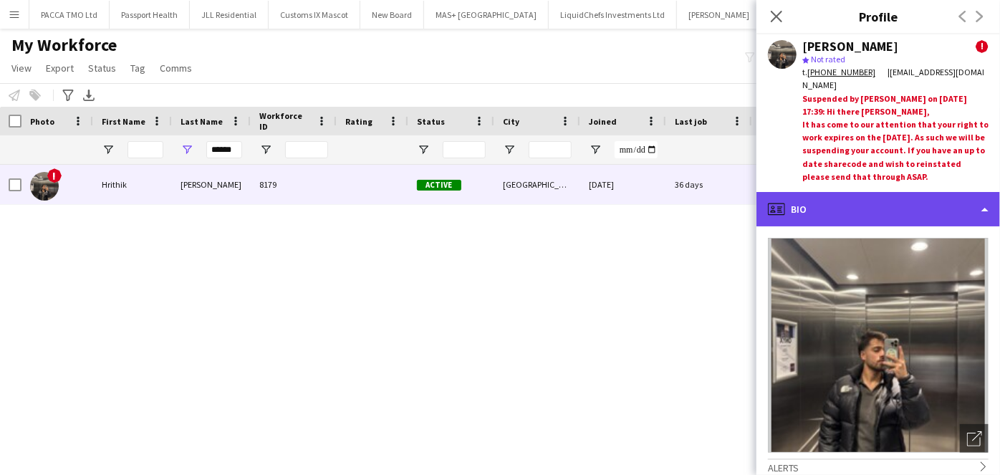
click at [874, 199] on div "profile Bio" at bounding box center [878, 209] width 244 height 34
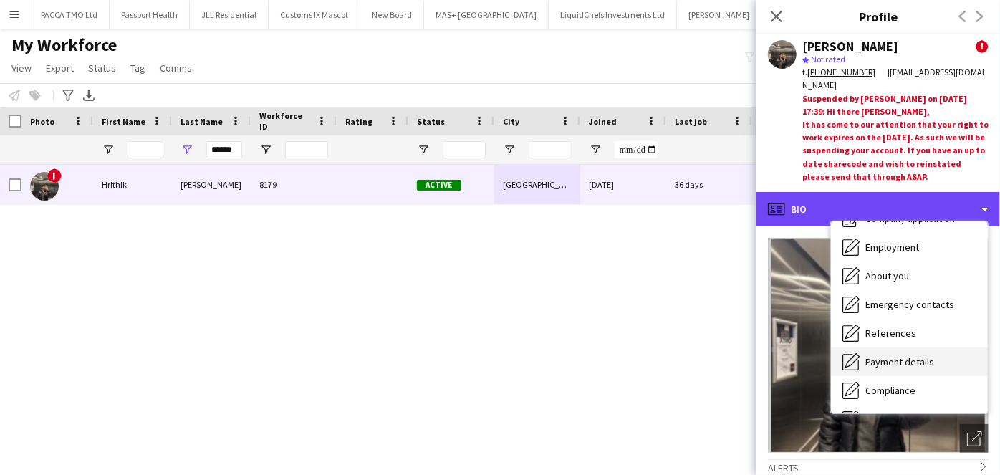
scroll to position [191, 0]
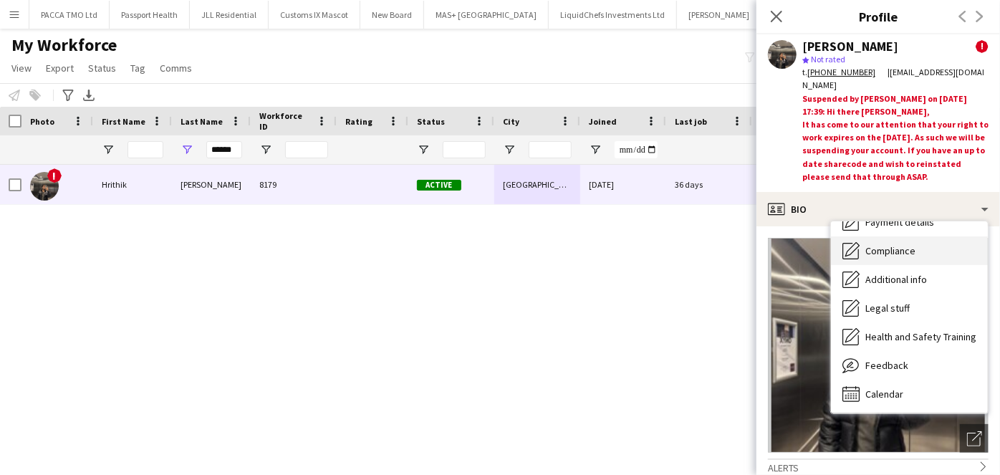
click at [902, 256] on span "Compliance" at bounding box center [890, 250] width 50 height 13
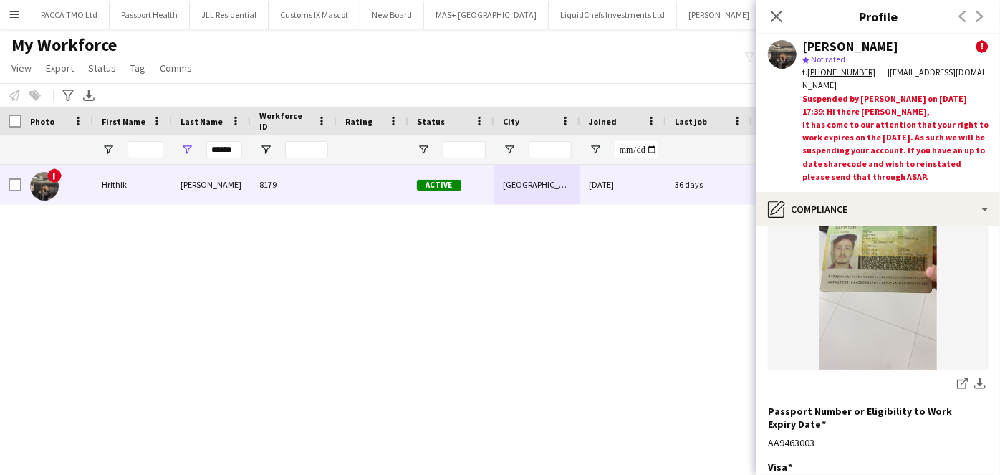
scroll to position [195, 0]
click at [878, 294] on img at bounding box center [878, 266] width 221 height 210
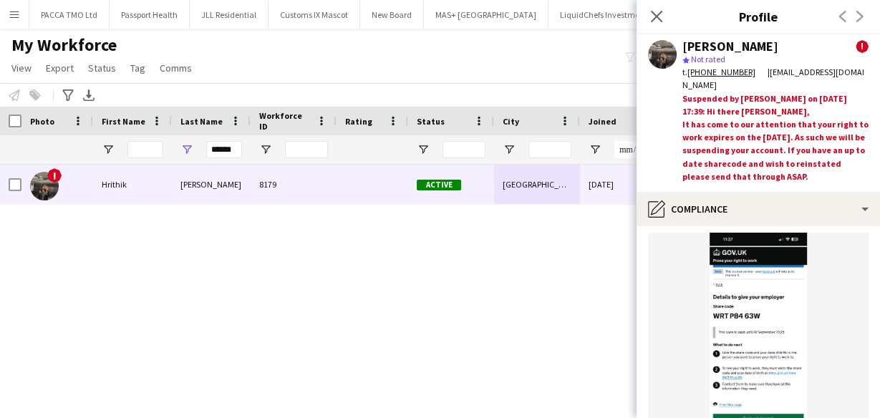
scroll to position [503, 0]
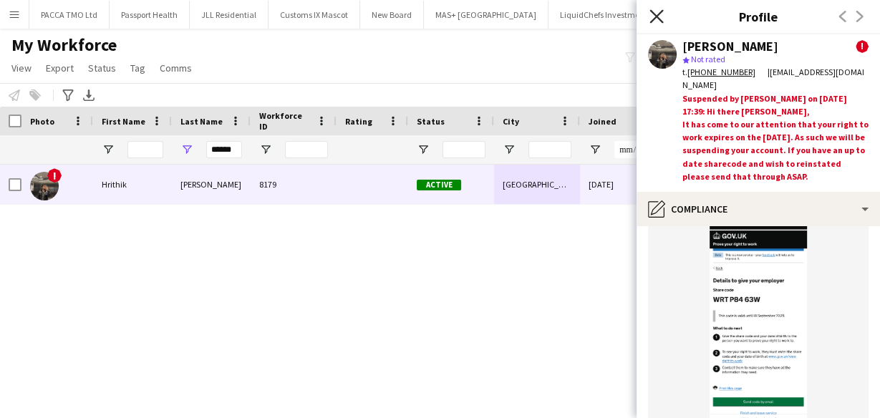
click at [662, 17] on icon "Close pop-in" at bounding box center [657, 16] width 14 height 14
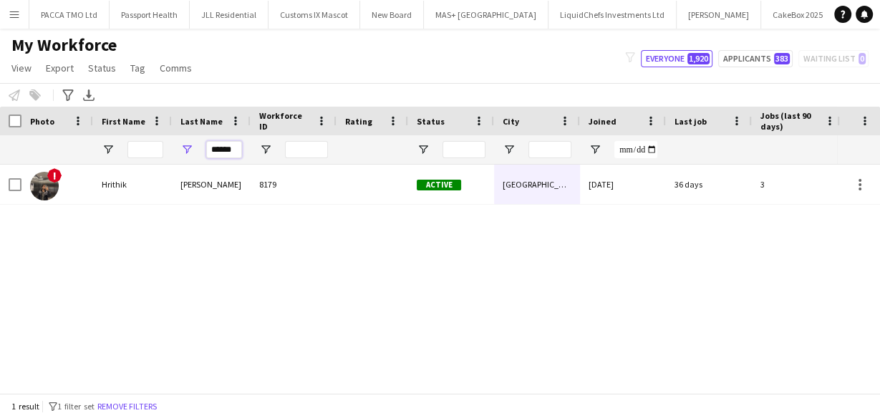
click at [218, 146] on input "******" at bounding box center [224, 149] width 36 height 17
click at [304, 205] on div "! Hrithik Nagdev 8179 Active Birmingham 07-03-2024 36 days 3 hrithiknagdev60@gm…" at bounding box center [418, 274] width 837 height 218
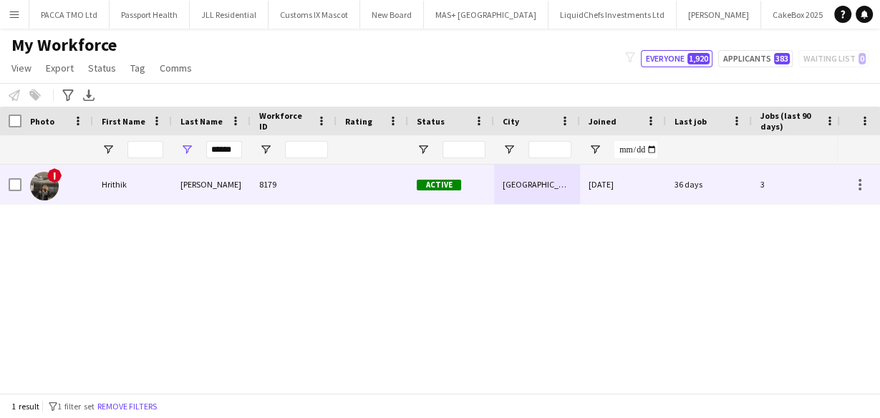
drag, startPoint x: 314, startPoint y: 190, endPoint x: 327, endPoint y: 193, distance: 12.7
click at [317, 191] on div "8179" at bounding box center [294, 184] width 86 height 39
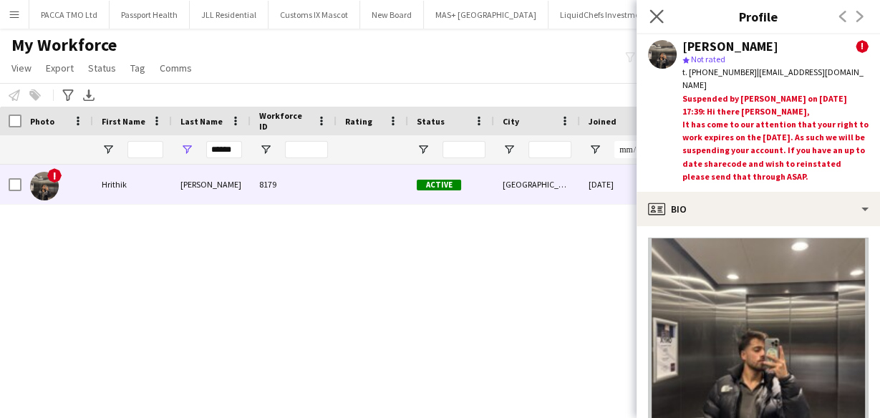
click at [654, 23] on app-icon "Close pop-in" at bounding box center [657, 16] width 21 height 21
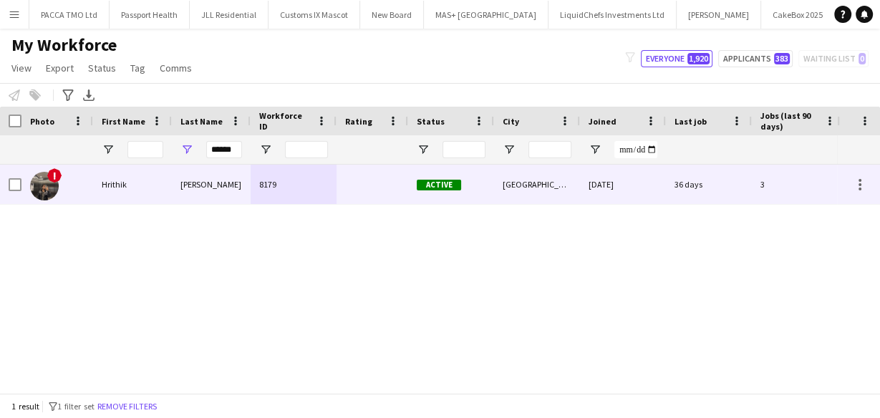
click at [317, 196] on div "8179" at bounding box center [294, 184] width 86 height 39
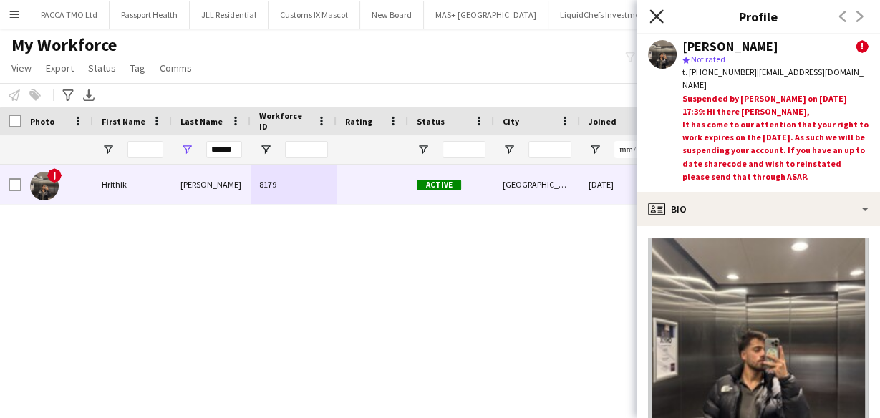
click at [657, 18] on icon "Close pop-in" at bounding box center [657, 16] width 14 height 14
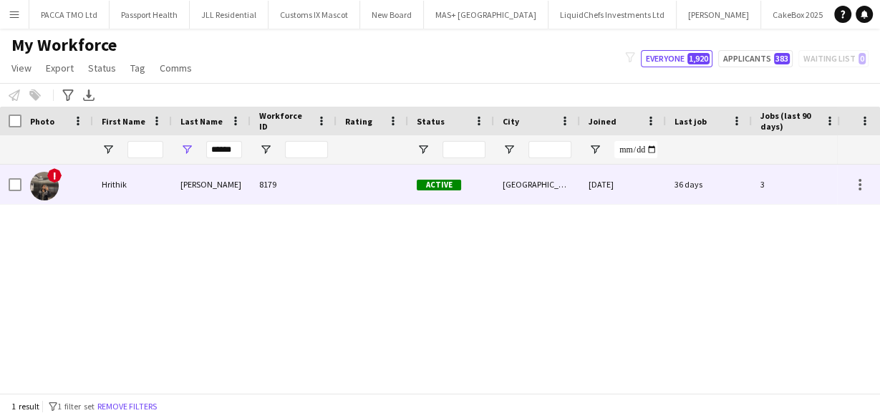
click at [632, 176] on div "07-03-2024" at bounding box center [623, 184] width 86 height 39
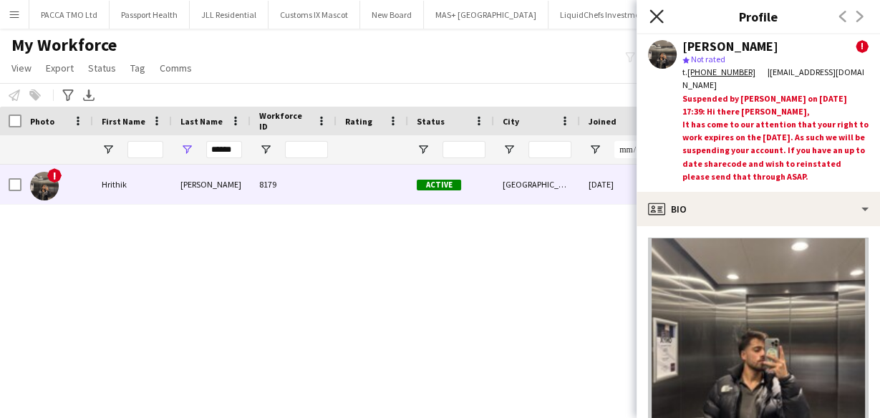
click at [654, 13] on icon at bounding box center [657, 16] width 14 height 14
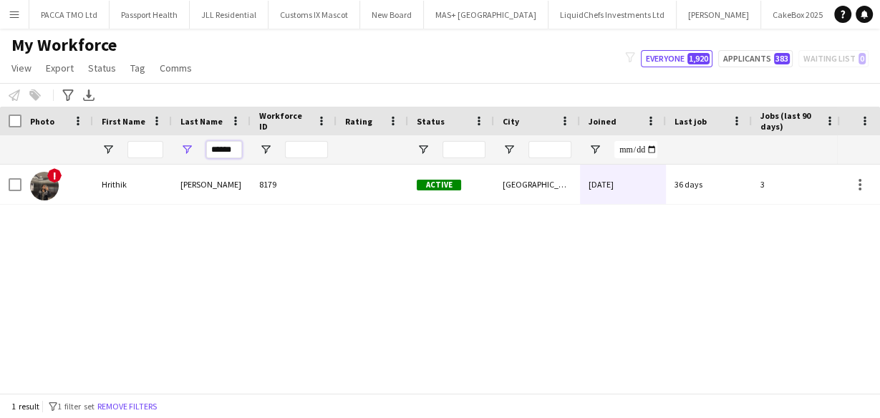
click at [216, 157] on input "******" at bounding box center [224, 149] width 36 height 17
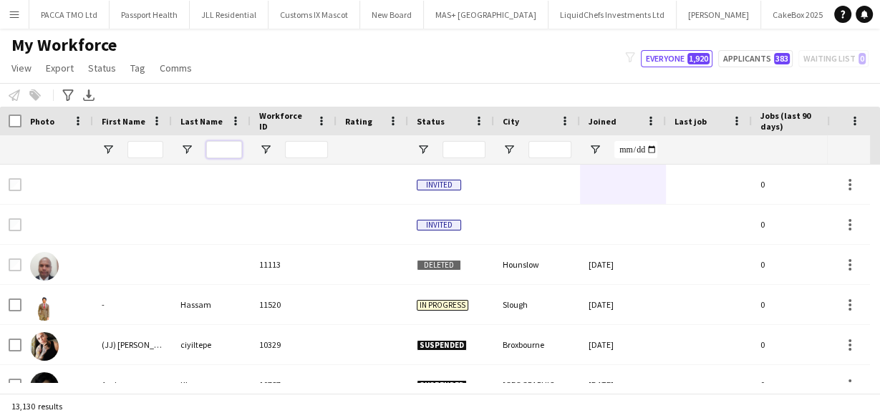
click at [222, 152] on input "Last Name Filter Input" at bounding box center [224, 149] width 36 height 17
click at [381, 84] on div "Notify workforce Add to tag Select at least one crew to tag him or her. Advance…" at bounding box center [440, 95] width 880 height 24
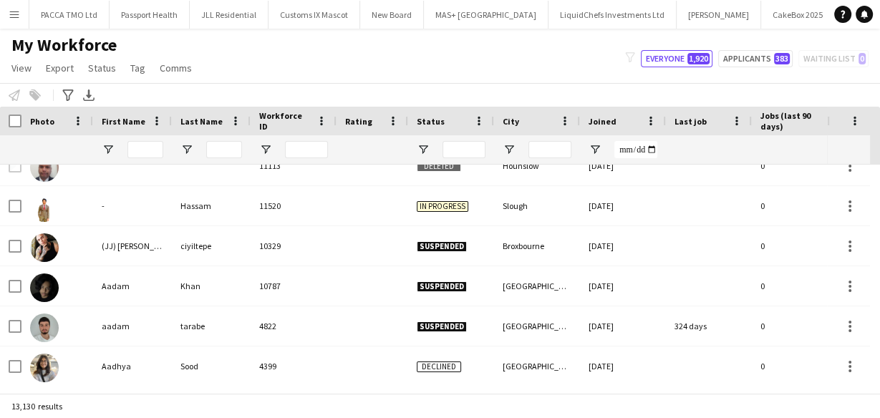
scroll to position [0, 0]
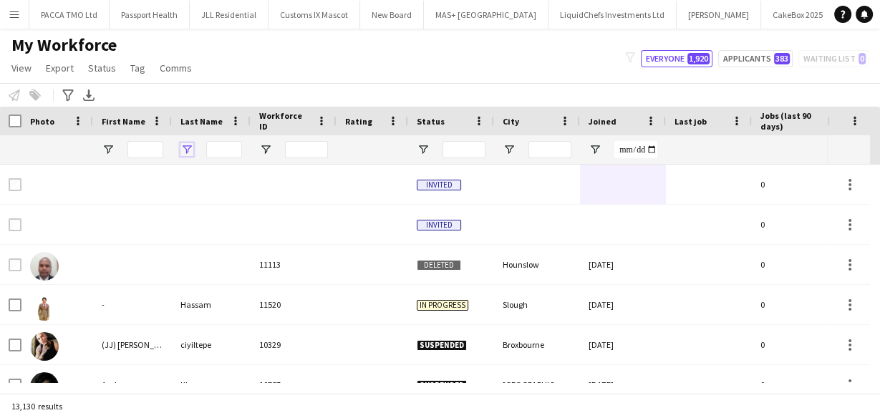
click at [187, 149] on span "Open Filter Menu" at bounding box center [186, 149] width 13 height 13
click at [286, 75] on div "My Workforce View Views Default view New view Update view Delete view Edit name…" at bounding box center [440, 58] width 880 height 49
click at [594, 145] on span "Open Filter Menu" at bounding box center [595, 149] width 13 height 13
click at [657, 91] on div "Notify workforce Add to tag Select at least one crew to tag him or her. Advance…" at bounding box center [440, 95] width 880 height 24
click at [751, 59] on button "Applicants 383" at bounding box center [755, 58] width 74 height 17
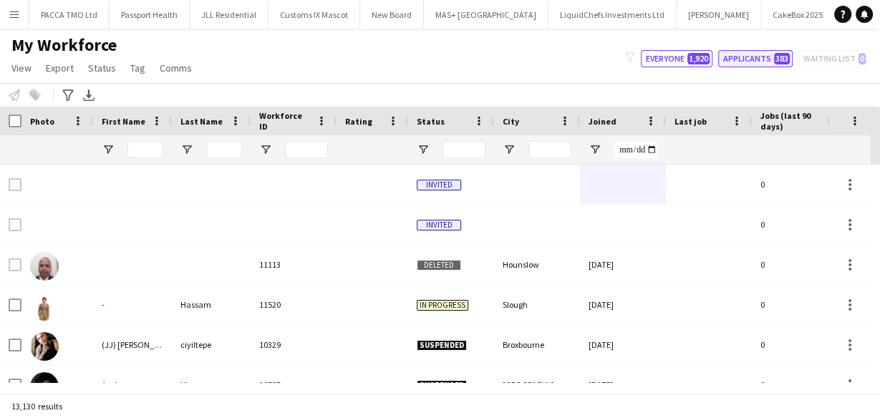
type input "**********"
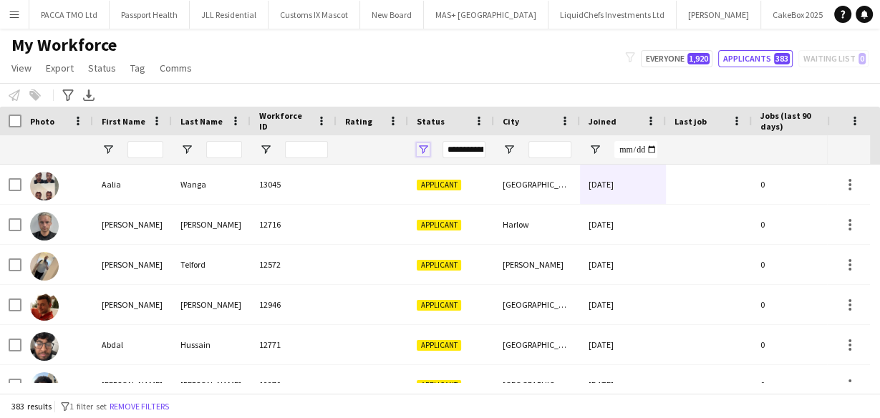
click at [417, 146] on span "Open Filter Menu" at bounding box center [423, 149] width 13 height 13
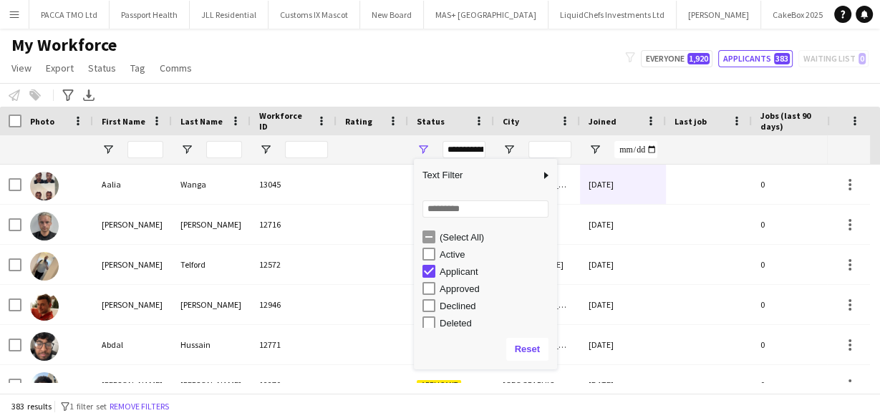
click at [458, 241] on div "(Select All)" at bounding box center [496, 237] width 113 height 11
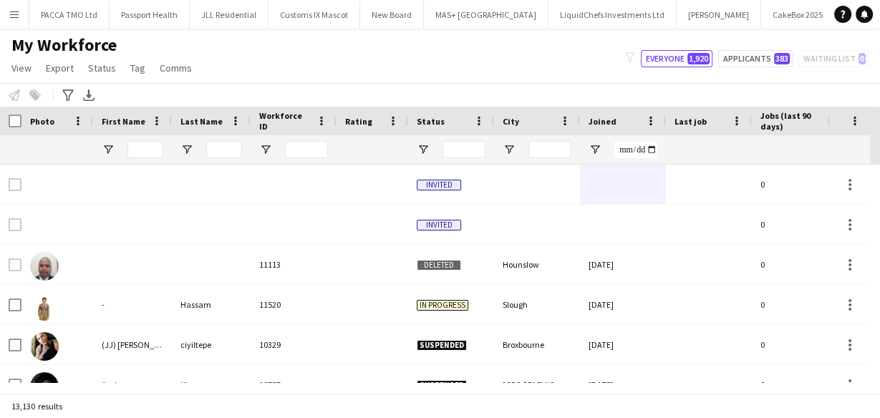
click at [438, 88] on div "Notify workforce Add to tag Select at least one crew to tag him or her. Advance…" at bounding box center [440, 95] width 880 height 24
click at [224, 154] on input "Last Name Filter Input" at bounding box center [224, 149] width 36 height 17
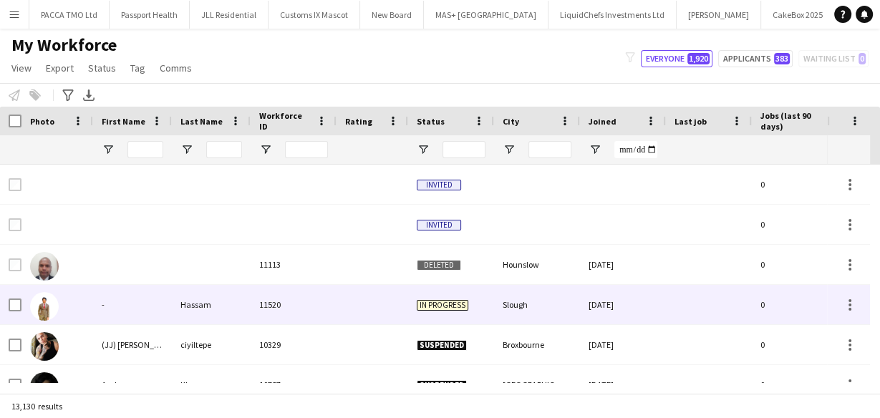
click at [244, 312] on div "Hassam" at bounding box center [211, 304] width 79 height 39
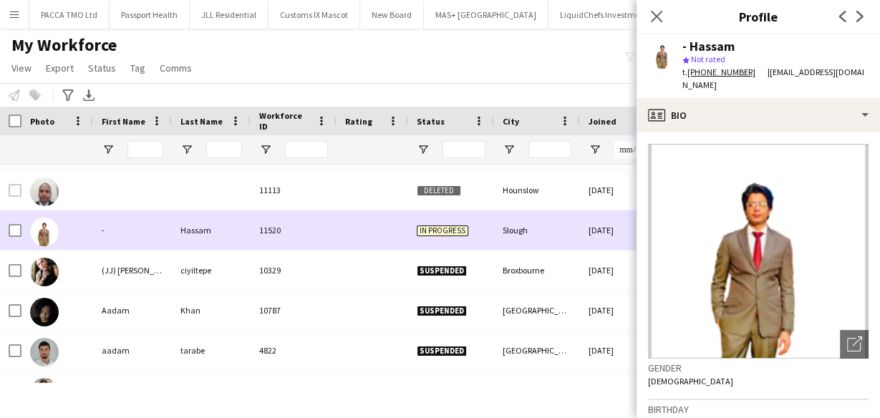
scroll to position [115, 0]
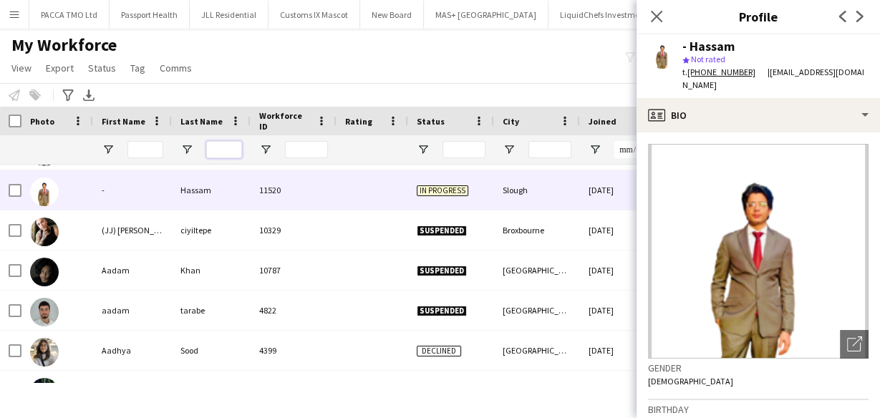
click at [212, 141] on input "Last Name Filter Input" at bounding box center [224, 149] width 36 height 17
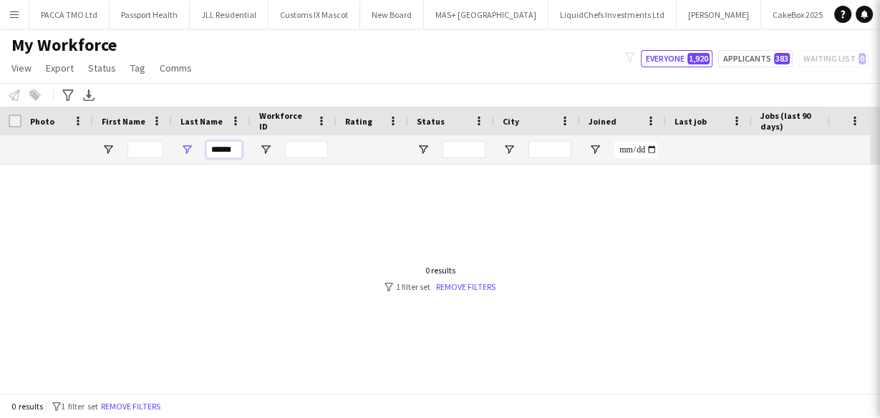
scroll to position [0, 0]
click at [216, 152] on input "******" at bounding box center [224, 149] width 36 height 17
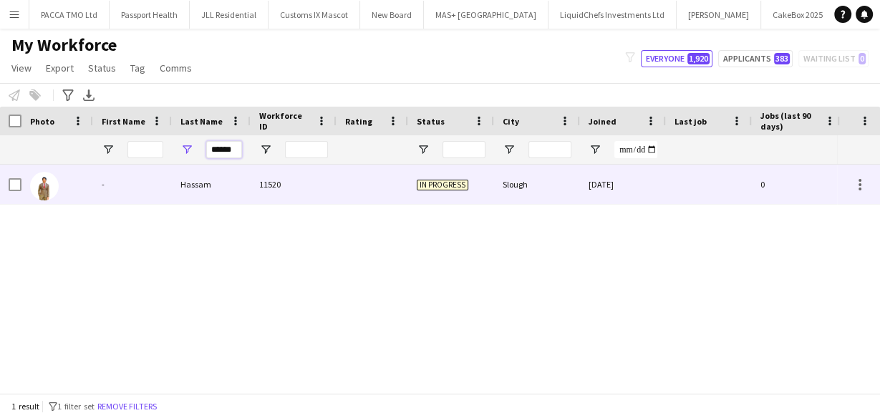
type input "******"
click at [213, 191] on div "Hassam" at bounding box center [211, 184] width 79 height 39
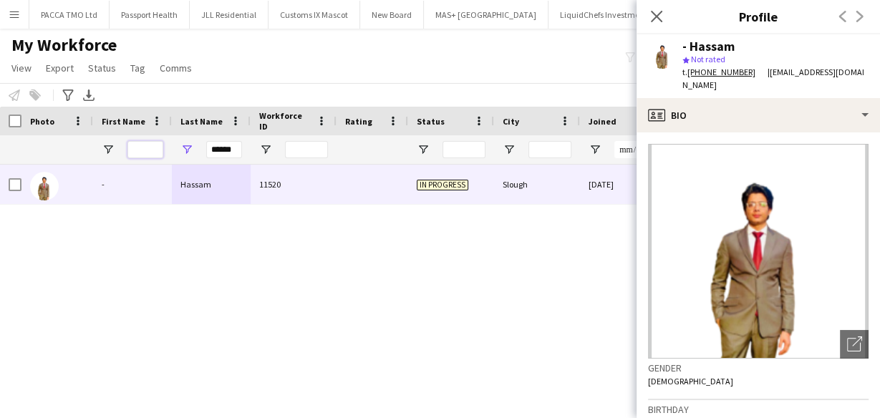
click at [149, 150] on input "First Name Filter Input" at bounding box center [145, 149] width 36 height 17
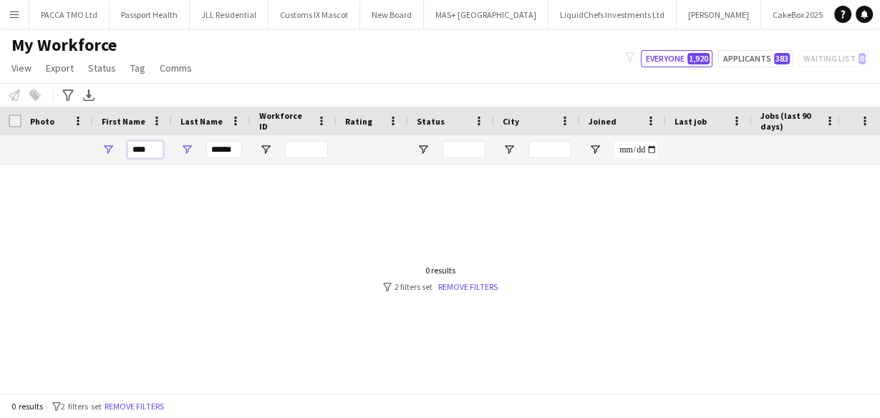
type input "****"
click at [226, 149] on input "******" at bounding box center [224, 149] width 36 height 17
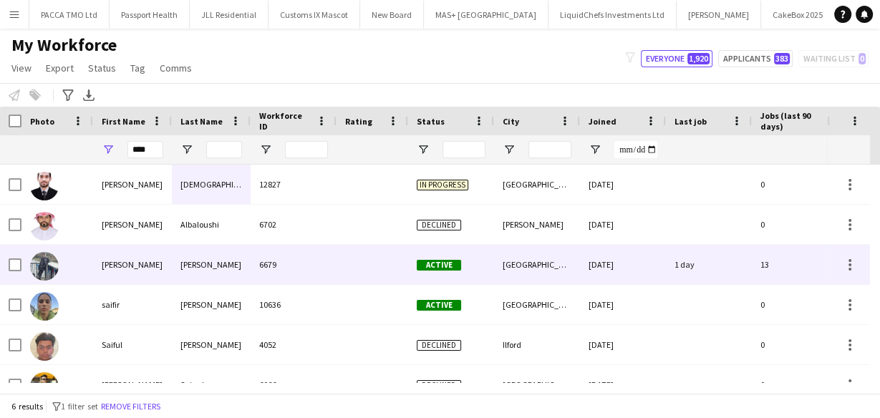
click at [247, 254] on div "Hassan" at bounding box center [211, 264] width 79 height 39
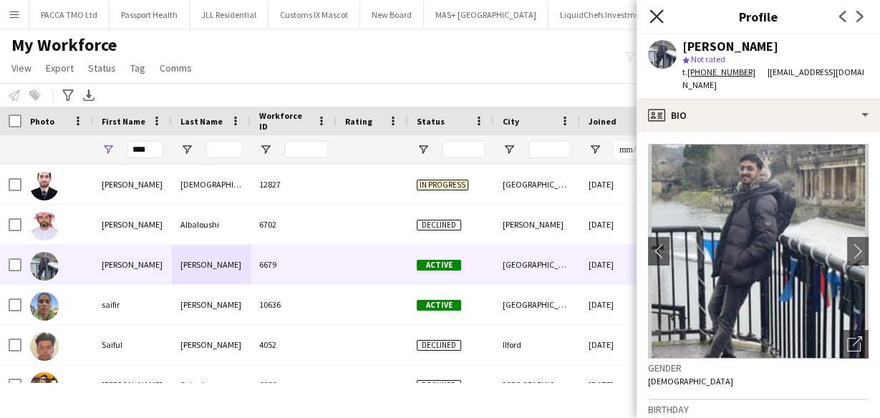
click at [658, 18] on icon at bounding box center [657, 16] width 14 height 14
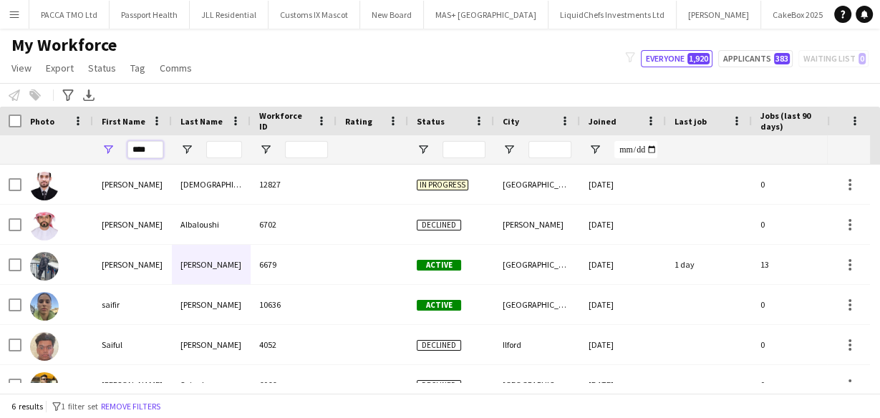
click at [153, 151] on input "****" at bounding box center [145, 149] width 36 height 17
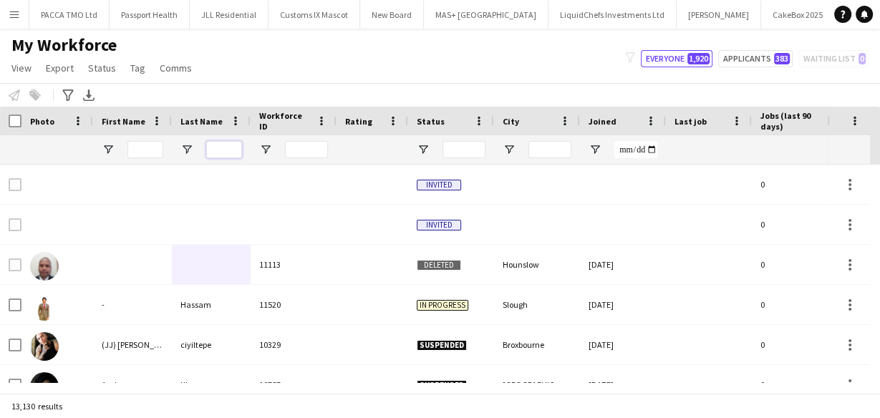
click at [230, 145] on input "Last Name Filter Input" at bounding box center [224, 149] width 36 height 17
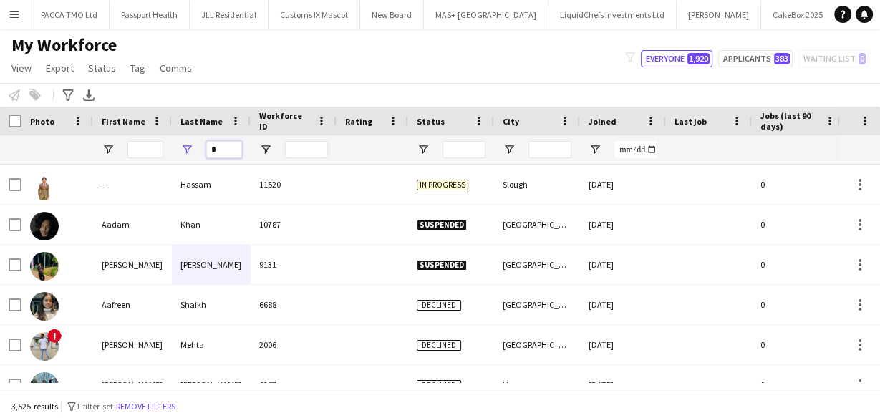
click at [230, 145] on input "*" at bounding box center [224, 149] width 36 height 17
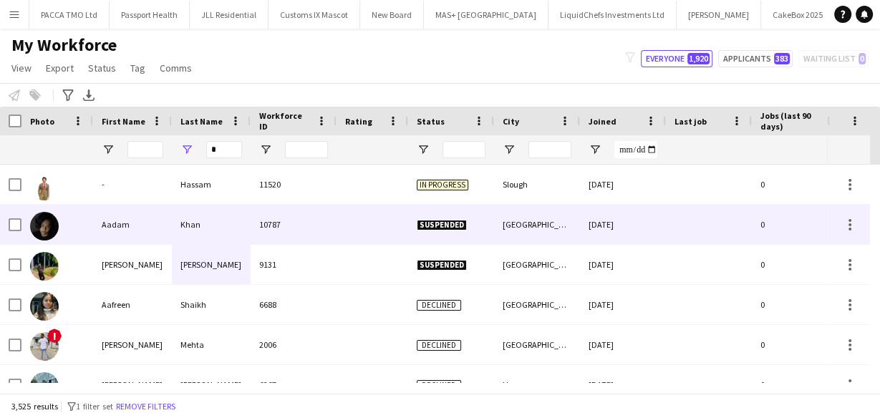
scroll to position [229, 0]
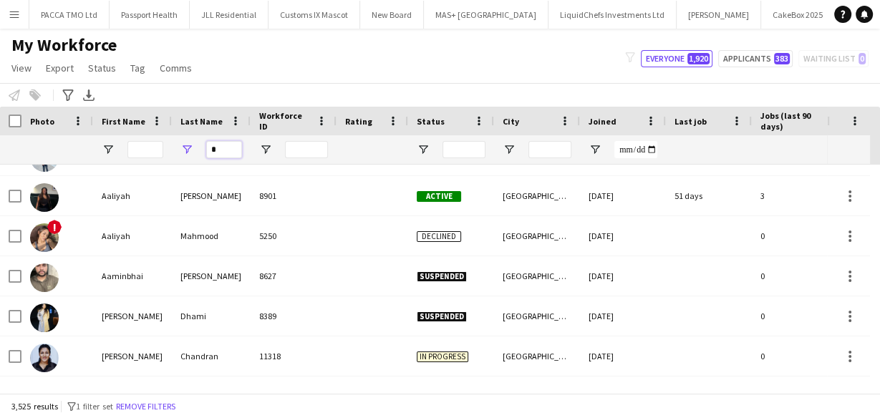
click at [217, 157] on input "*" at bounding box center [224, 149] width 36 height 17
click at [214, 153] on input "*" at bounding box center [224, 149] width 36 height 17
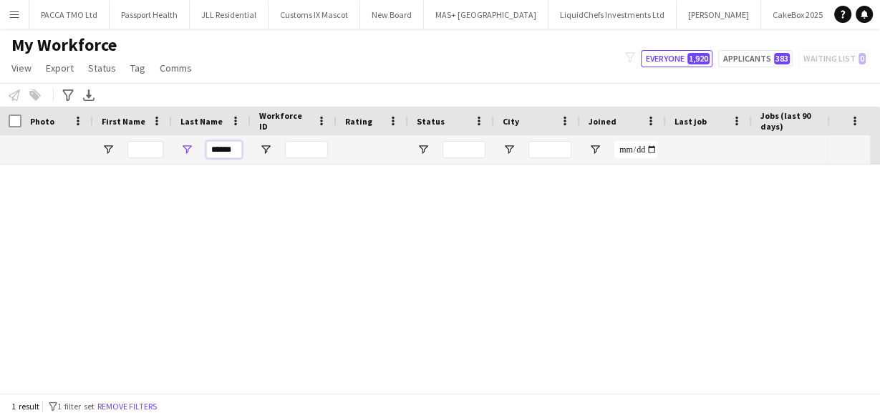
scroll to position [0, 0]
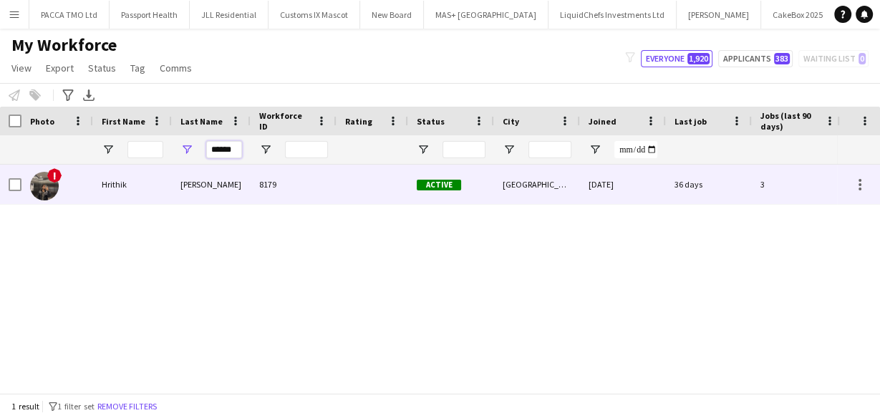
type input "******"
click at [215, 202] on div "Nagdev" at bounding box center [211, 184] width 79 height 39
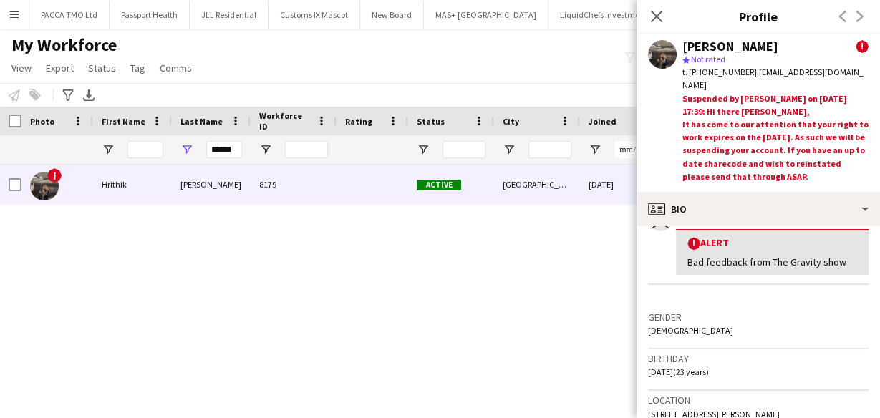
scroll to position [344, 0]
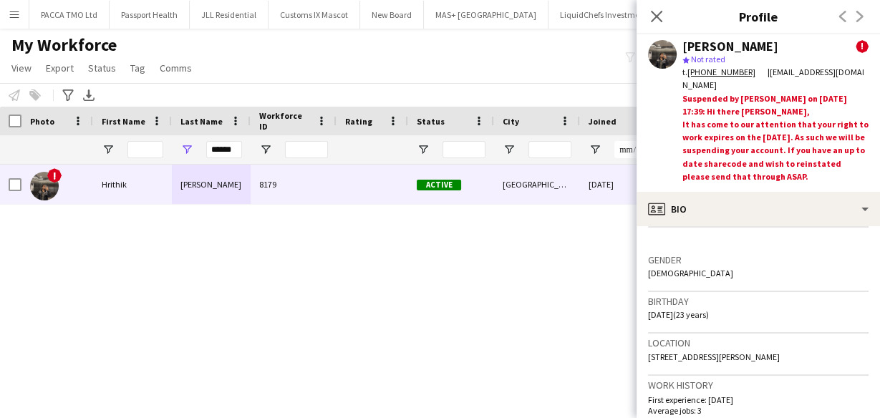
drag, startPoint x: 688, startPoint y: 315, endPoint x: 647, endPoint y: 317, distance: 40.2
click at [647, 317] on app-crew-profile-bio "Open photos pop-in Alerts chevron-right user 02-09-2025 – INTERNAL NOTE Dorian …" at bounding box center [759, 322] width 244 height 192
copy span "01-05-2002"
click at [657, 18] on icon at bounding box center [657, 16] width 14 height 14
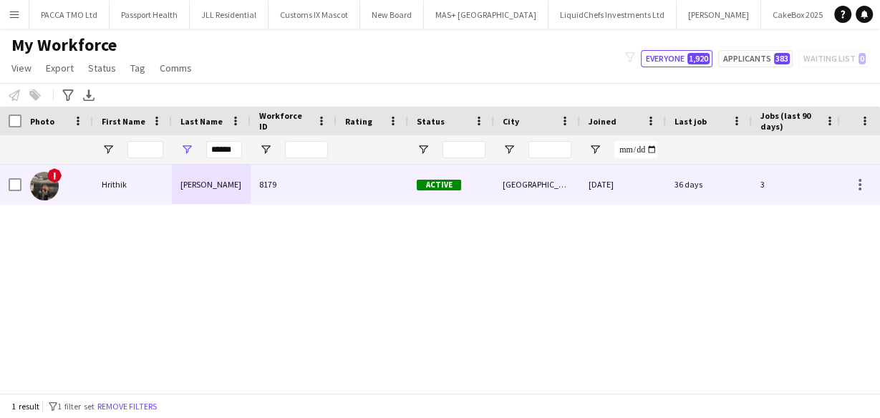
click at [264, 183] on div "8179" at bounding box center [294, 184] width 86 height 39
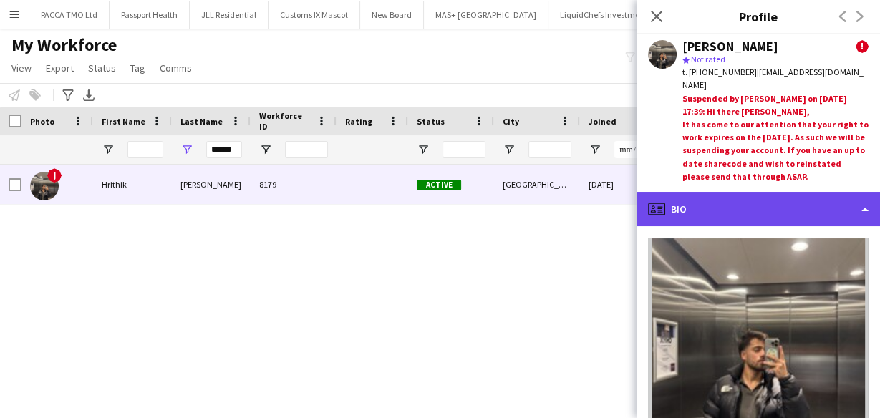
click at [718, 219] on div "profile Bio" at bounding box center [759, 209] width 244 height 34
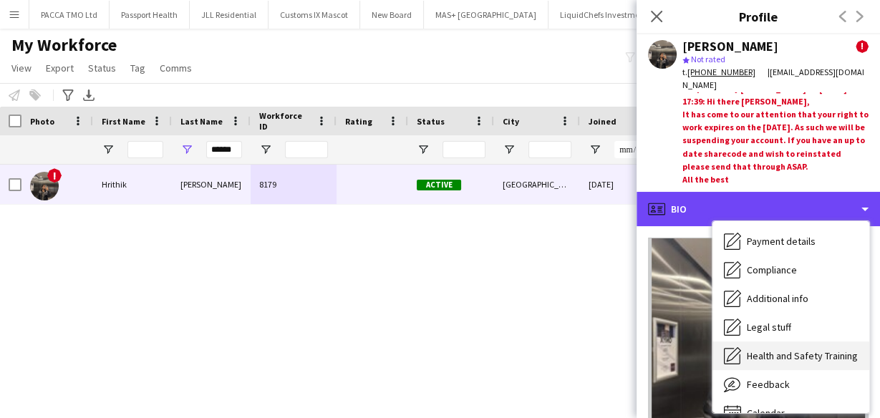
scroll to position [192, 0]
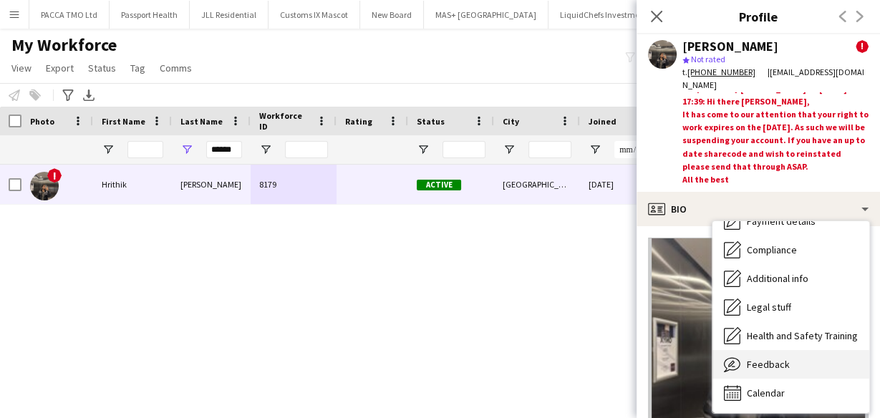
click at [770, 362] on span "Feedback" at bounding box center [768, 364] width 43 height 13
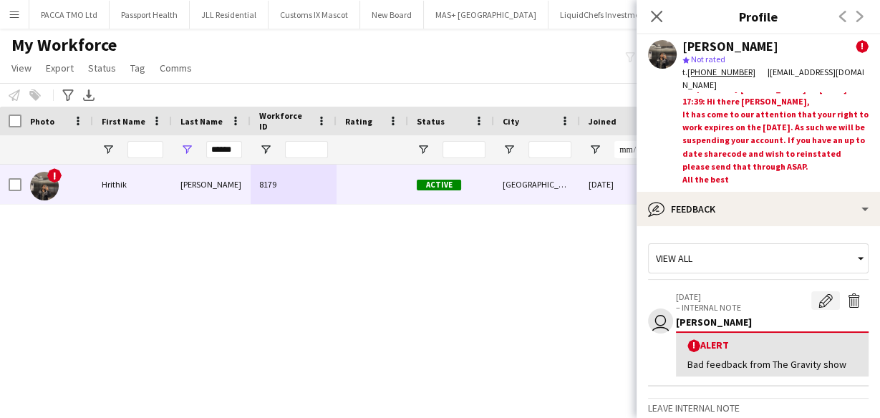
click at [819, 295] on app-icon "Edit alert" at bounding box center [826, 301] width 14 height 14
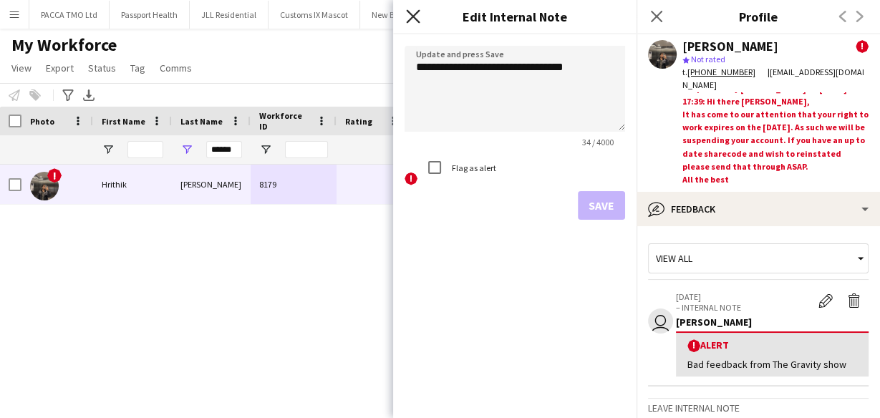
click at [417, 14] on icon "Close pop-in" at bounding box center [413, 16] width 14 height 14
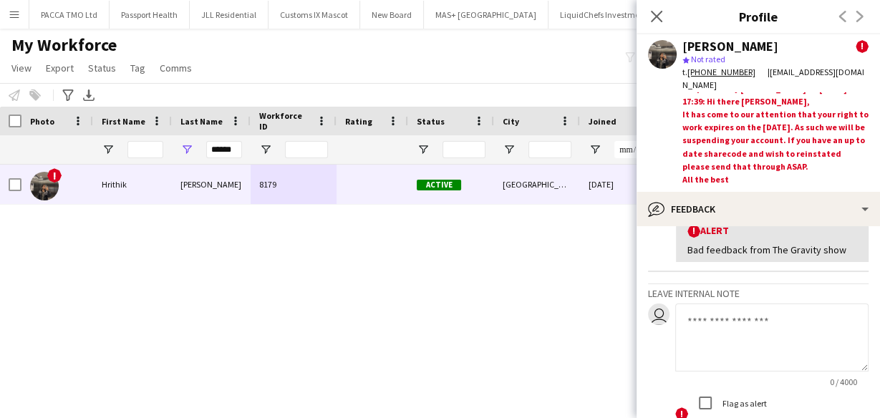
scroll to position [0, 0]
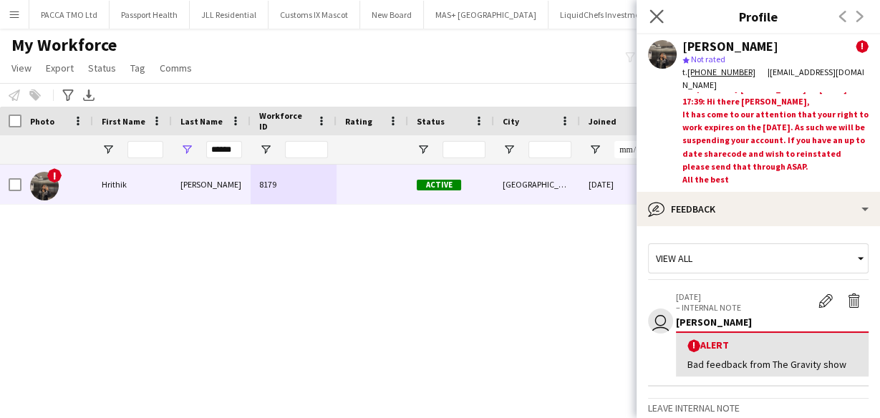
click at [652, 22] on icon "Close pop-in" at bounding box center [657, 16] width 14 height 14
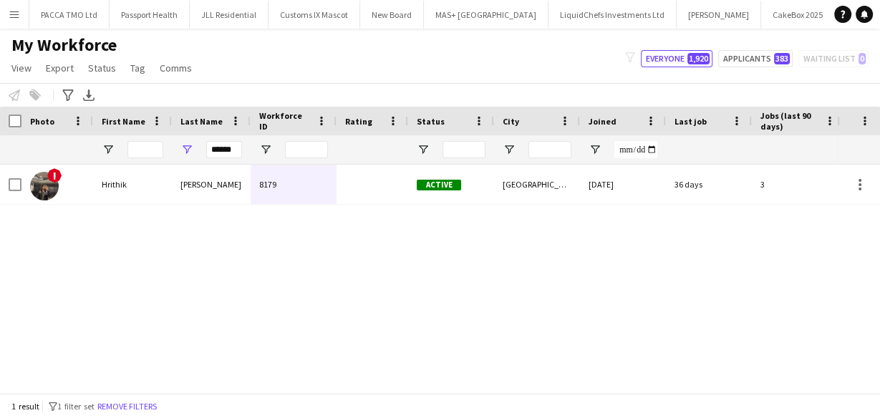
click at [206, 138] on div "******" at bounding box center [224, 149] width 36 height 29
click at [215, 150] on input "******" at bounding box center [224, 149] width 36 height 17
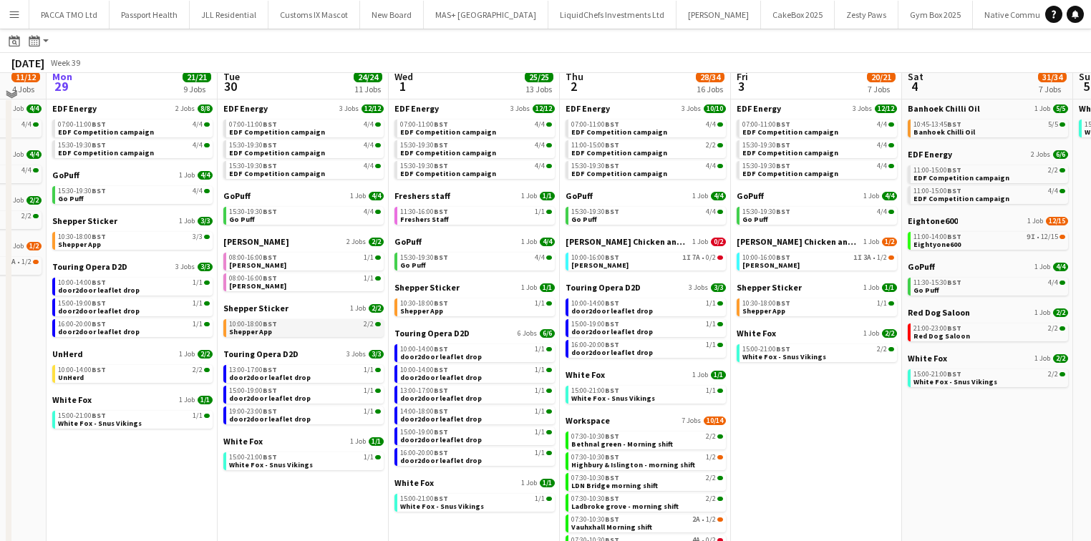
scroll to position [54, 0]
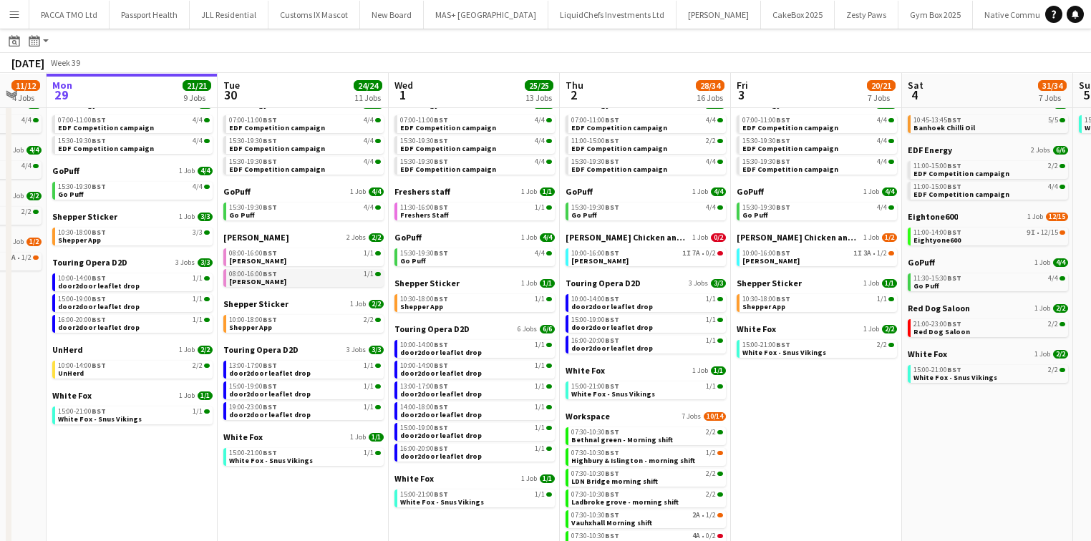
click at [256, 286] on app-brief-job-card "08:00-16:00 BST 1/1 [PERSON_NAME]" at bounding box center [303, 278] width 160 height 18
click at [254, 276] on span "08:00-16:00 BST" at bounding box center [253, 274] width 48 height 7
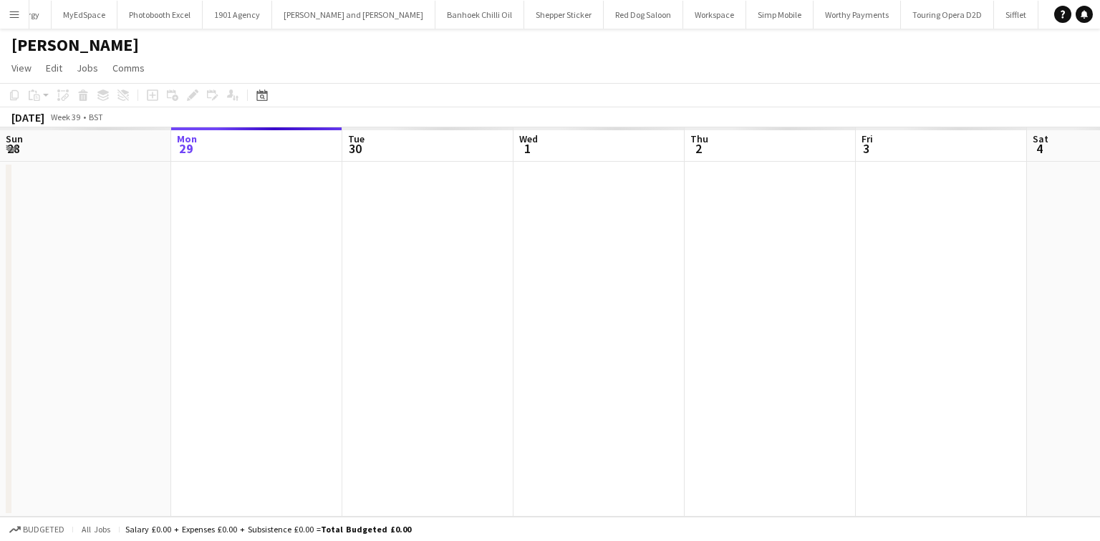
scroll to position [0, 493]
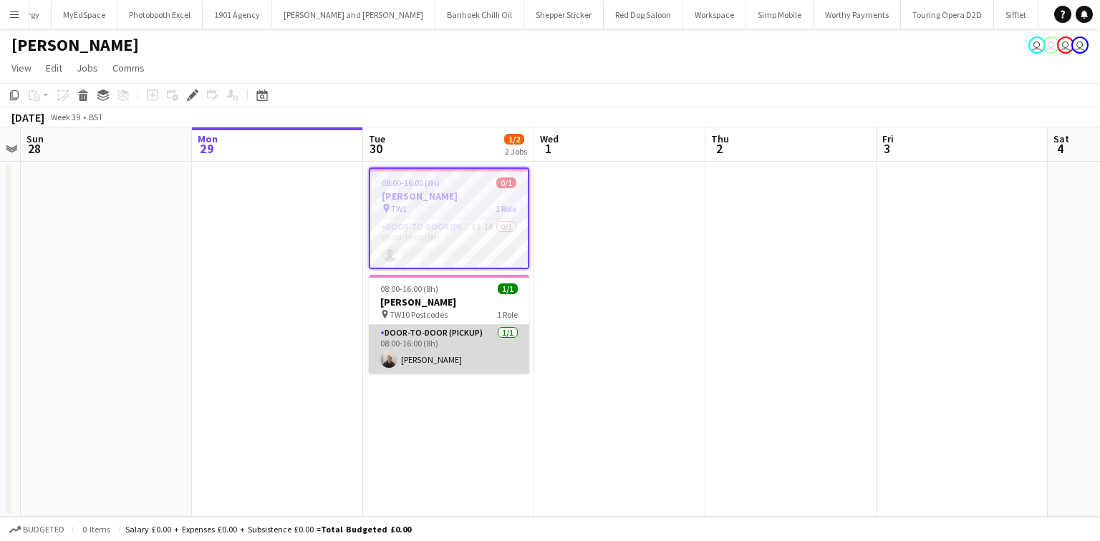
click at [459, 354] on app-card-role "Door-to-Door (Pickup) [DATE] 08:00-16:00 (8h) [PERSON_NAME]" at bounding box center [449, 349] width 160 height 49
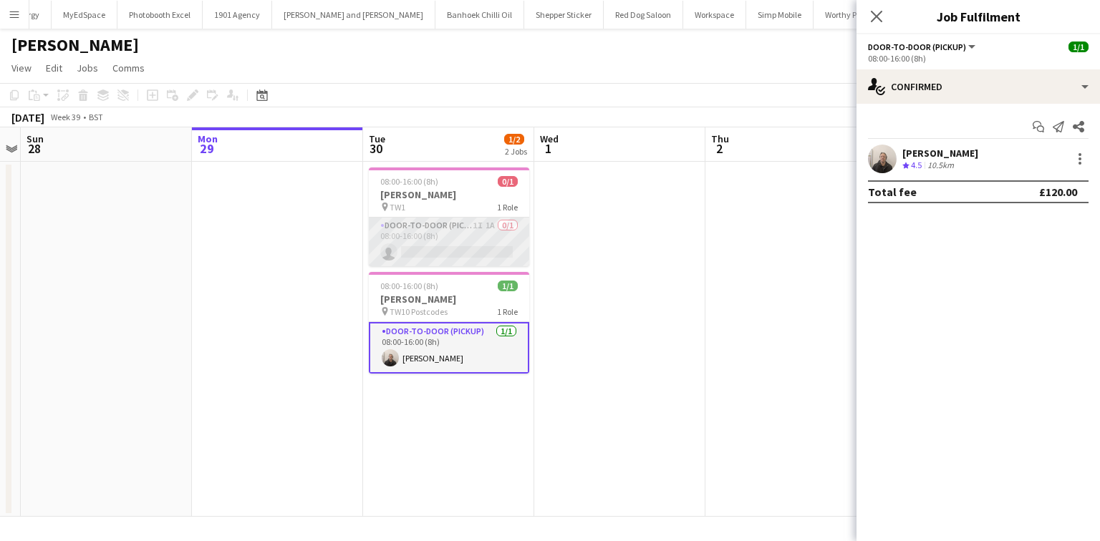
click at [472, 241] on app-card-role "Door-to-Door (Pickup) 1I 1A 0/1 08:00-16:00 (8h) single-neutral-actions" at bounding box center [449, 242] width 160 height 49
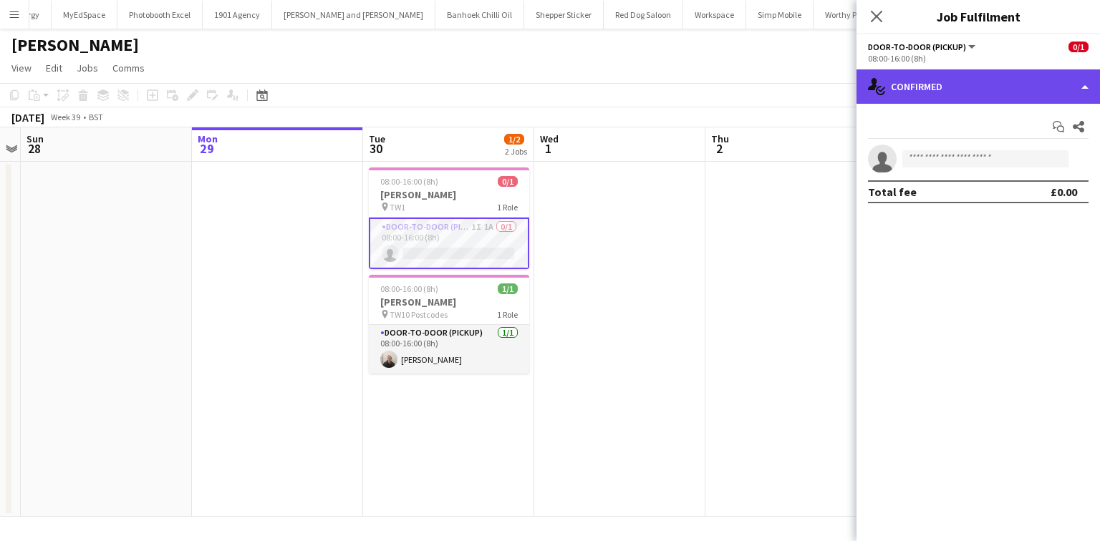
click at [920, 86] on div "single-neutral-actions-check-2 Confirmed" at bounding box center [979, 86] width 244 height 34
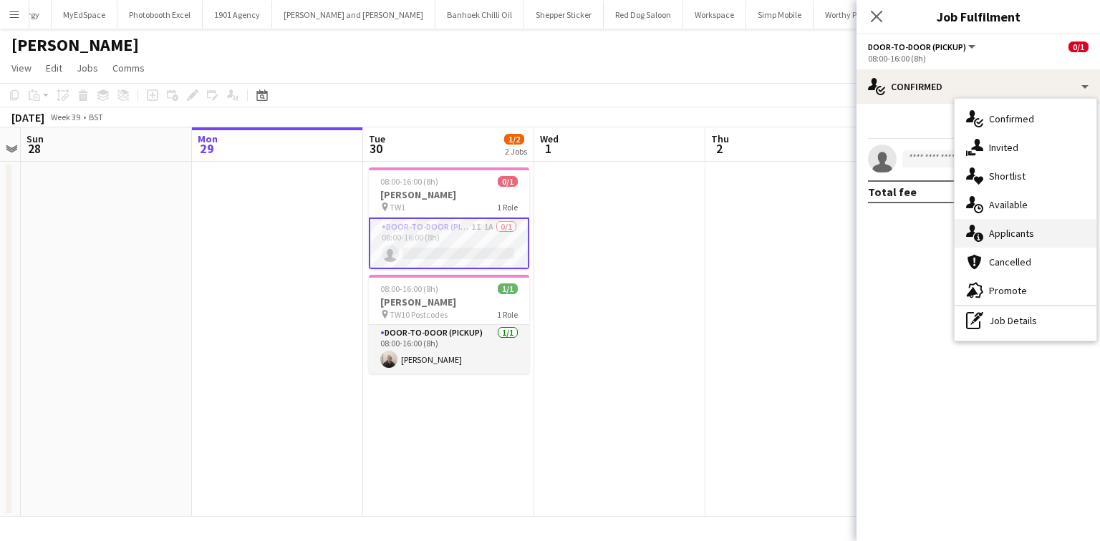
click at [1014, 238] on span "Applicants" at bounding box center [1011, 233] width 45 height 13
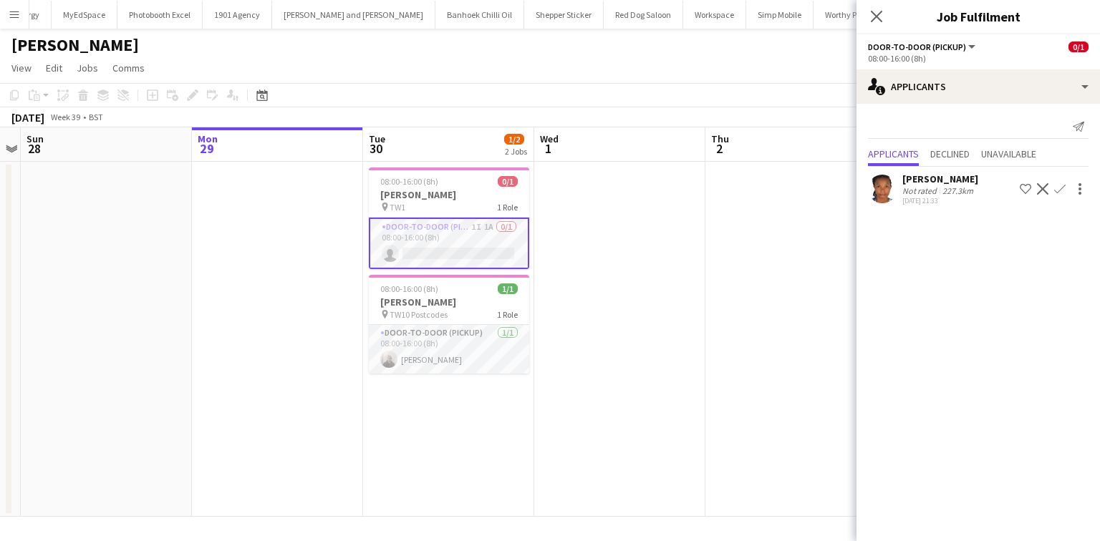
click at [916, 187] on div "Not rated" at bounding box center [920, 190] width 37 height 11
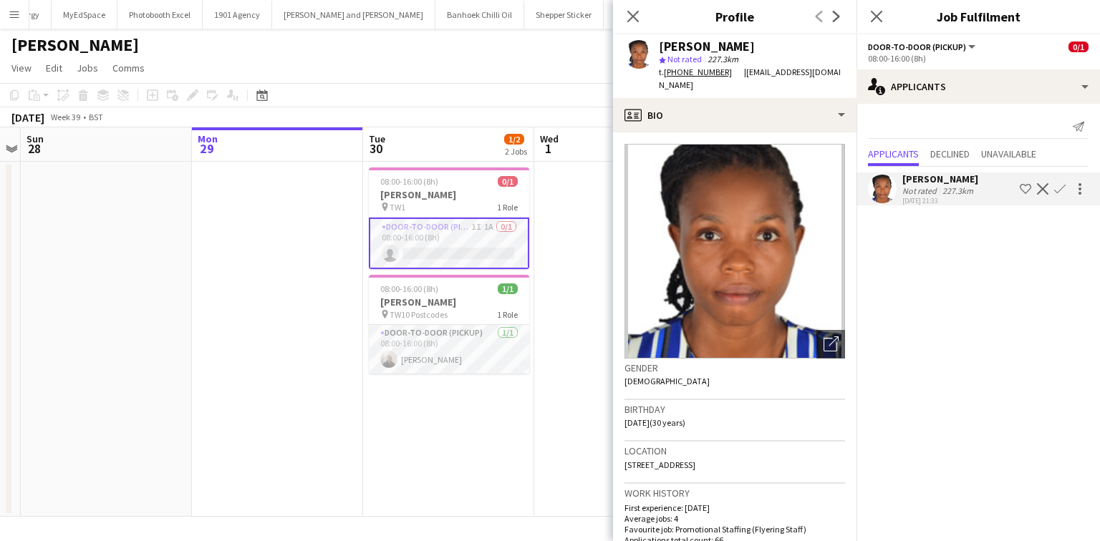
click at [415, 390] on app-date-cell "08:00-16:00 (8h) 0/1 [PERSON_NAME] pin TW1 1 Role Door-to-Door (Pickup) 1I 1A 0…" at bounding box center [448, 339] width 171 height 355
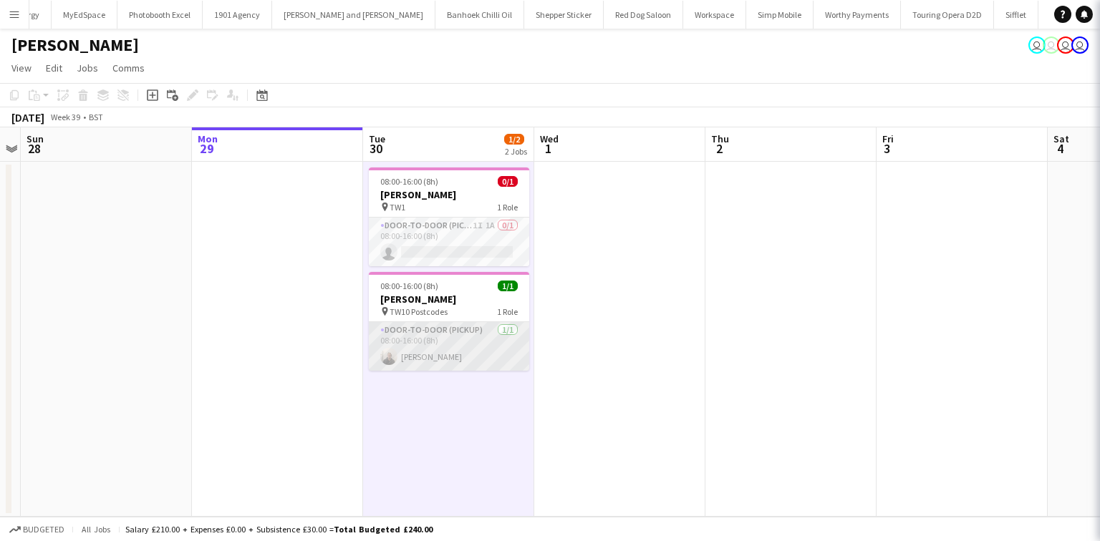
click at [413, 344] on app-card-role "Door-to-Door (Pickup) [DATE] 08:00-16:00 (8h) [PERSON_NAME]" at bounding box center [449, 346] width 160 height 49
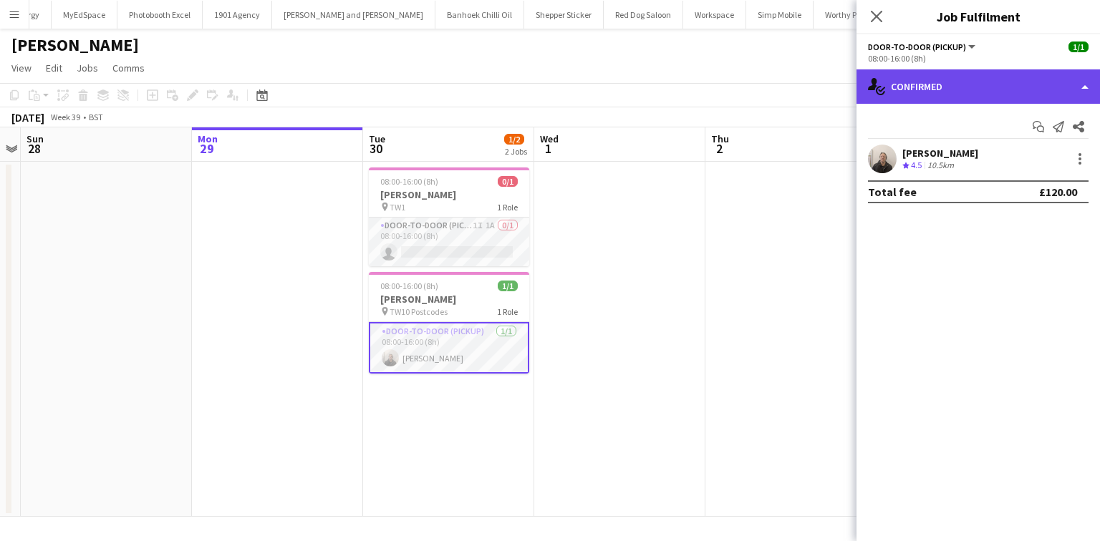
click at [925, 91] on div "single-neutral-actions-check-2 Confirmed" at bounding box center [979, 86] width 244 height 34
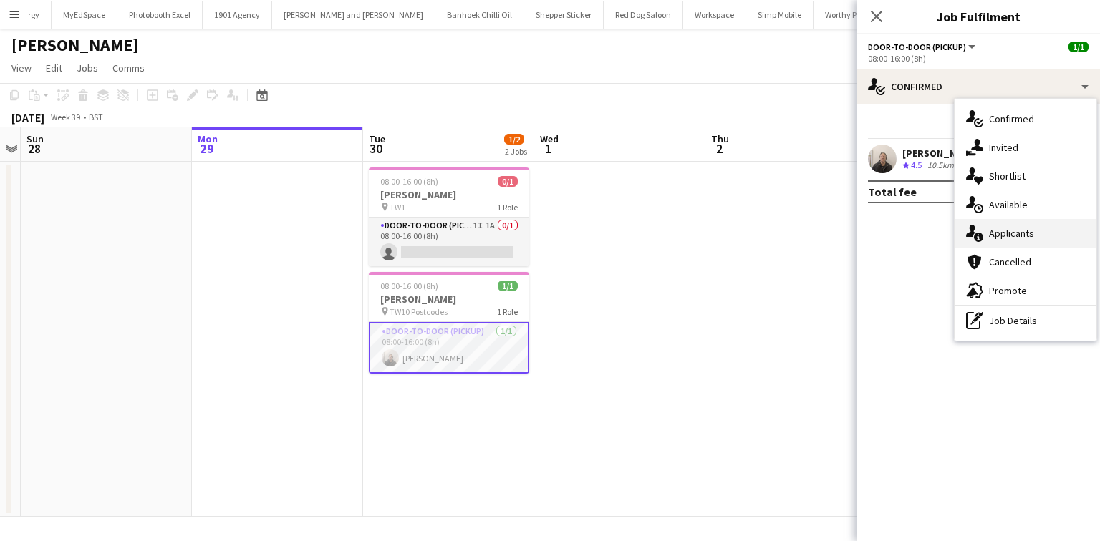
click at [996, 228] on span "Applicants" at bounding box center [1011, 233] width 45 height 13
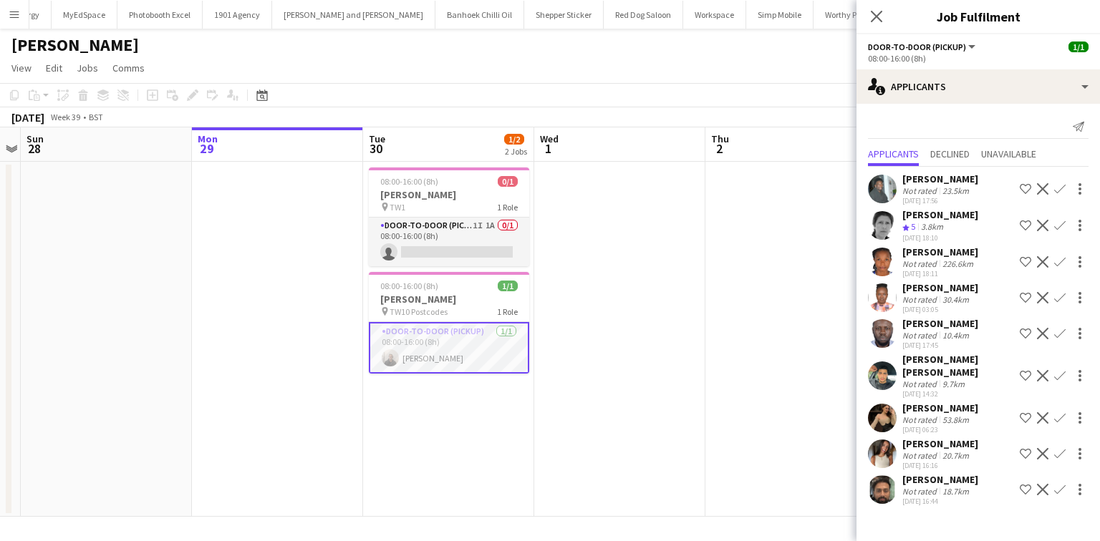
click at [885, 404] on app-user-avatar at bounding box center [882, 418] width 29 height 29
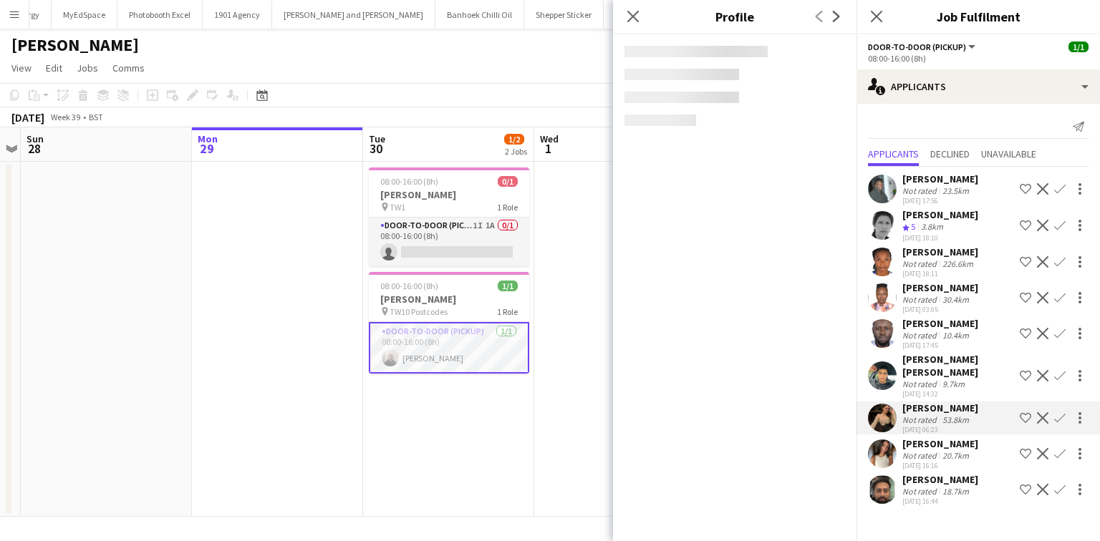
click at [900, 451] on div "[PERSON_NAME] Not rated 20.7km [DATE] 16:16 Shortlist crew Decline Confirm" at bounding box center [979, 454] width 244 height 33
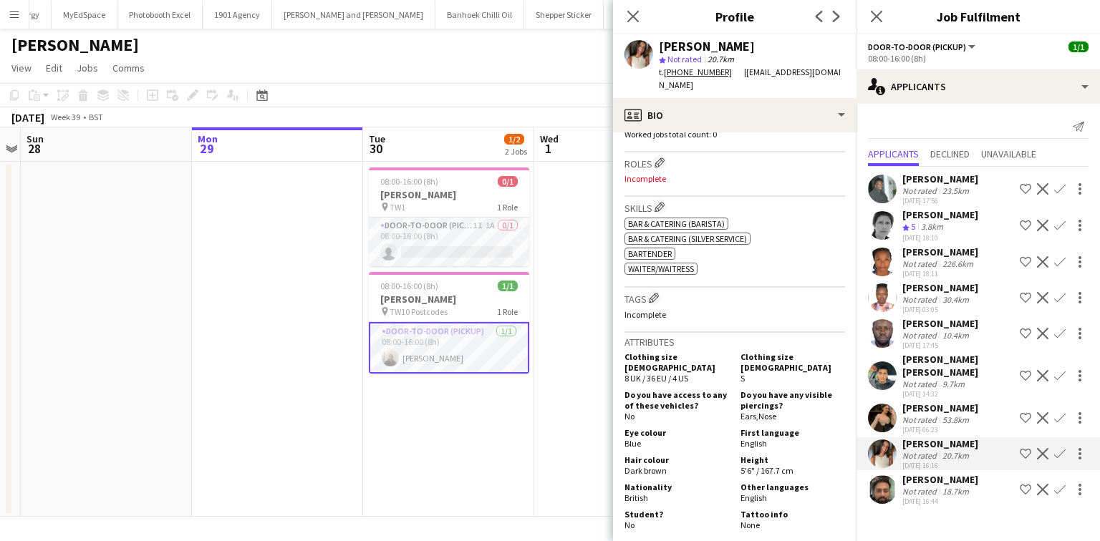
scroll to position [418, 0]
click at [635, 8] on app-icon "Close pop-in" at bounding box center [633, 16] width 21 height 21
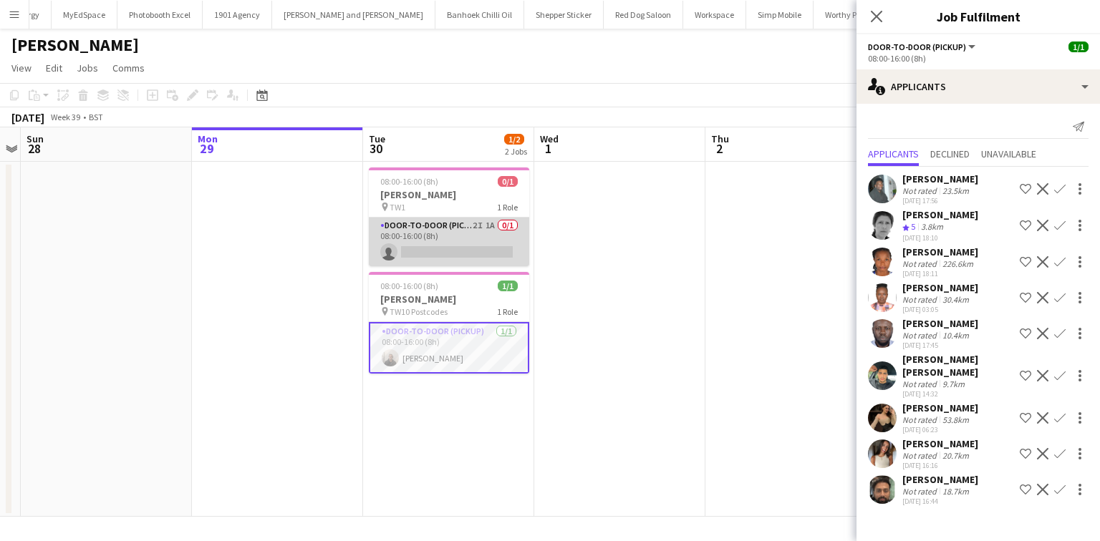
click at [403, 230] on app-card-role "Door-to-Door (Pickup) 2I 1A 0/1 08:00-16:00 (8h) single-neutral-actions" at bounding box center [449, 242] width 160 height 49
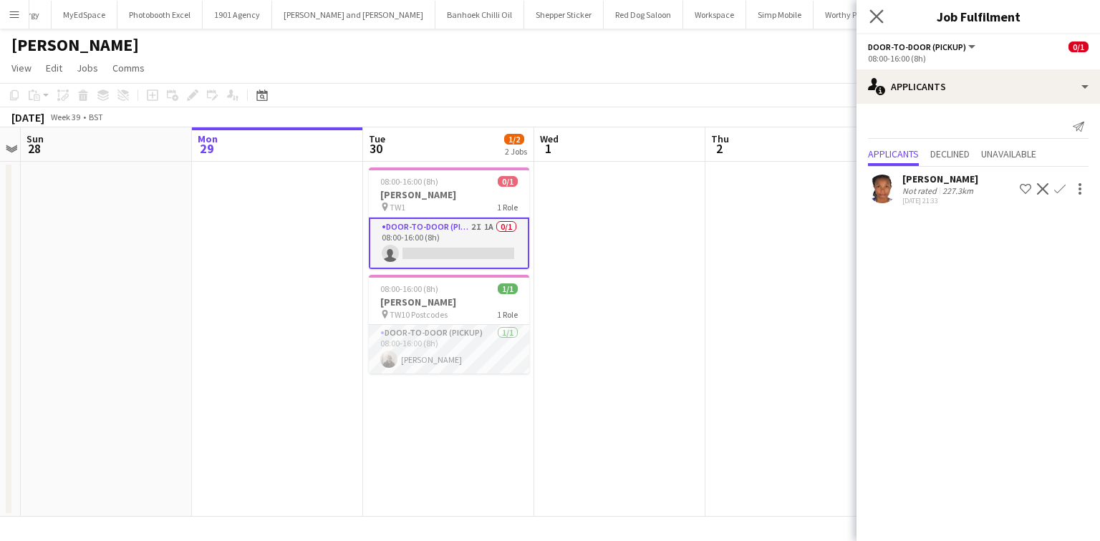
click at [871, 9] on app-icon "Close pop-in" at bounding box center [877, 16] width 21 height 21
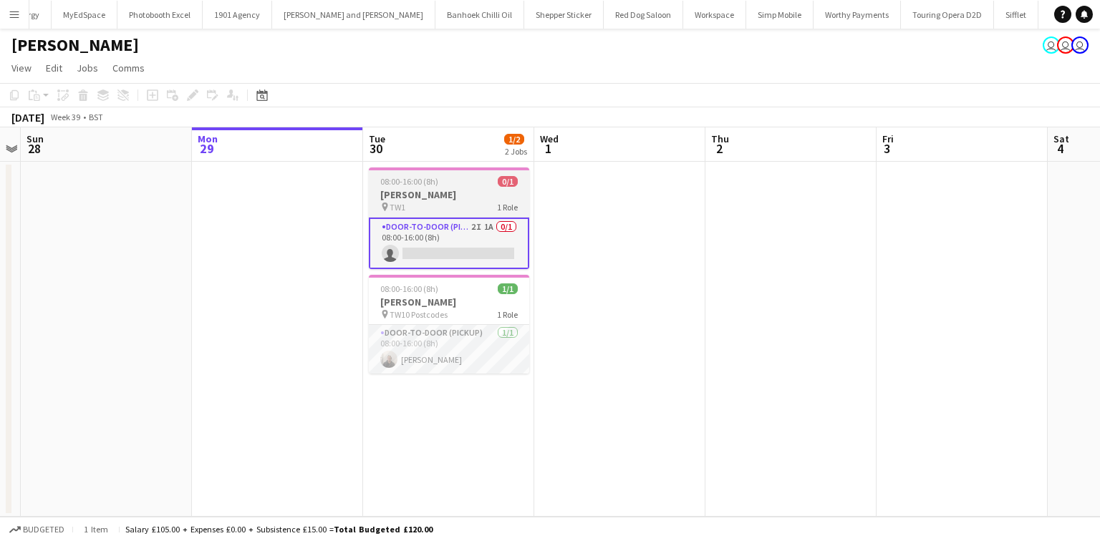
click at [439, 187] on app-job-card "08:00-16:00 (8h) 0/1 [PERSON_NAME] pin TW1 1 Role Door-to-Door (Pickup) 2I 1A 0…" at bounding box center [449, 219] width 160 height 102
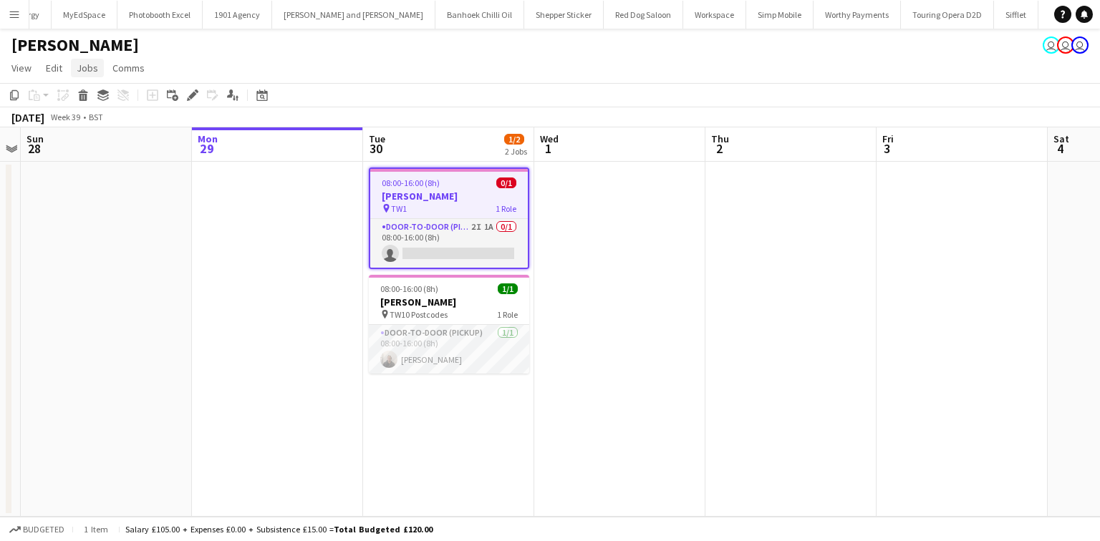
click at [77, 71] on span "Jobs" at bounding box center [87, 68] width 21 height 13
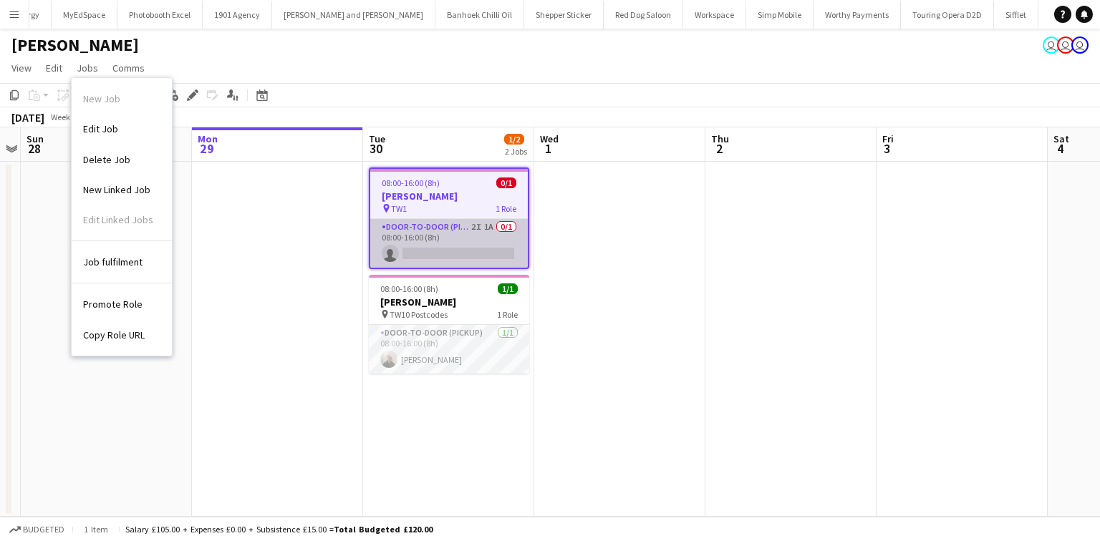
click at [443, 239] on app-card-role "Door-to-Door (Pickup) 2I 1A 0/1 08:00-16:00 (8h) single-neutral-actions" at bounding box center [449, 243] width 158 height 49
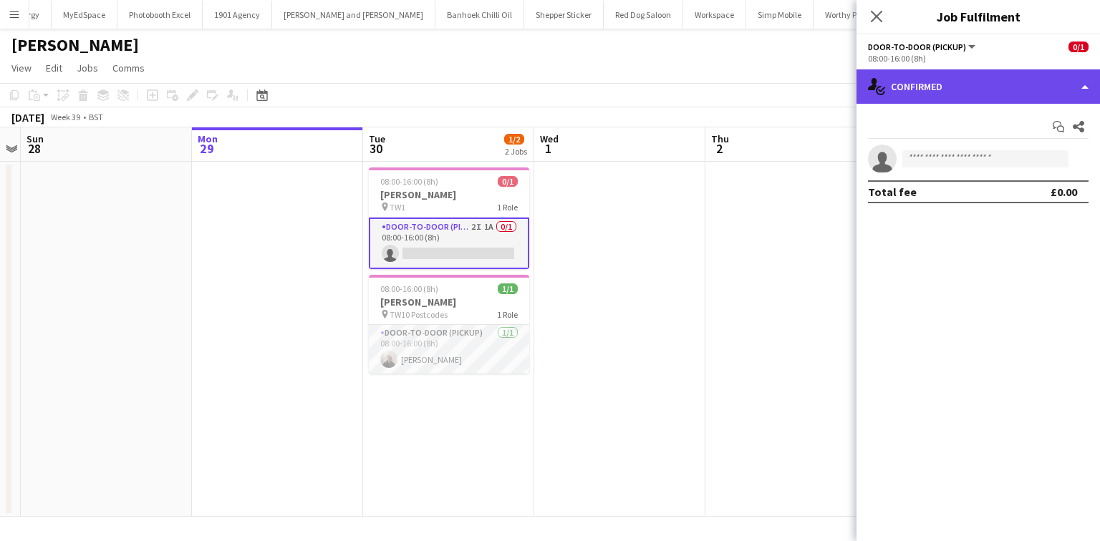
click at [920, 85] on div "single-neutral-actions-check-2 Confirmed" at bounding box center [979, 86] width 244 height 34
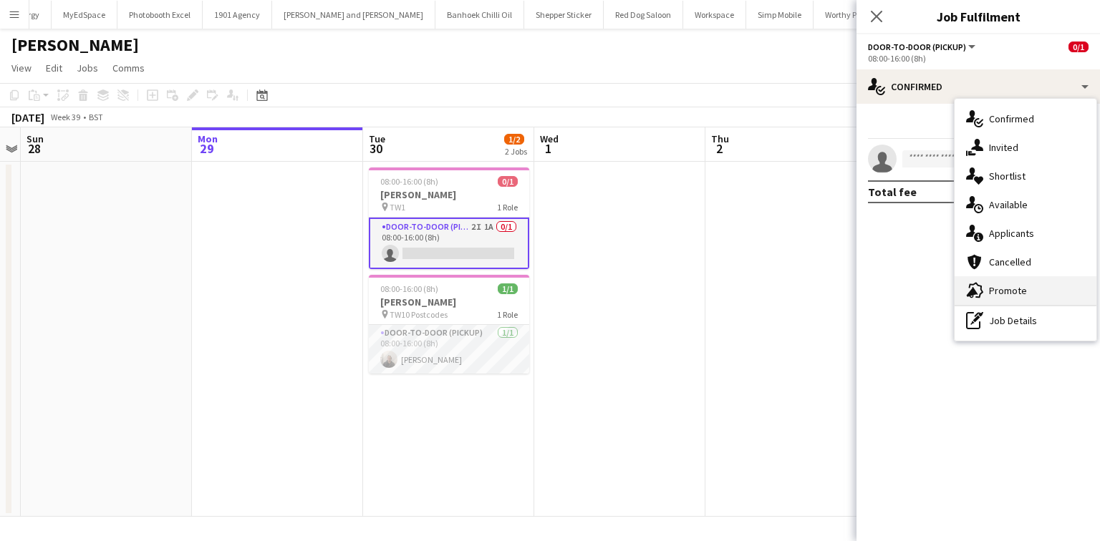
click at [1012, 295] on span "Promote" at bounding box center [1008, 290] width 38 height 13
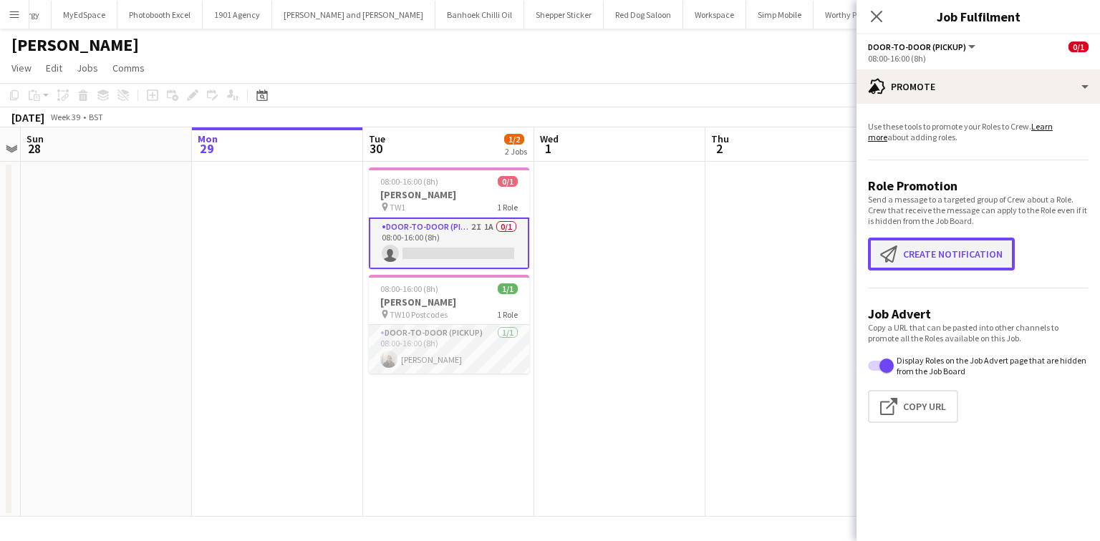
click at [953, 244] on button "Create notification Create notification" at bounding box center [941, 254] width 147 height 33
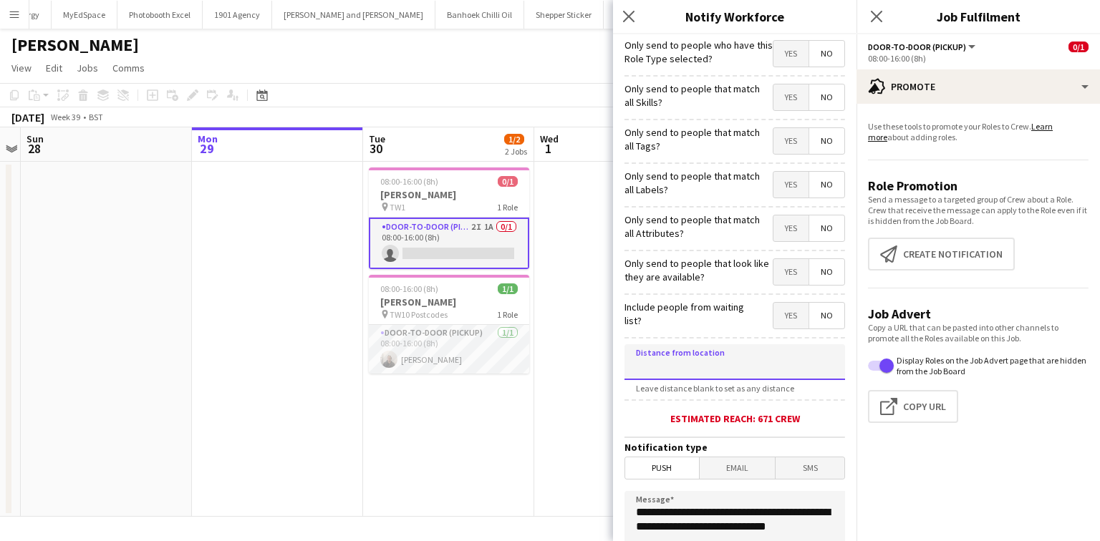
click at [700, 358] on input at bounding box center [735, 362] width 221 height 36
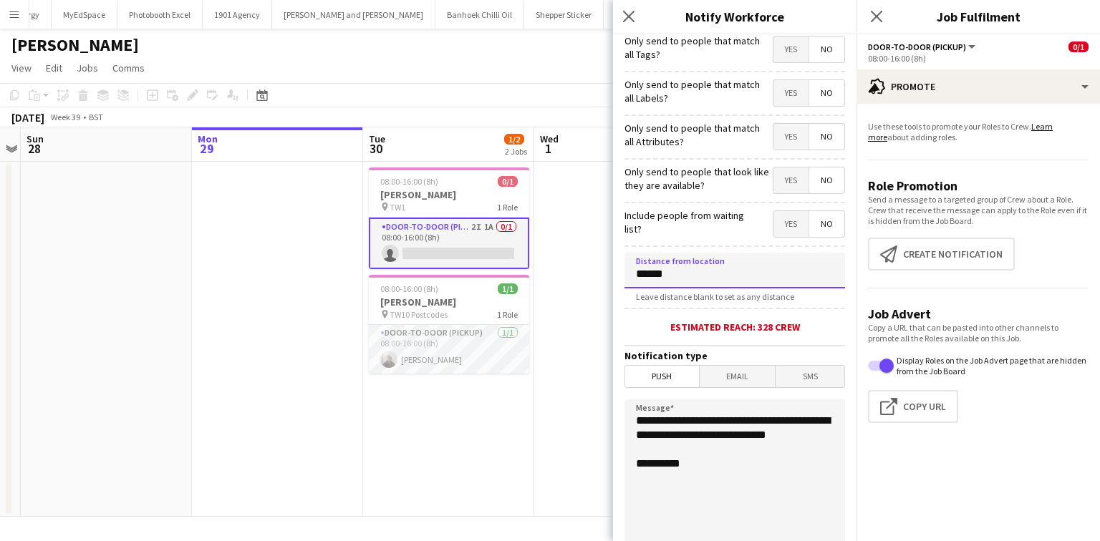
type input "******"
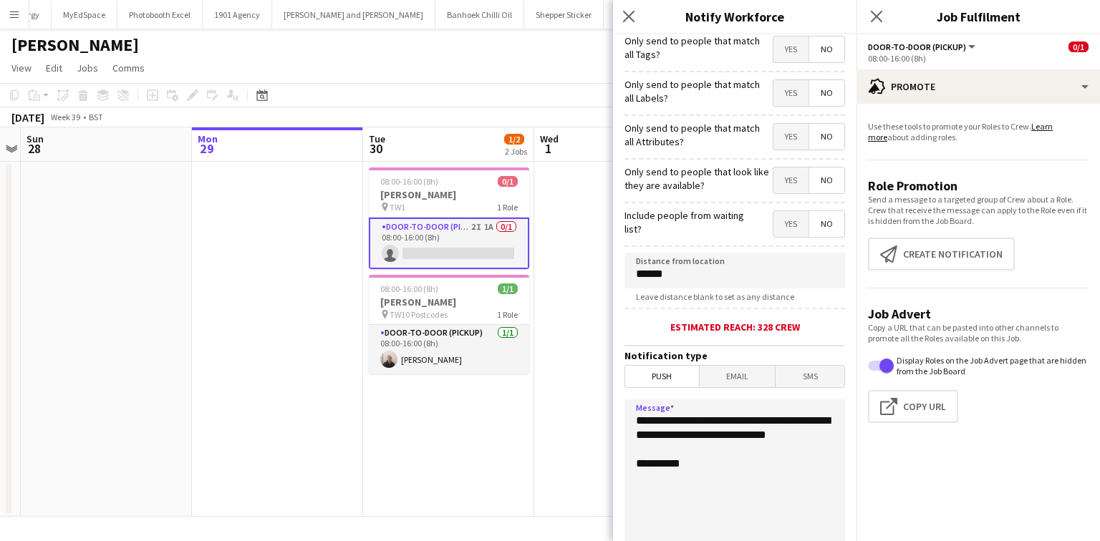
drag, startPoint x: 713, startPoint y: 456, endPoint x: 724, endPoint y: 423, distance: 34.0
click at [724, 423] on textarea "**********" at bounding box center [735, 487] width 221 height 175
type textarea "**********"
click at [615, 12] on div "Close pop-in" at bounding box center [631, 16] width 36 height 33
click at [627, 11] on icon "Close pop-in" at bounding box center [629, 16] width 14 height 14
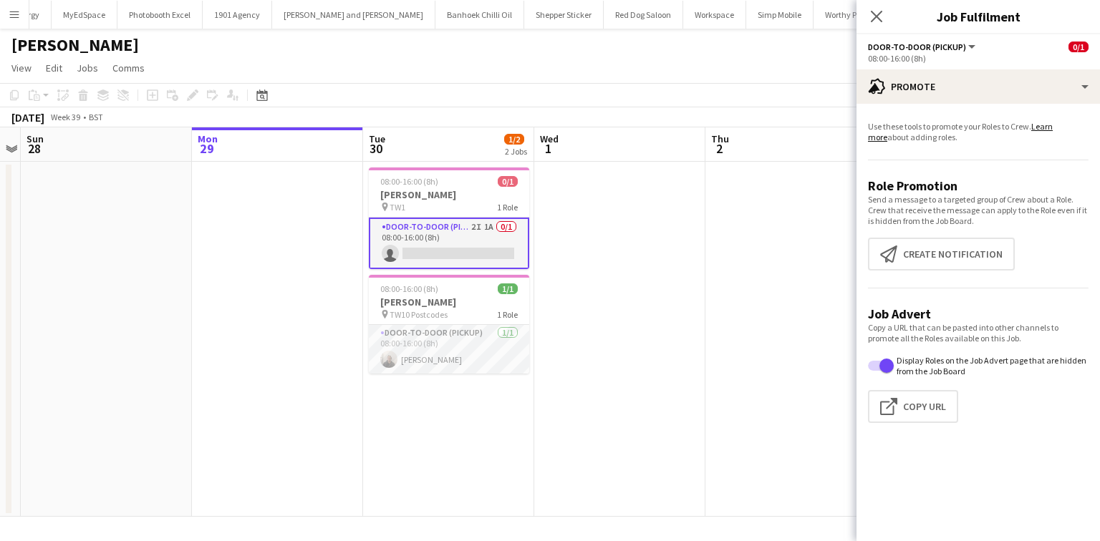
click at [871, 21] on icon "Close pop-in" at bounding box center [876, 16] width 11 height 11
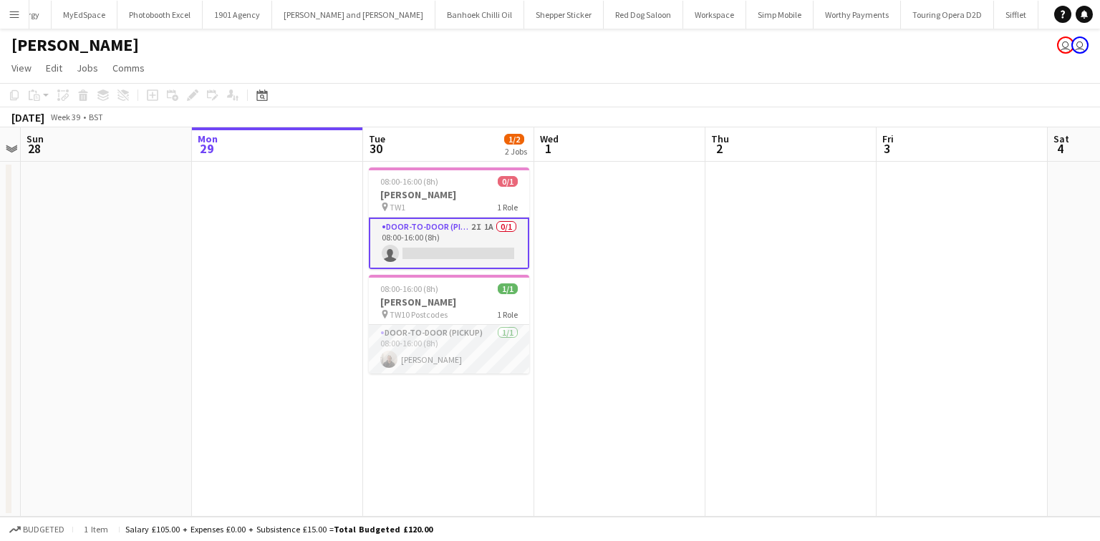
click at [17, 26] on button "Menu" at bounding box center [14, 14] width 29 height 29
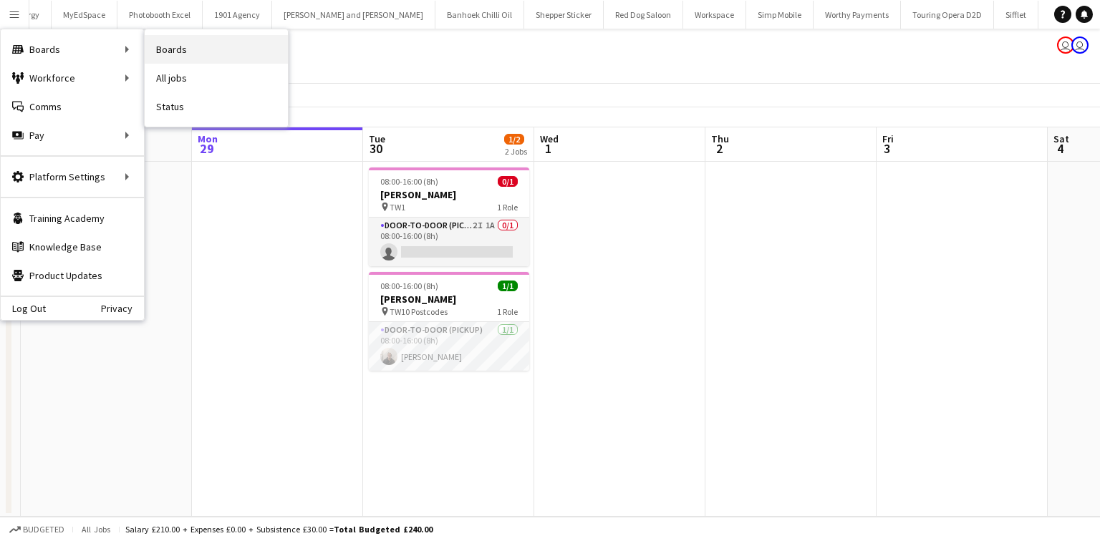
click at [172, 60] on link "Boards" at bounding box center [216, 49] width 143 height 29
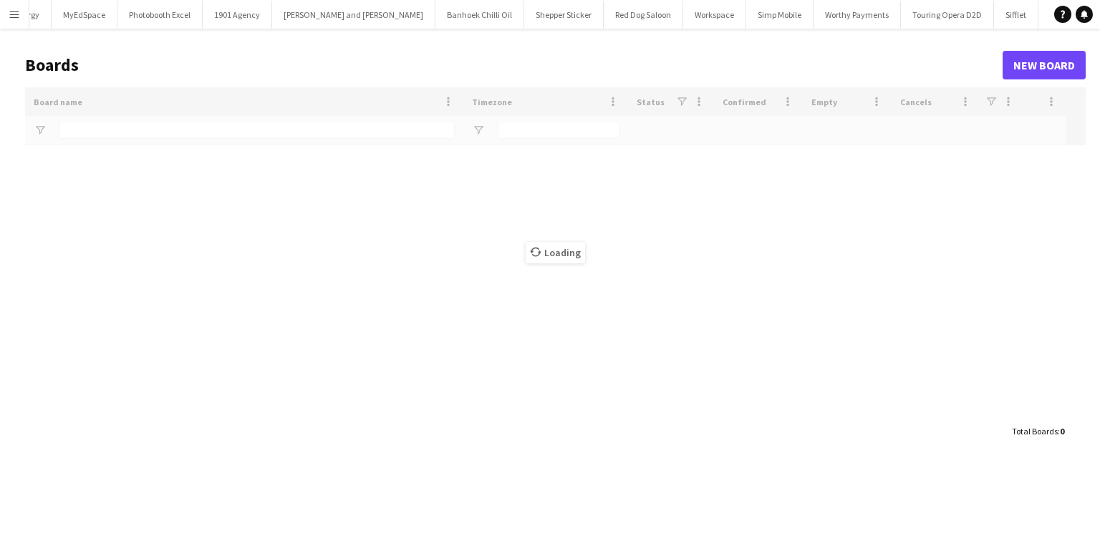
scroll to position [0, 2680]
type input "****"
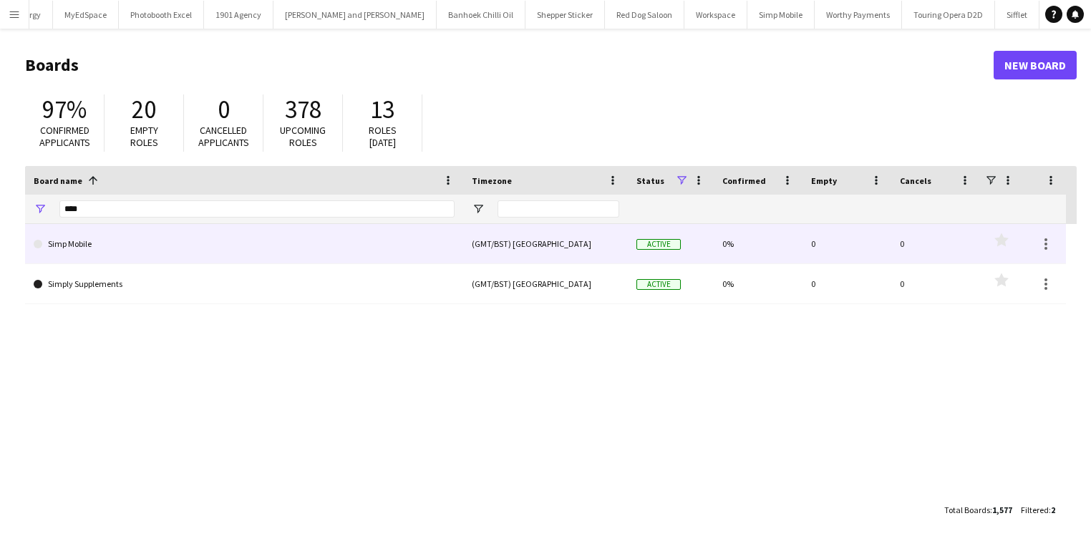
click at [108, 246] on link "Simp Mobile" at bounding box center [244, 244] width 421 height 40
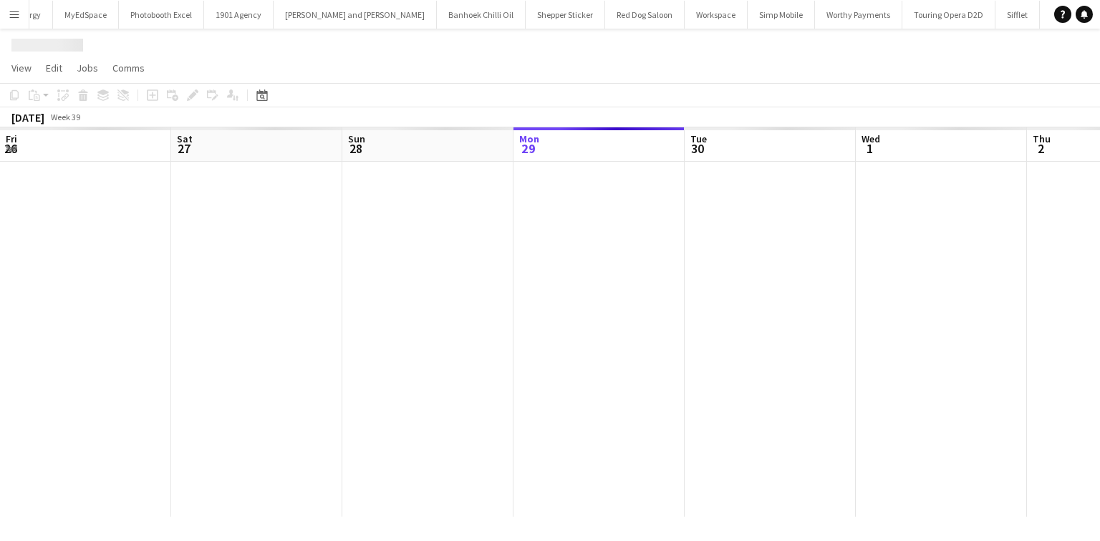
scroll to position [0, 342]
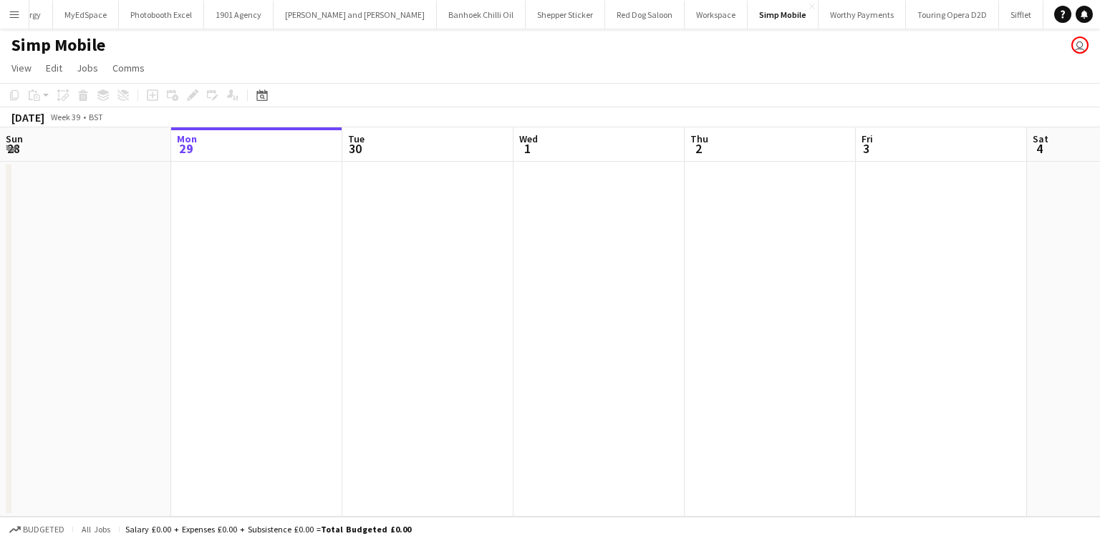
click at [587, 208] on app-date-cell at bounding box center [599, 339] width 171 height 355
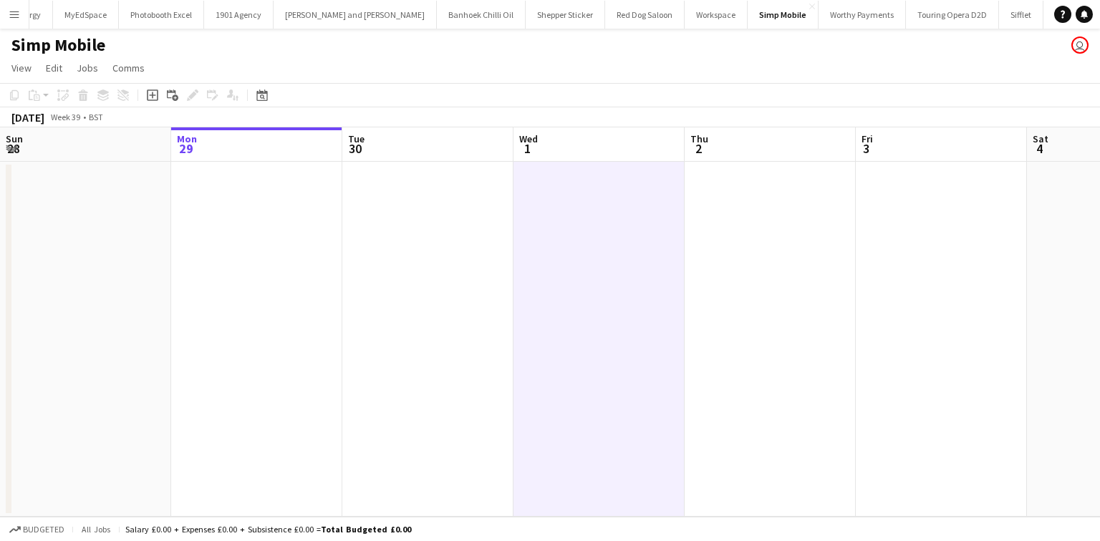
click at [568, 229] on app-date-cell at bounding box center [599, 339] width 171 height 355
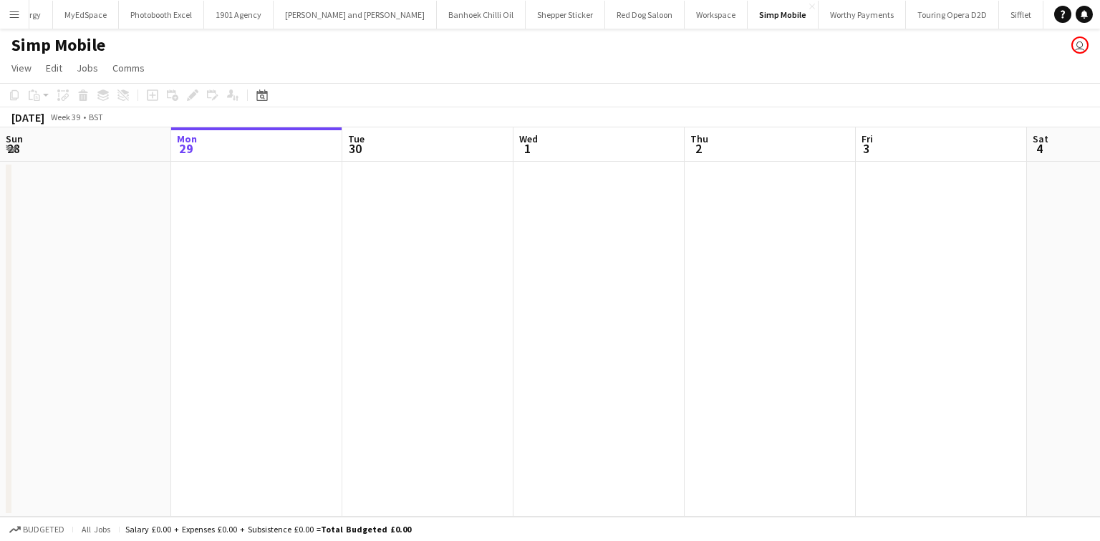
click at [579, 245] on app-date-cell at bounding box center [599, 339] width 171 height 355
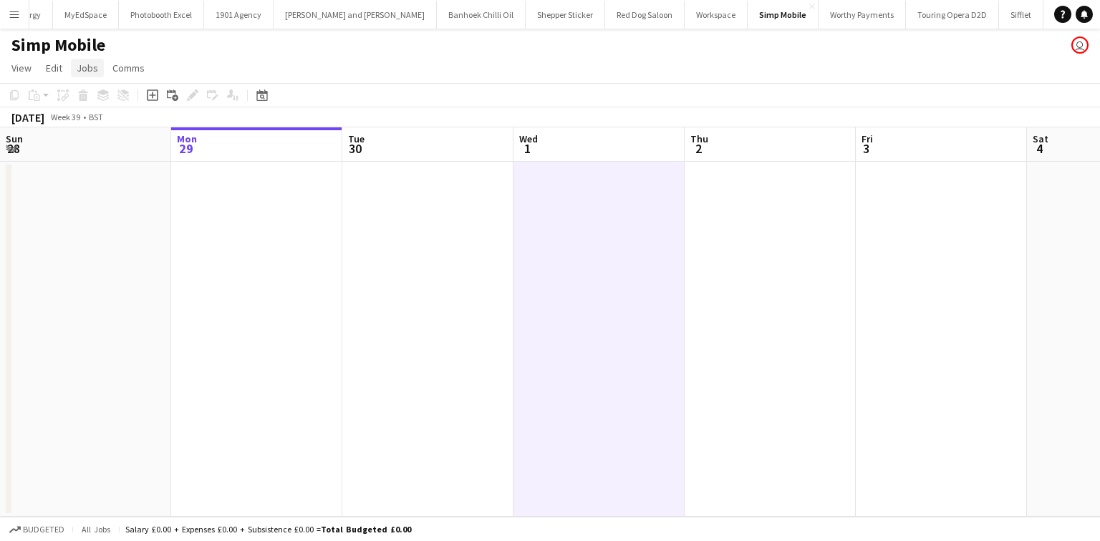
click at [89, 67] on span "Jobs" at bounding box center [87, 68] width 21 height 13
click at [111, 106] on link "New Job" at bounding box center [122, 99] width 100 height 30
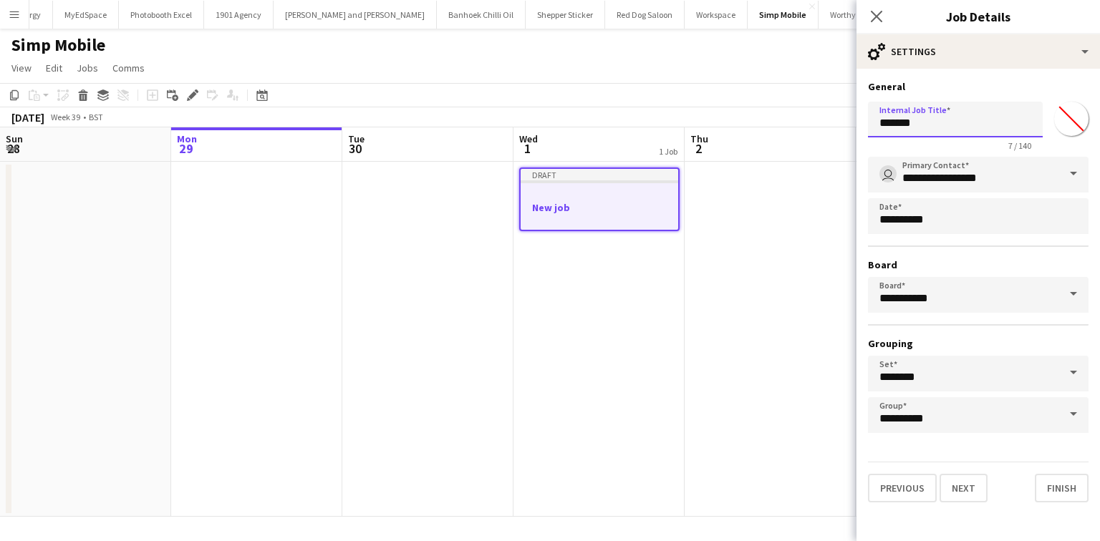
click at [897, 117] on input "*******" at bounding box center [955, 120] width 175 height 36
type input "*"
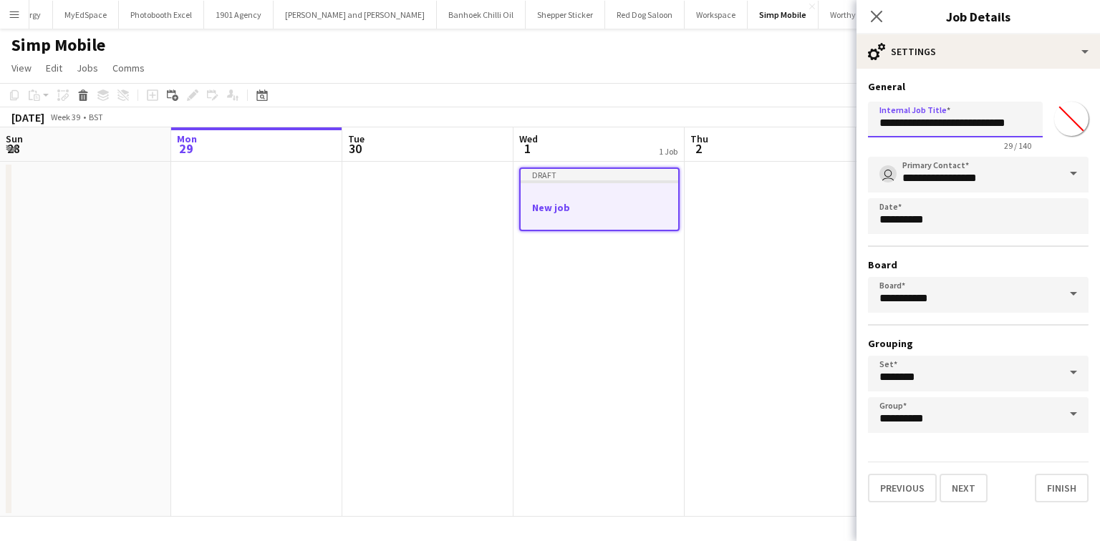
type input "**********"
click at [877, 17] on icon at bounding box center [876, 16] width 14 height 14
